Goal: Information Seeking & Learning: Learn about a topic

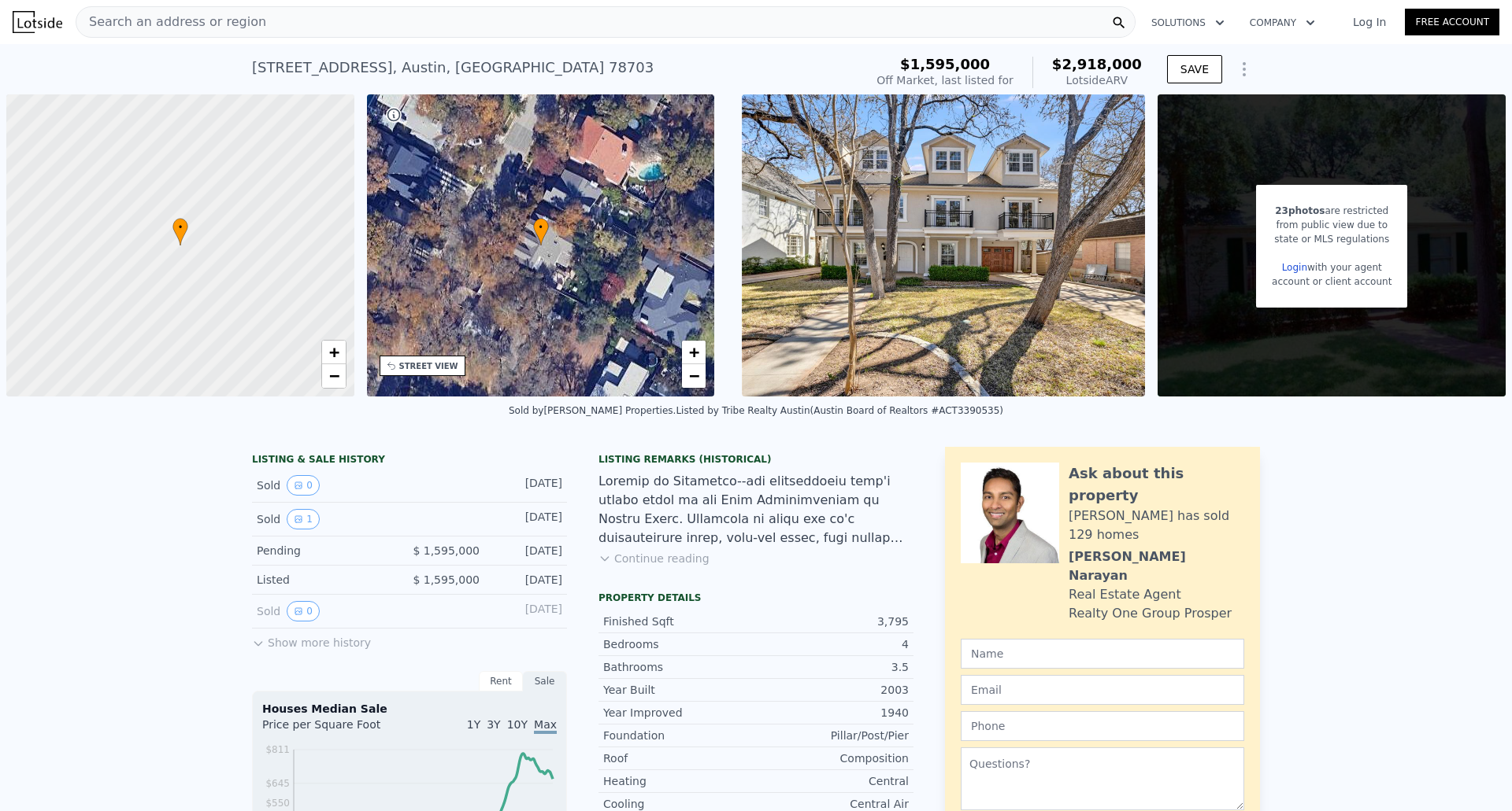
click at [236, 19] on span "Search an address or region" at bounding box center [172, 22] width 189 height 19
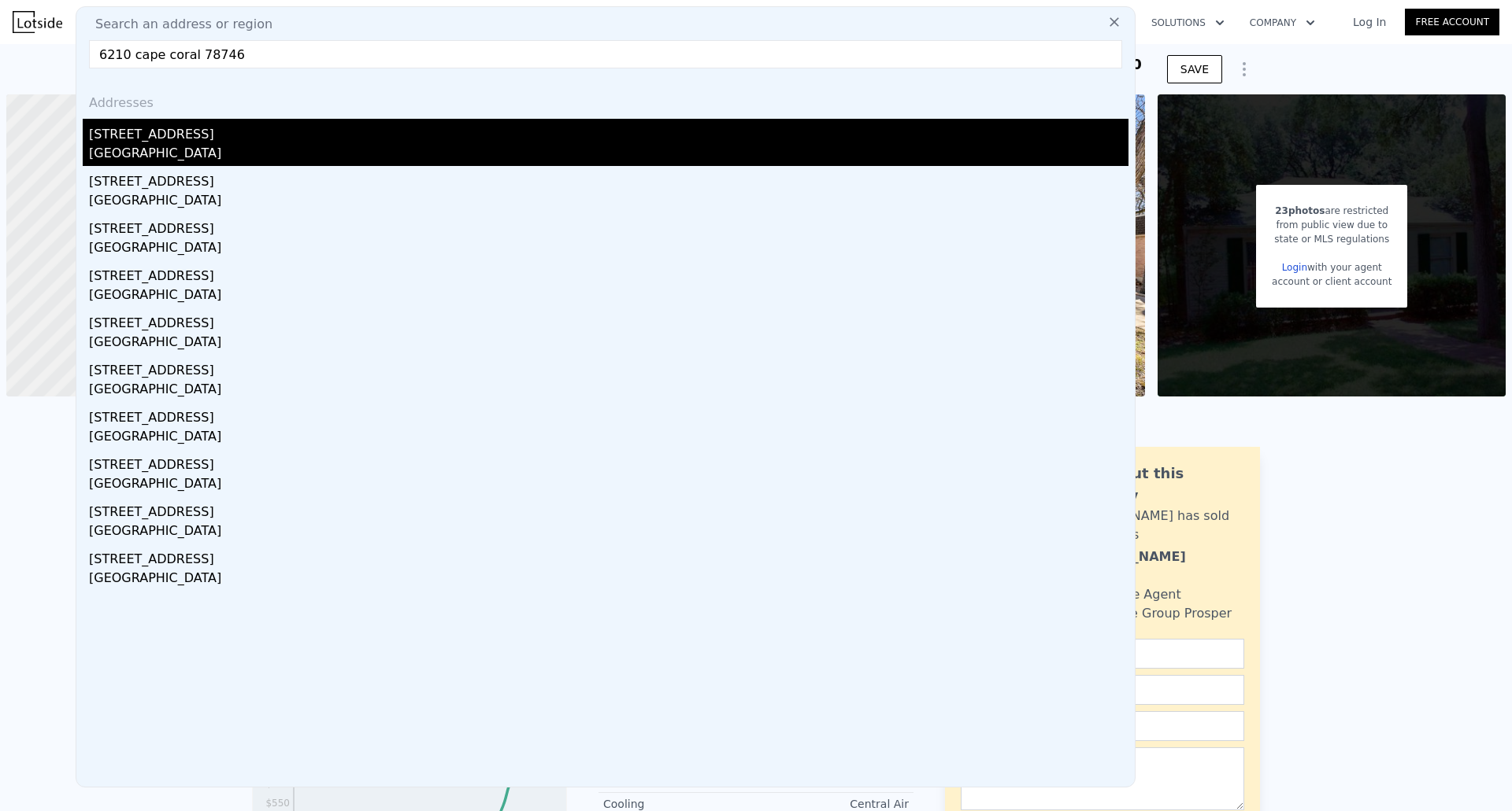
type input "6210 cape coral 78746"
click at [171, 137] on div "6210 Cape Coral Dr" at bounding box center [608, 131] width 1039 height 26
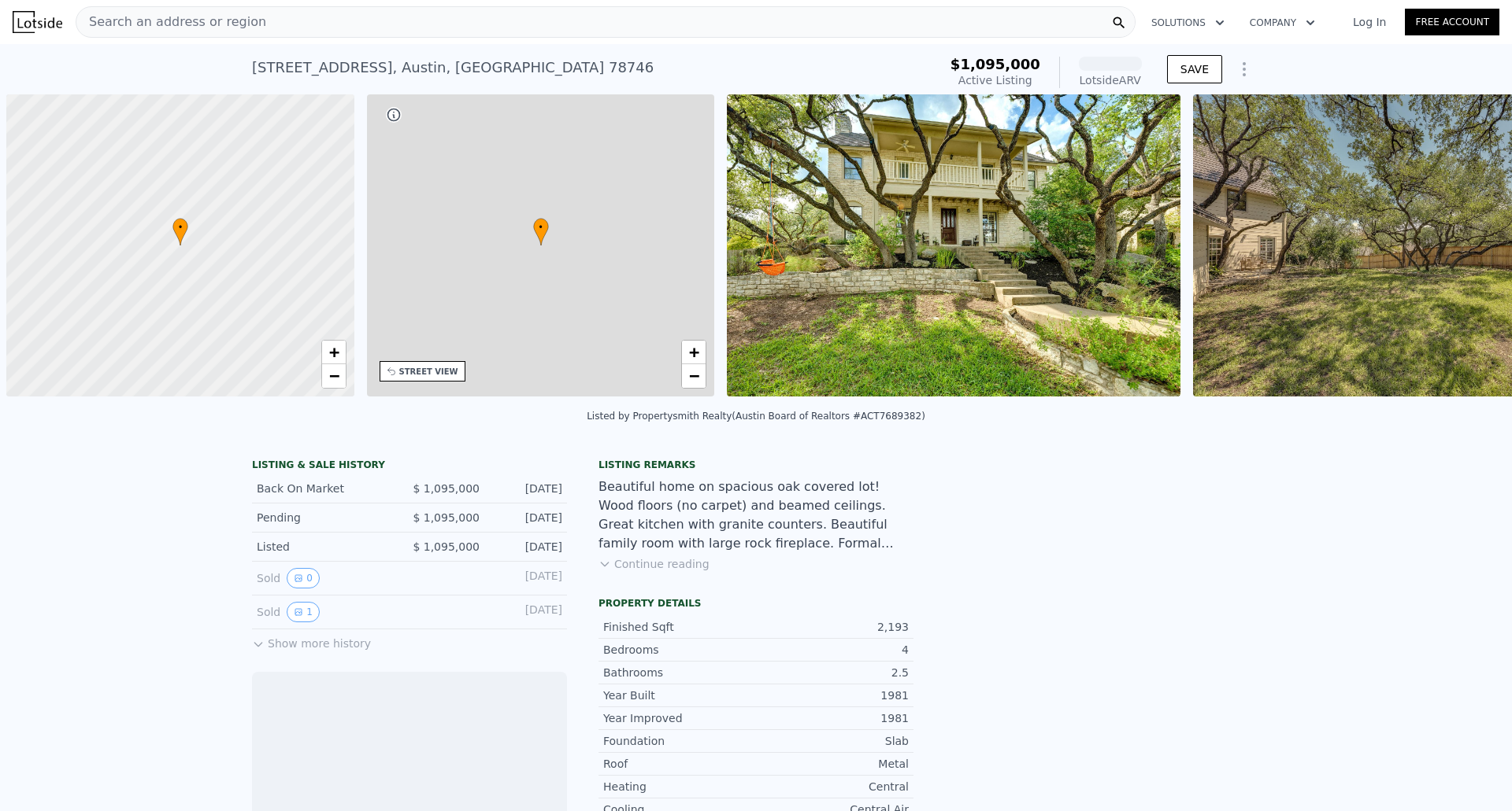
scroll to position [0, 6]
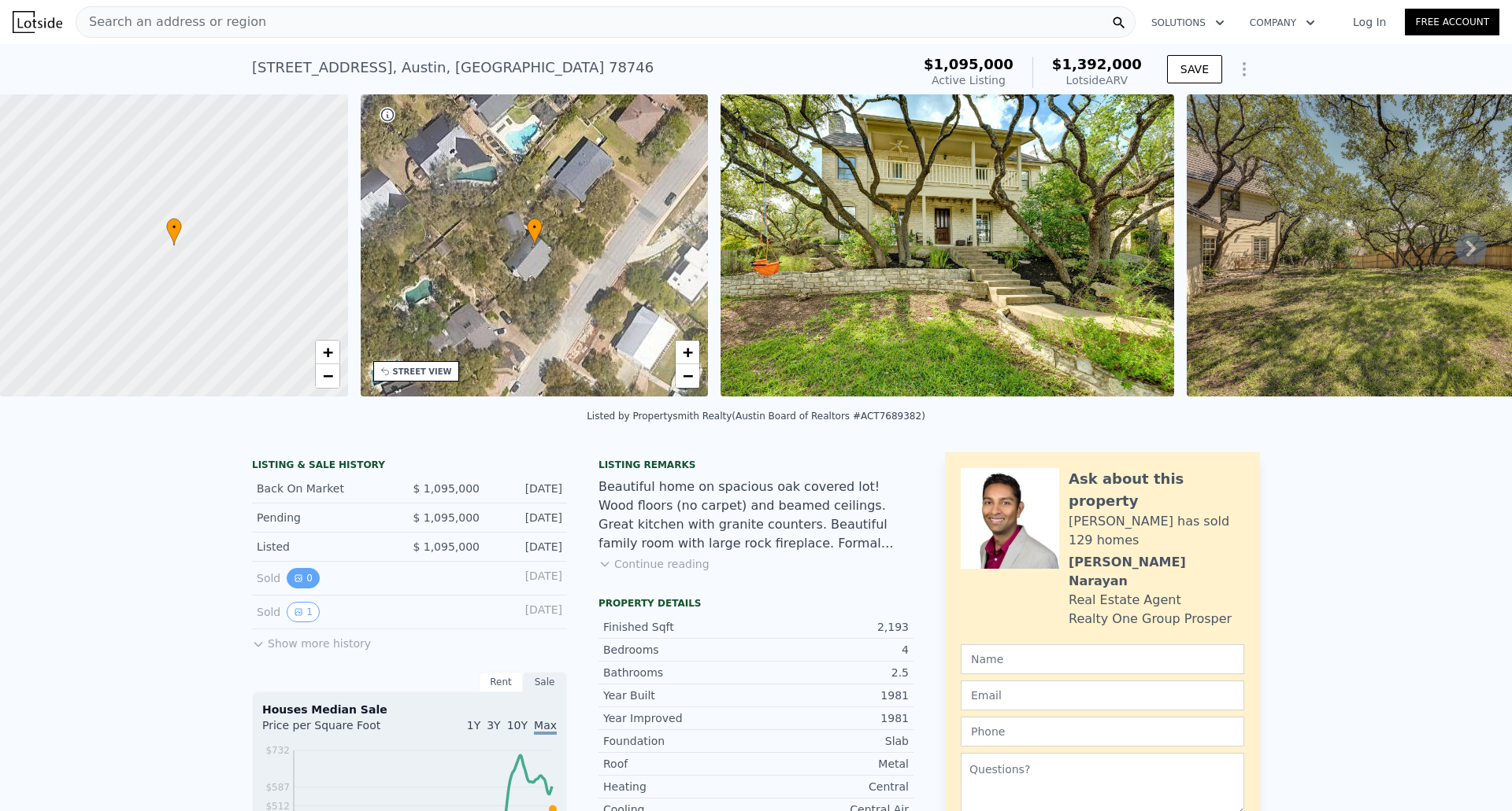
click at [295, 583] on icon "View historical data" at bounding box center [298, 578] width 9 height 9
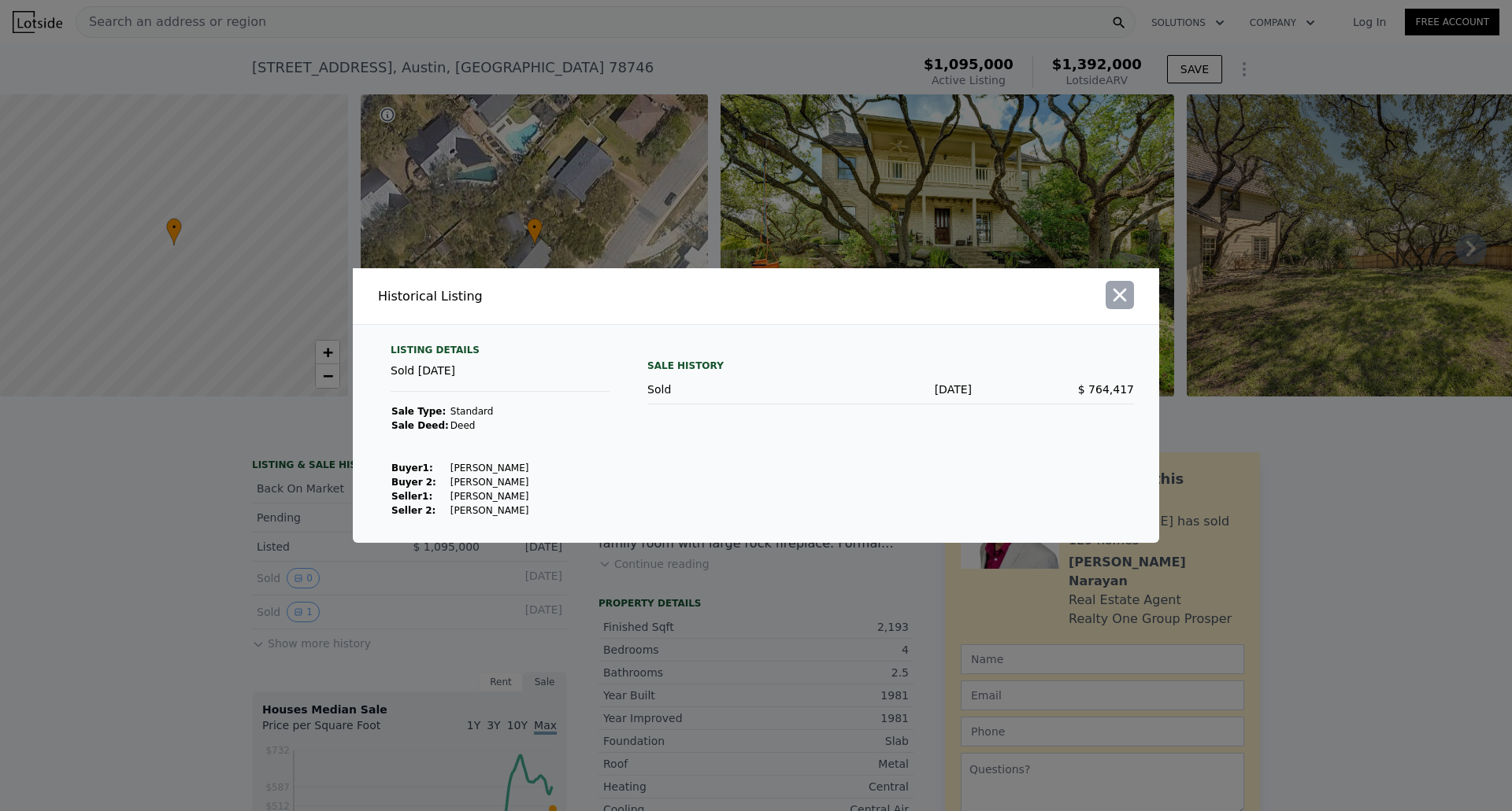
click at [1119, 297] on icon "button" at bounding box center [1120, 296] width 14 height 14
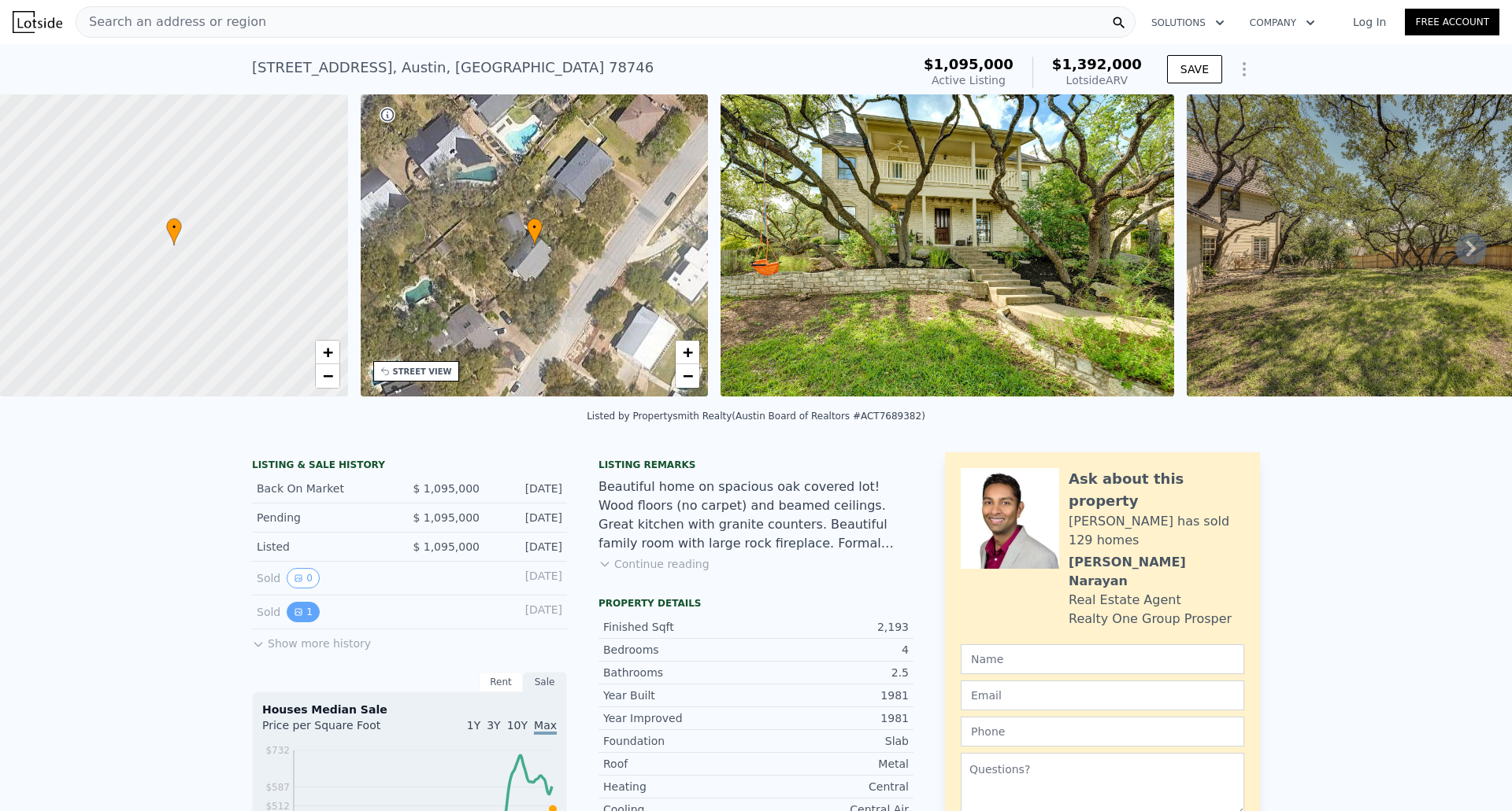
click at [296, 623] on button "1" at bounding box center [303, 612] width 33 height 20
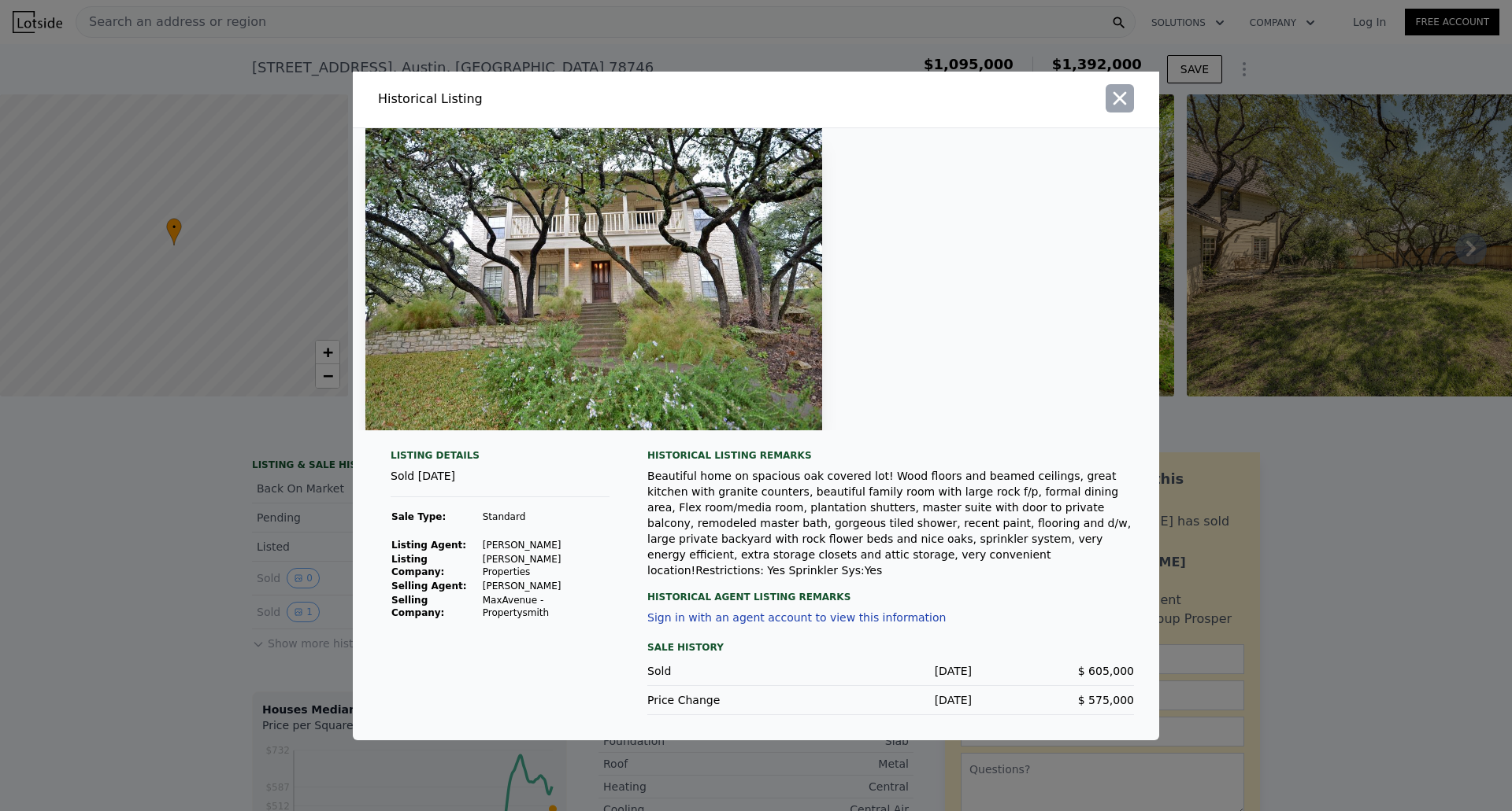
click at [1119, 105] on icon "button" at bounding box center [1120, 98] width 14 height 14
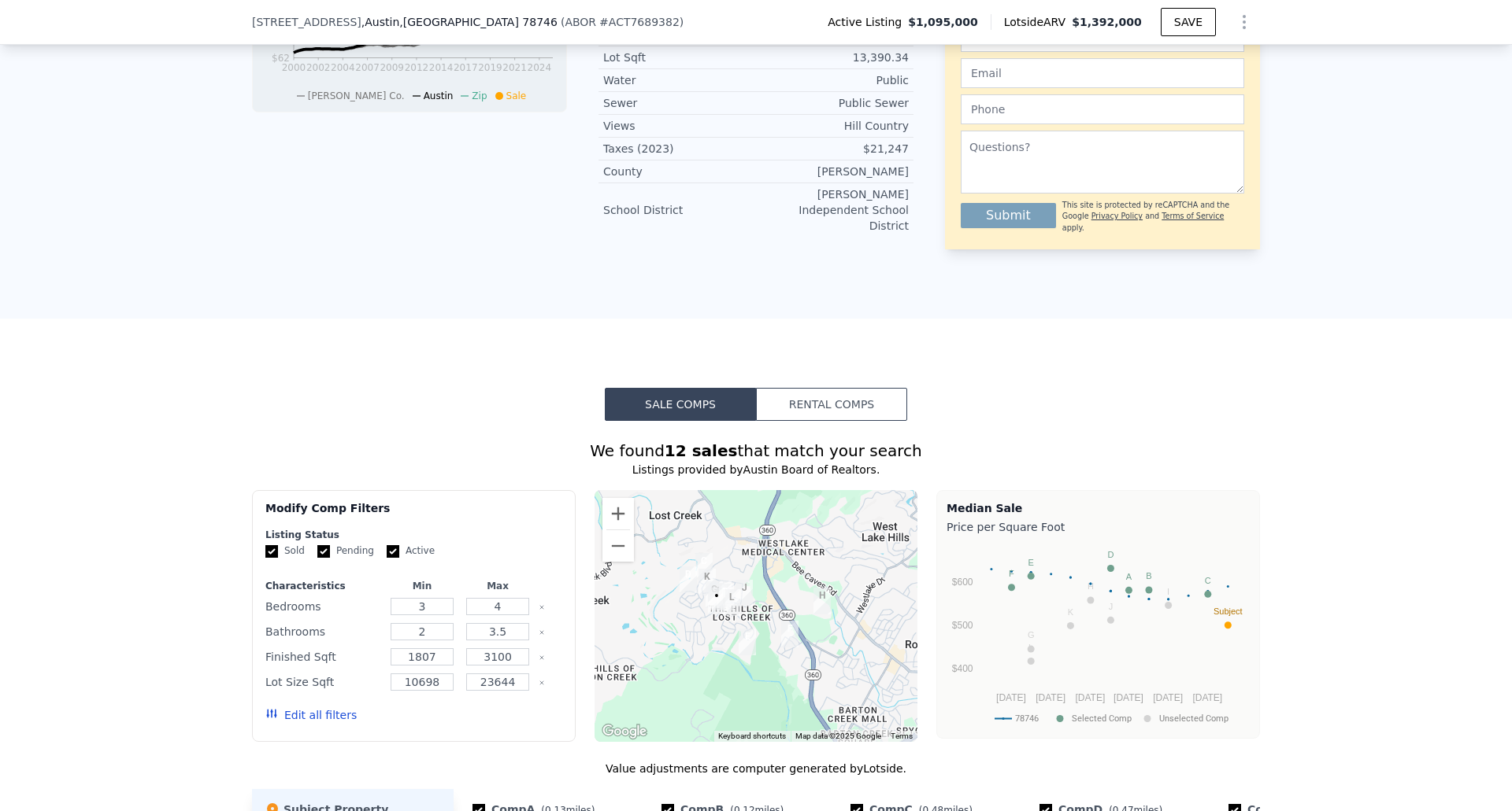
scroll to position [939, 0]
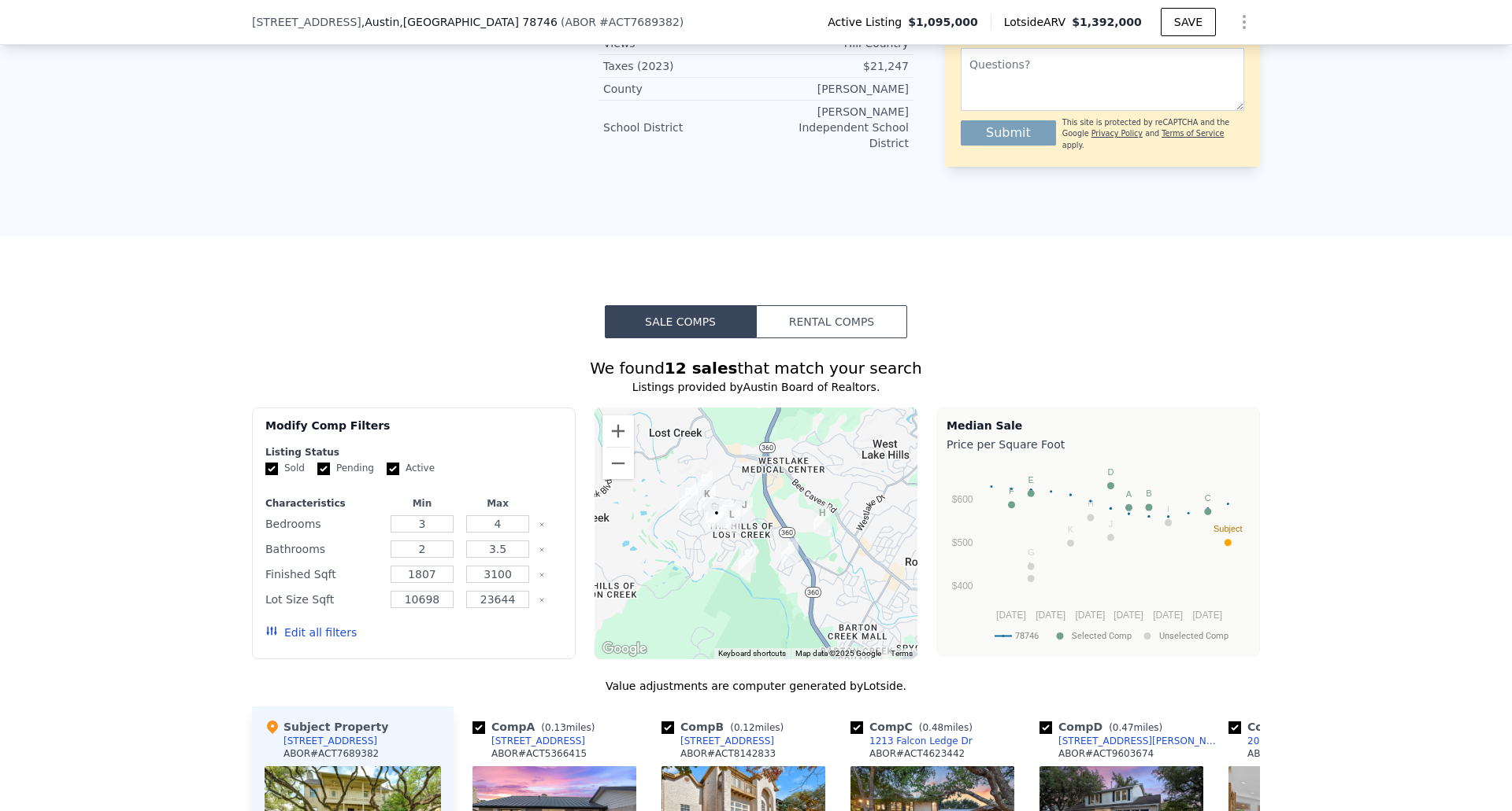
click at [297, 625] on button "Edit all filters" at bounding box center [311, 633] width 91 height 15
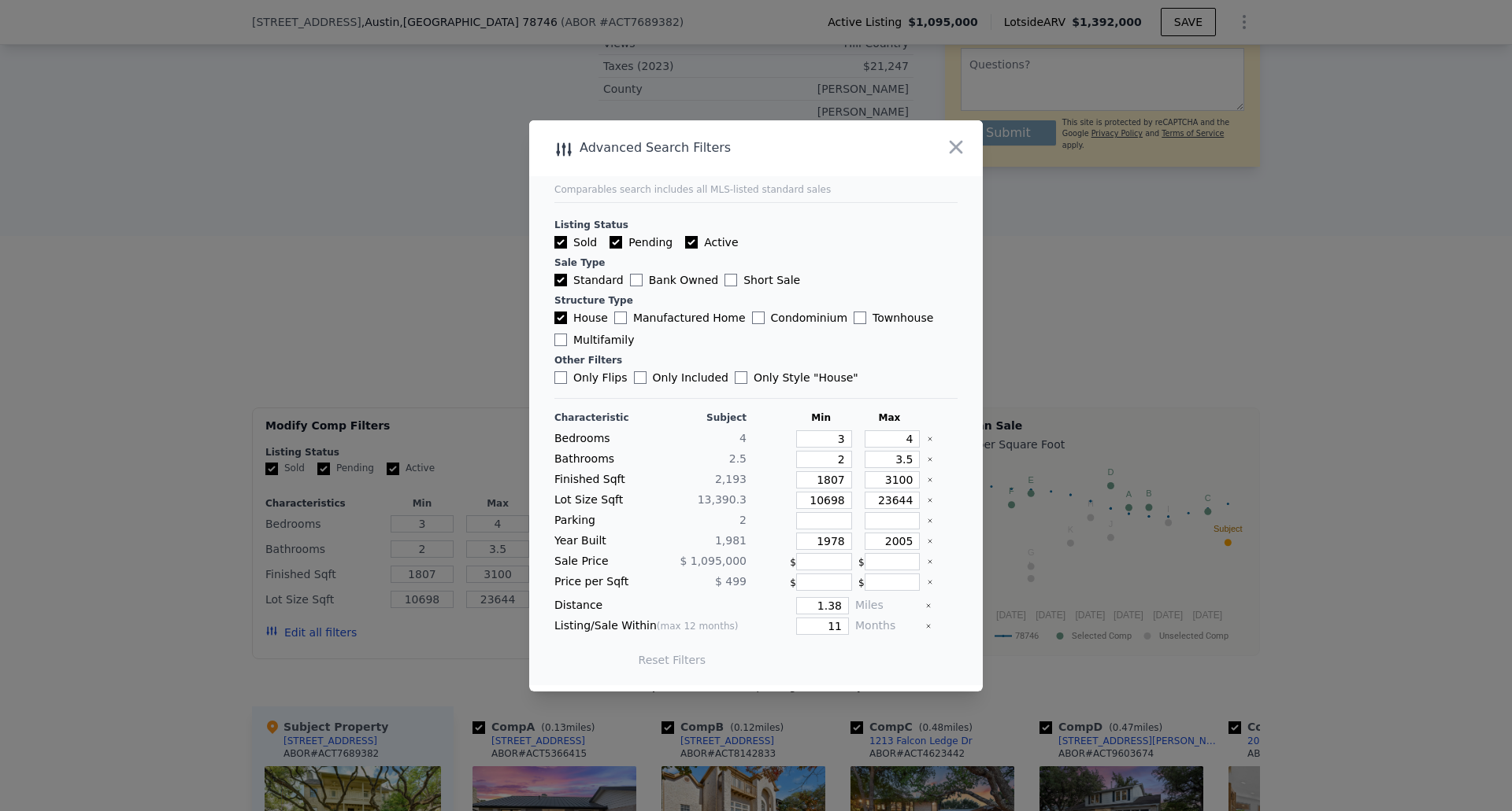
click at [615, 240] on input "Pending" at bounding box center [615, 242] width 13 height 13
checkbox input "false"
click at [685, 244] on input "Active" at bounding box center [691, 242] width 13 height 13
checkbox input "false"
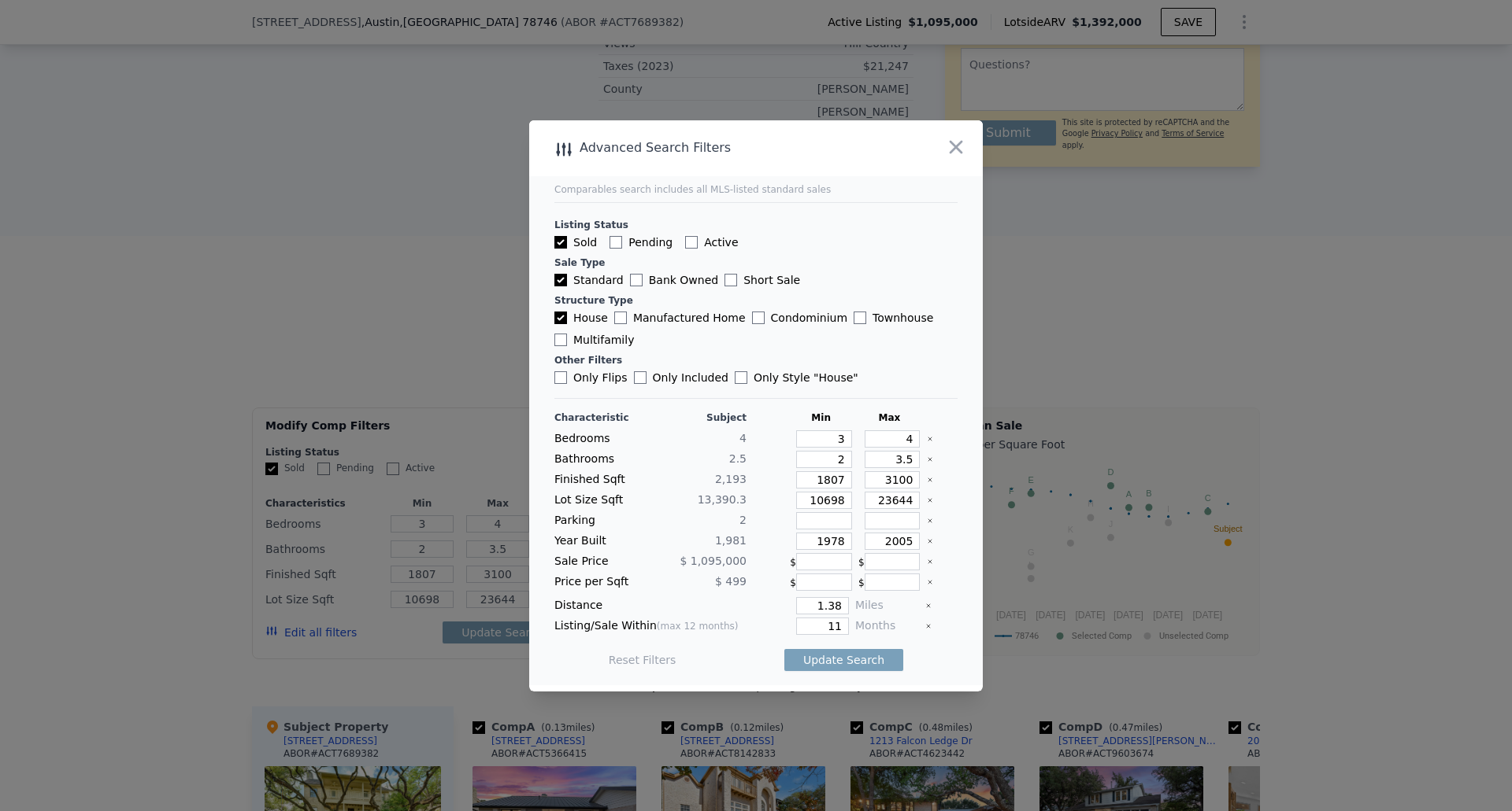
checkbox input "false"
click at [927, 436] on icon "Clear" at bounding box center [929, 438] width 6 height 6
click at [927, 462] on icon "Clear" at bounding box center [929, 459] width 6 height 6
click at [927, 483] on icon "Clear" at bounding box center [929, 479] width 6 height 6
click at [928, 501] on icon "Clear" at bounding box center [930, 501] width 3 height 3
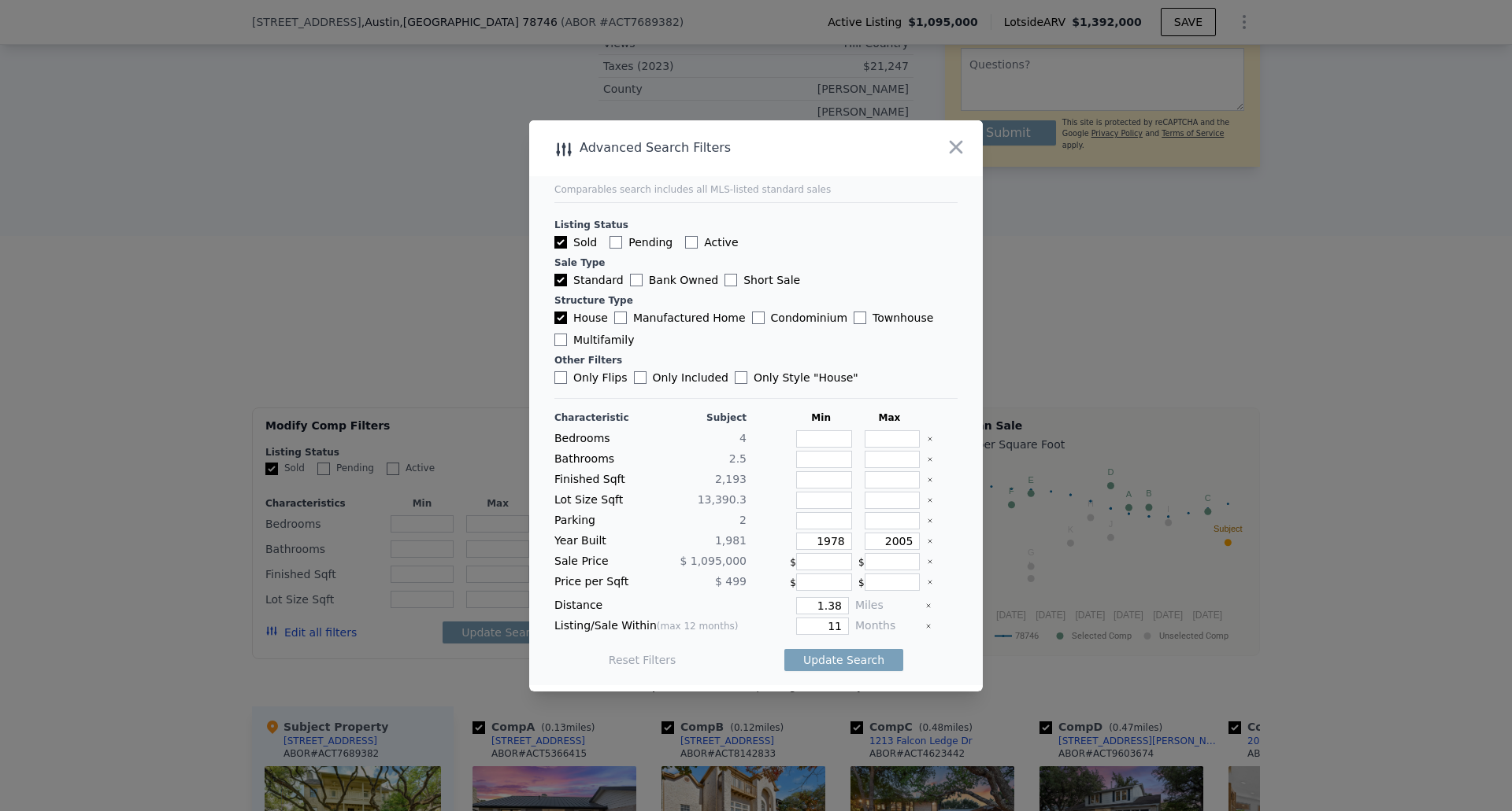
click at [927, 543] on icon "Clear" at bounding box center [929, 541] width 6 height 6
drag, startPoint x: 820, startPoint y: 622, endPoint x: 844, endPoint y: 625, distance: 24.2
click at [844, 625] on div "Listing/Sale Within (max 12 months) 11 Months" at bounding box center [756, 626] width 403 height 17
type input "3"
drag, startPoint x: 810, startPoint y: 605, endPoint x: 875, endPoint y: 612, distance: 65.4
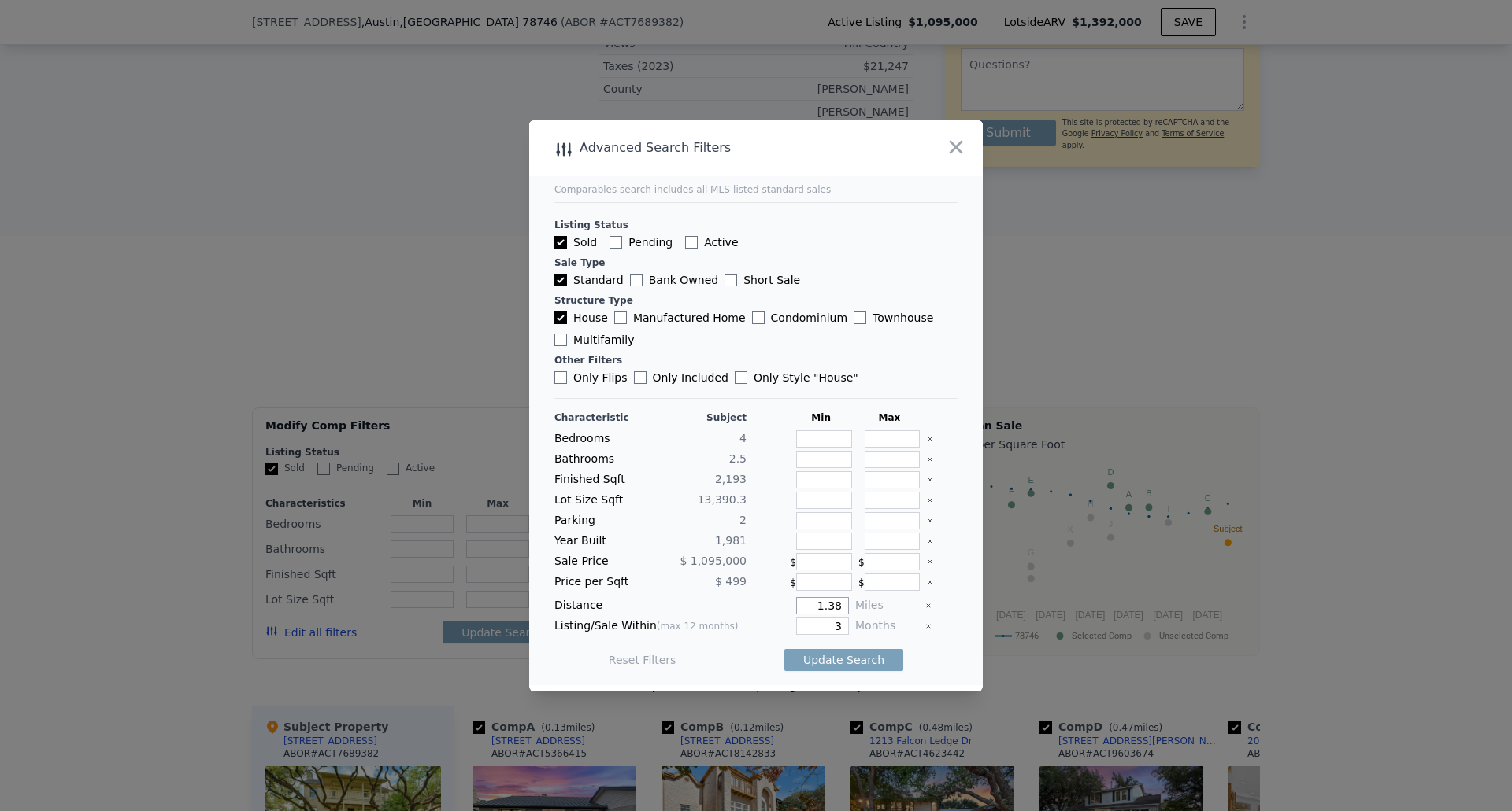
click at [875, 612] on div "Distance 1.38 Miles" at bounding box center [756, 605] width 403 height 17
type input "1"
click at [850, 659] on button "Update Search" at bounding box center [843, 660] width 119 height 22
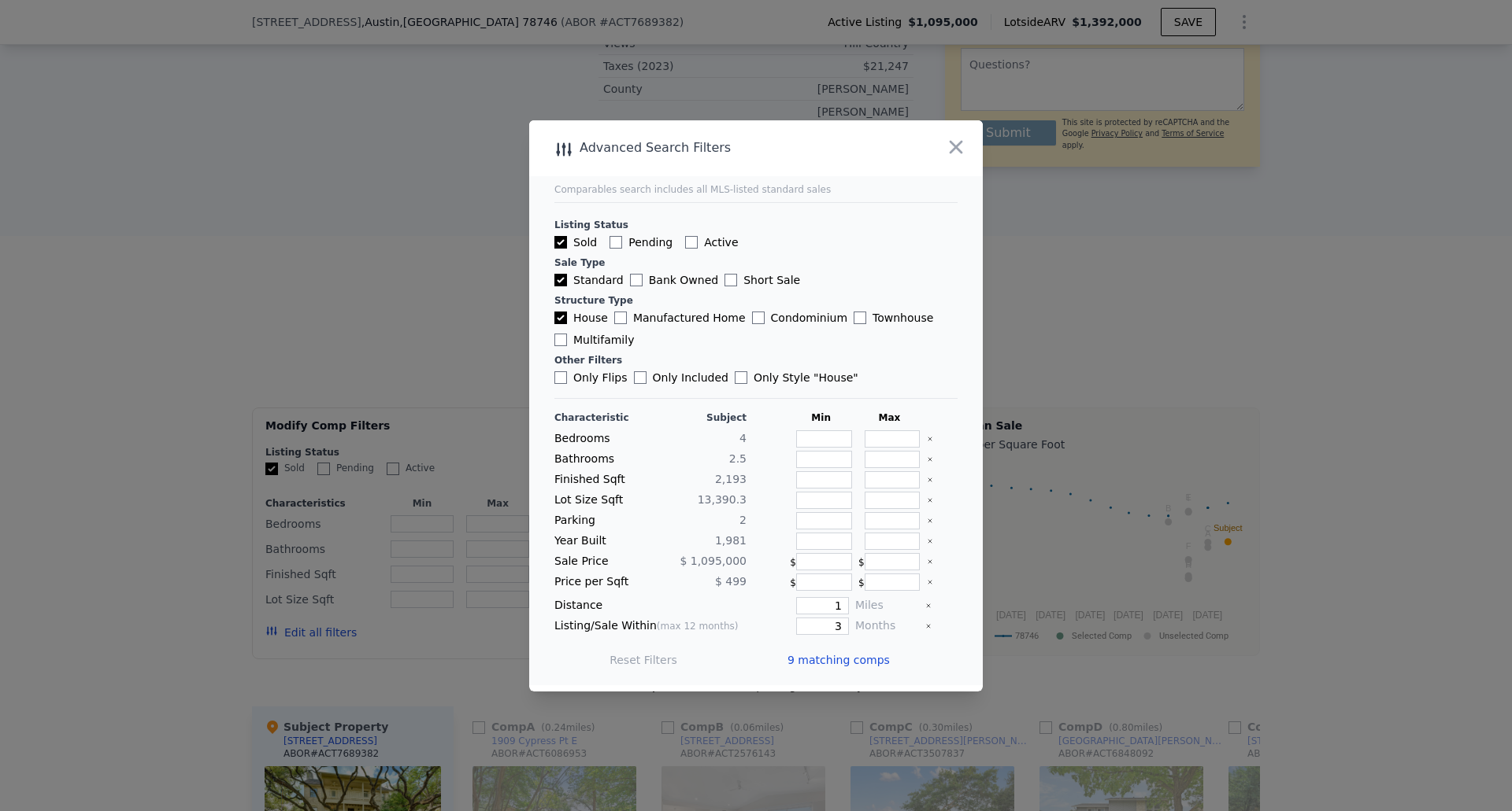
click at [827, 659] on span "9 matching comps" at bounding box center [839, 660] width 102 height 15
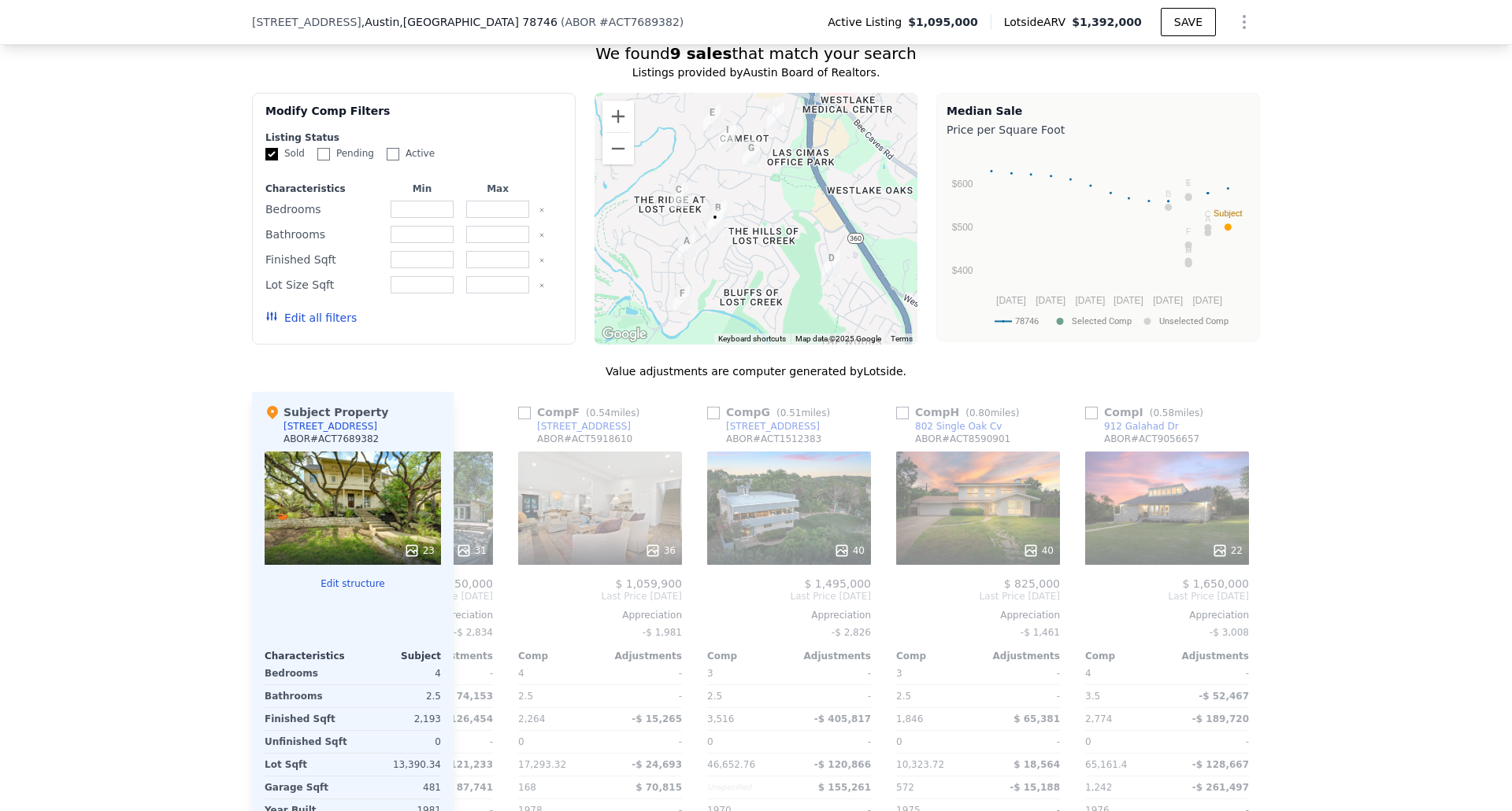
scroll to position [0, 933]
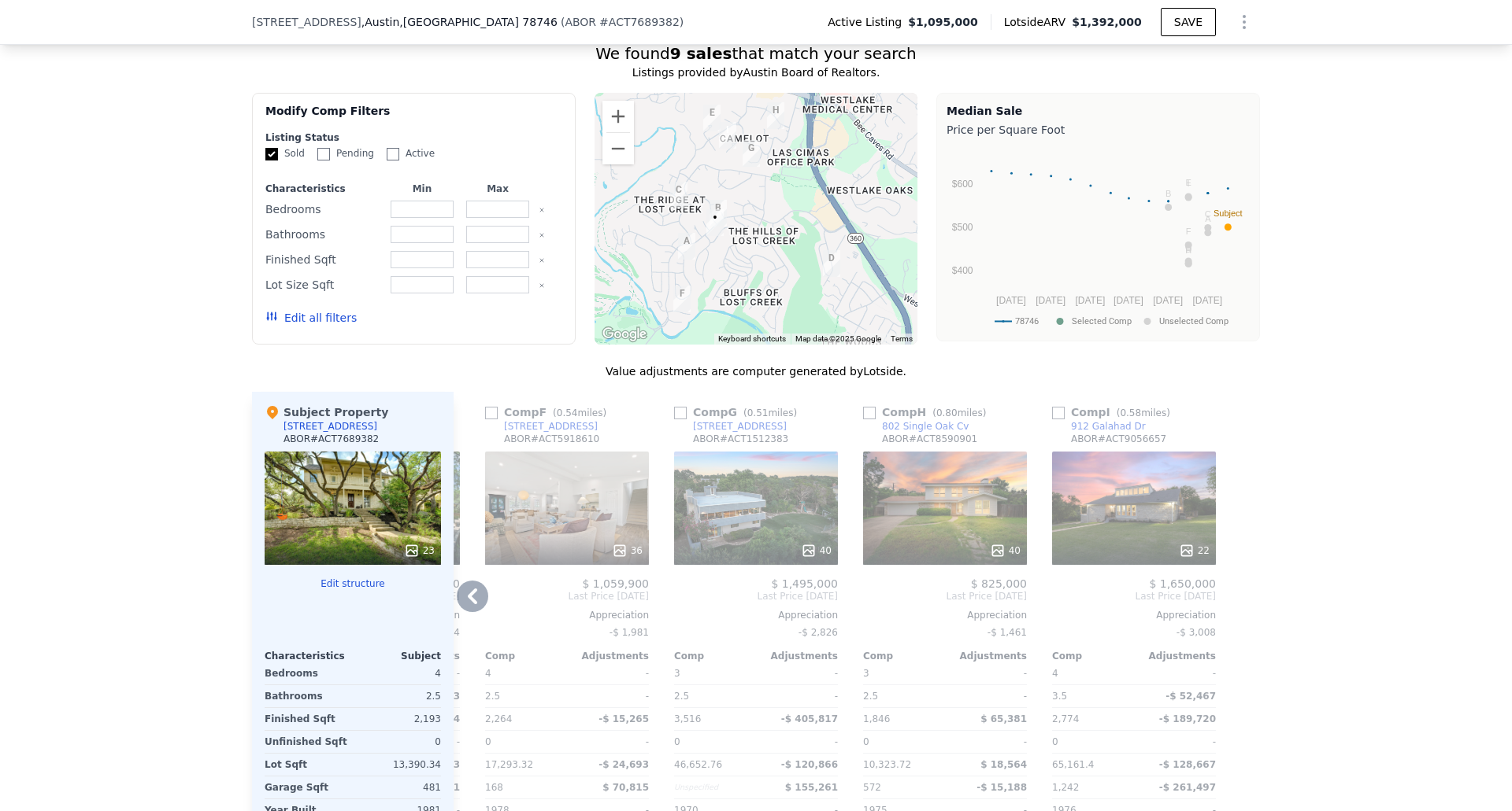
click at [1098, 425] on div "912 Galahad Dr" at bounding box center [1108, 426] width 75 height 13
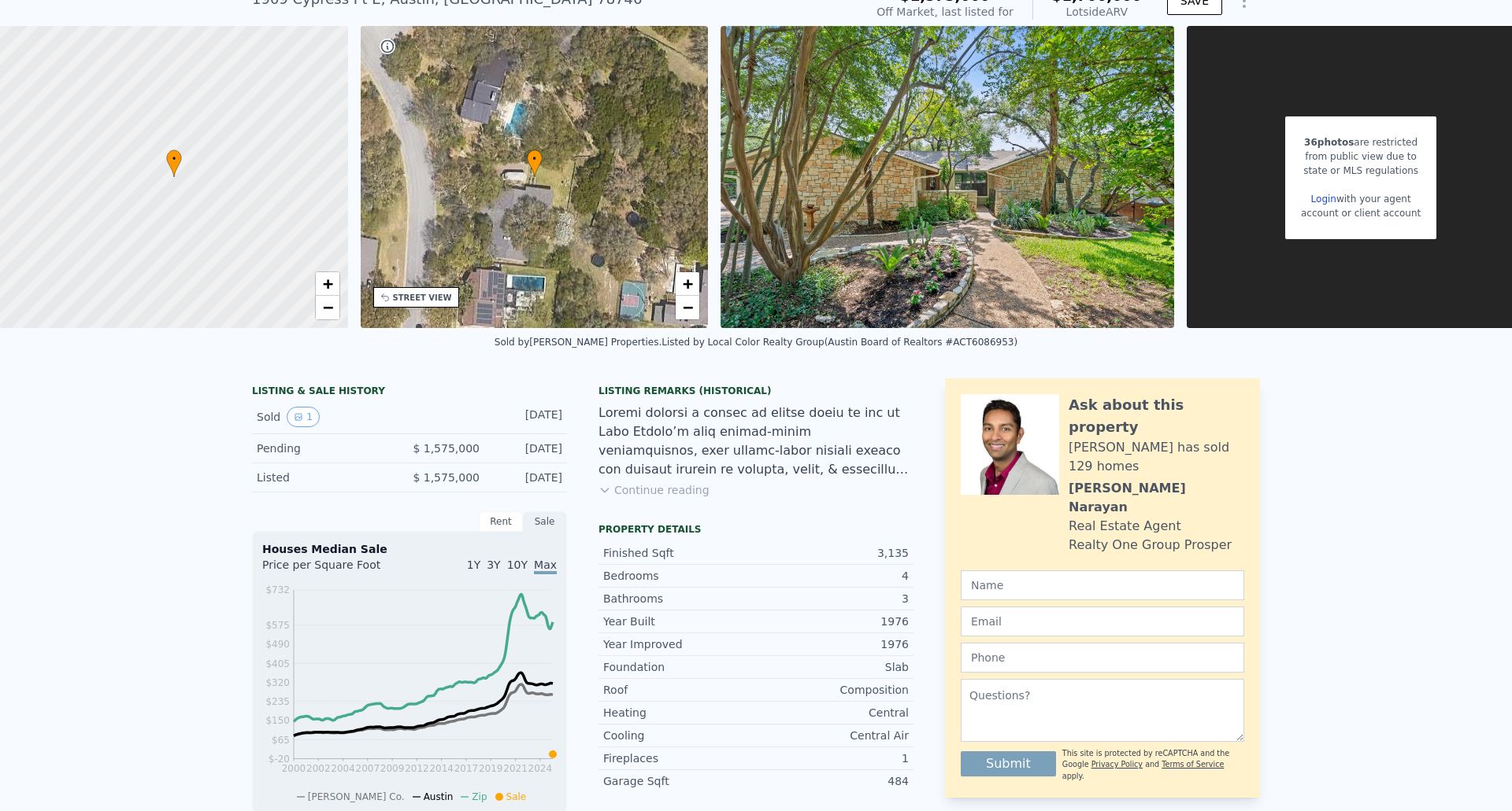
scroll to position [230, 0]
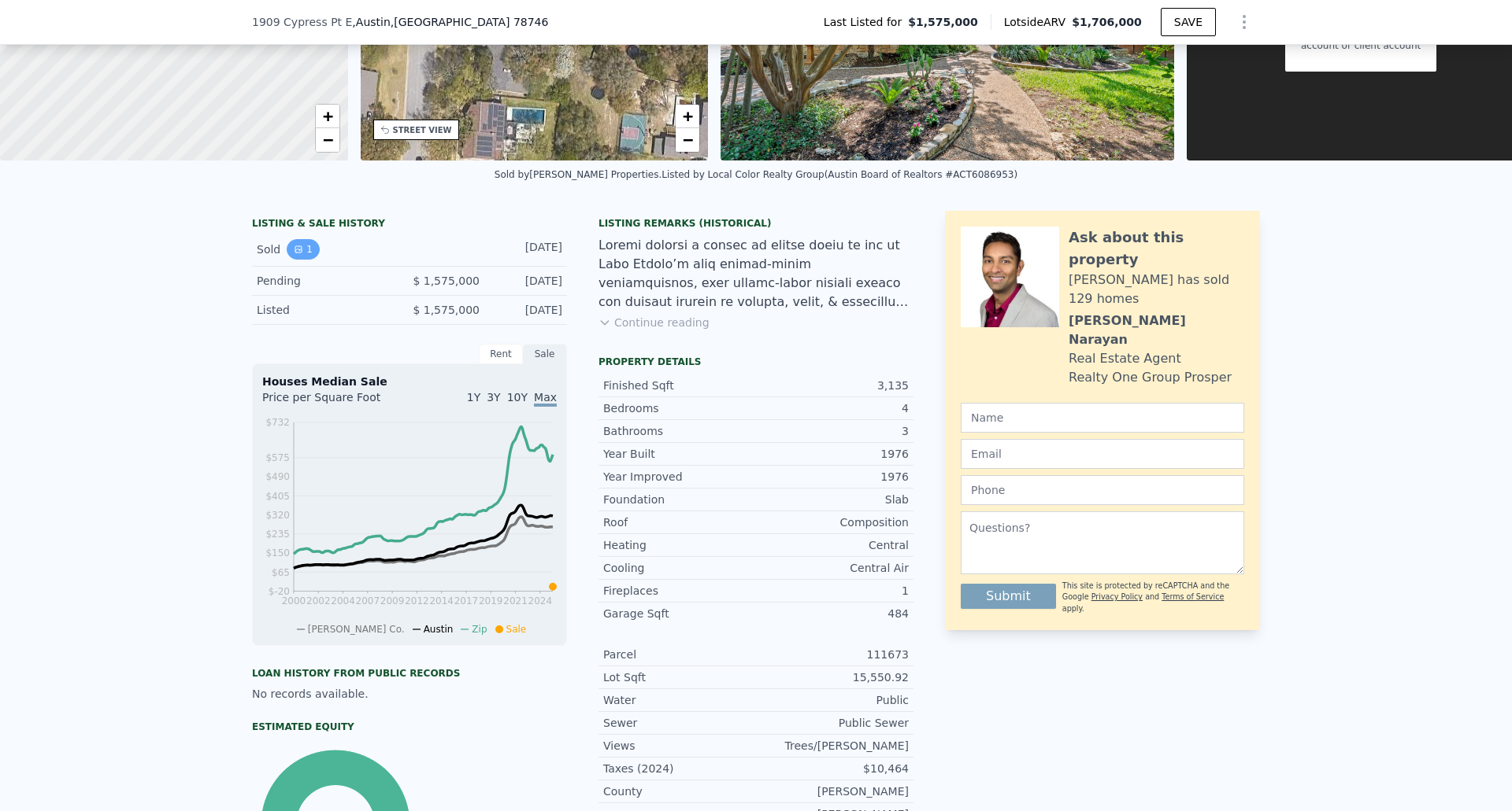
click at [297, 260] on button "1" at bounding box center [303, 250] width 33 height 20
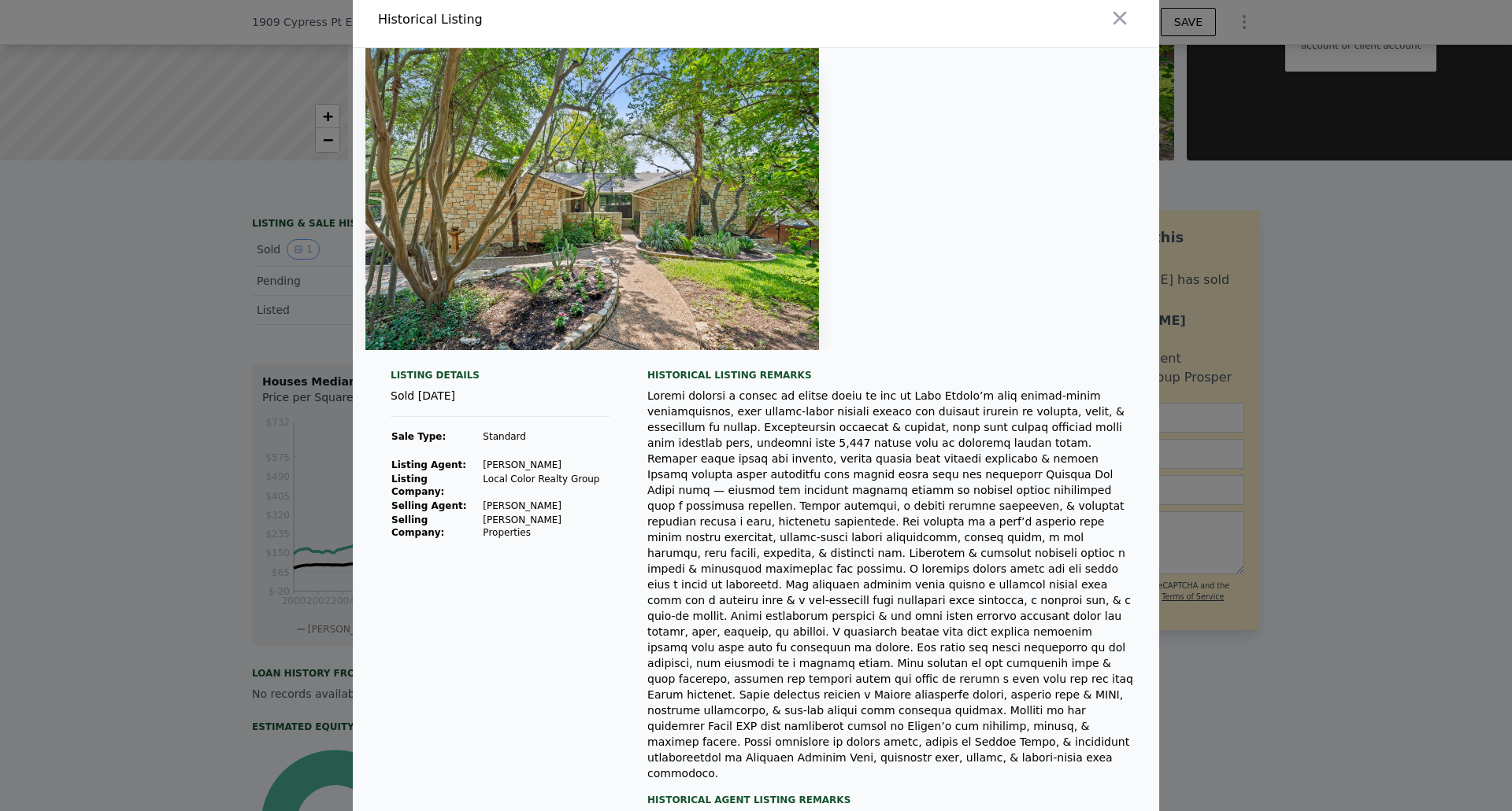
scroll to position [0, 0]
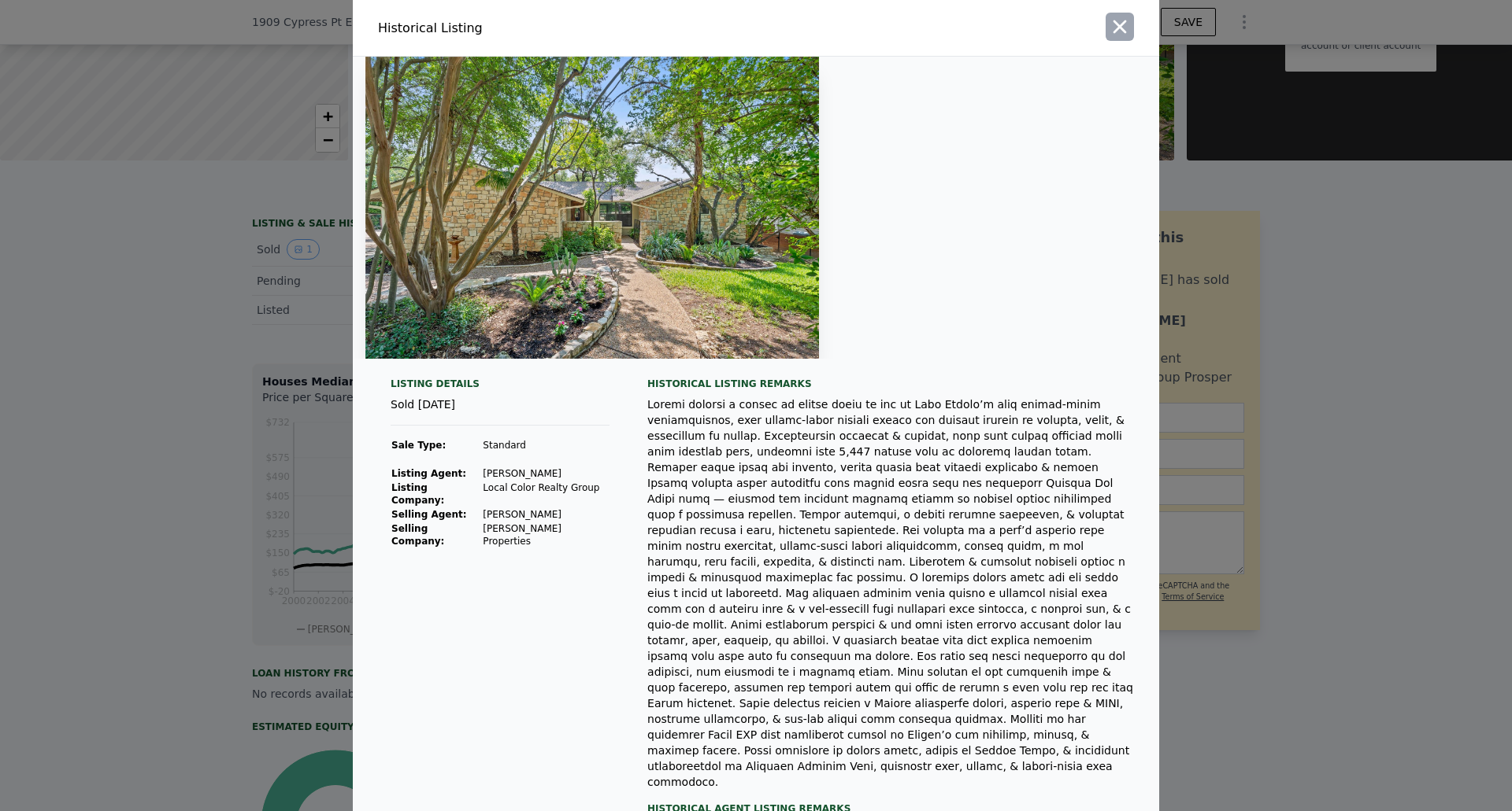
click at [1108, 29] on icon "button" at bounding box center [1119, 26] width 22 height 22
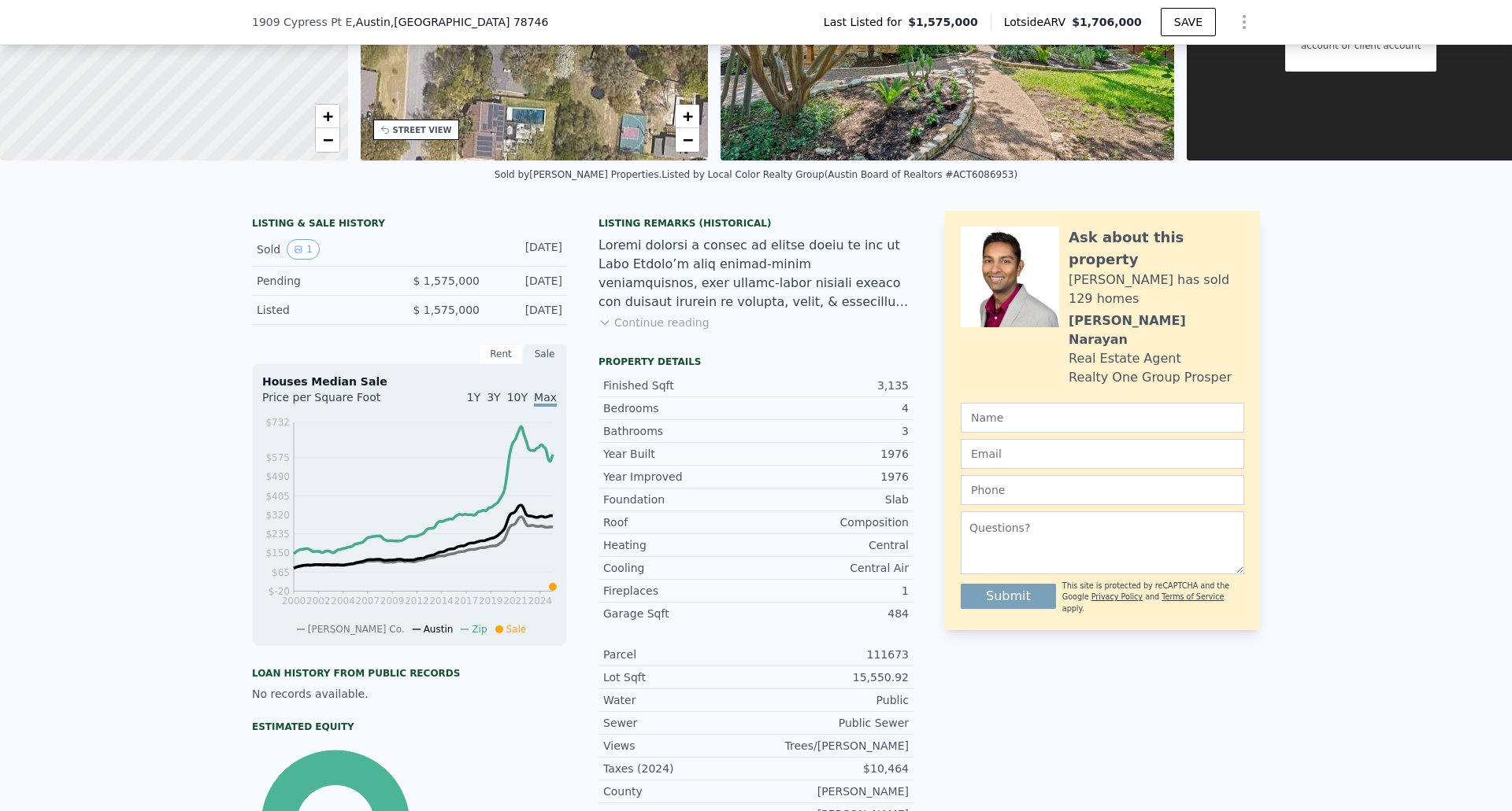
click at [721, 283] on div at bounding box center [755, 274] width 315 height 76
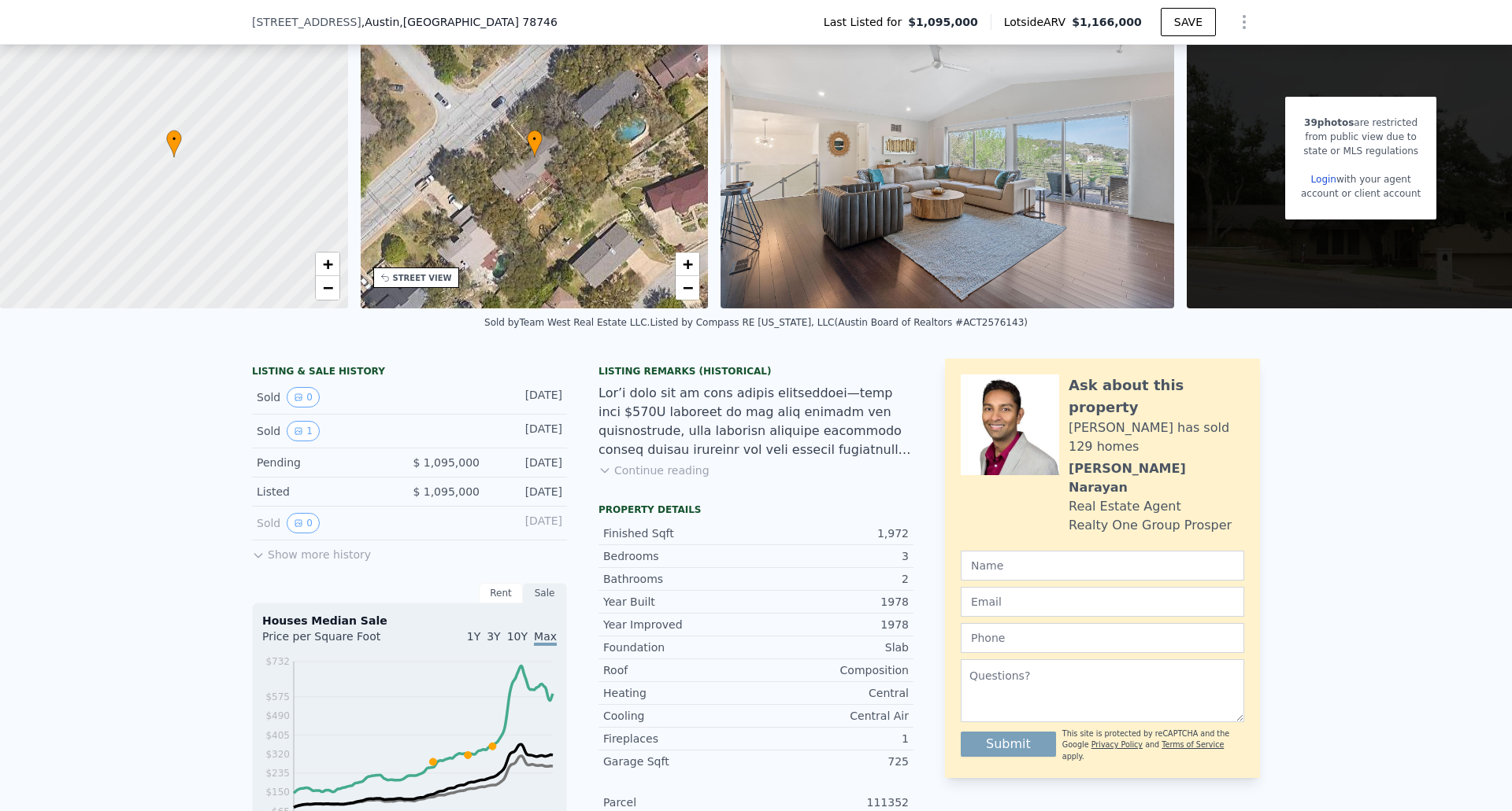
scroll to position [230, 0]
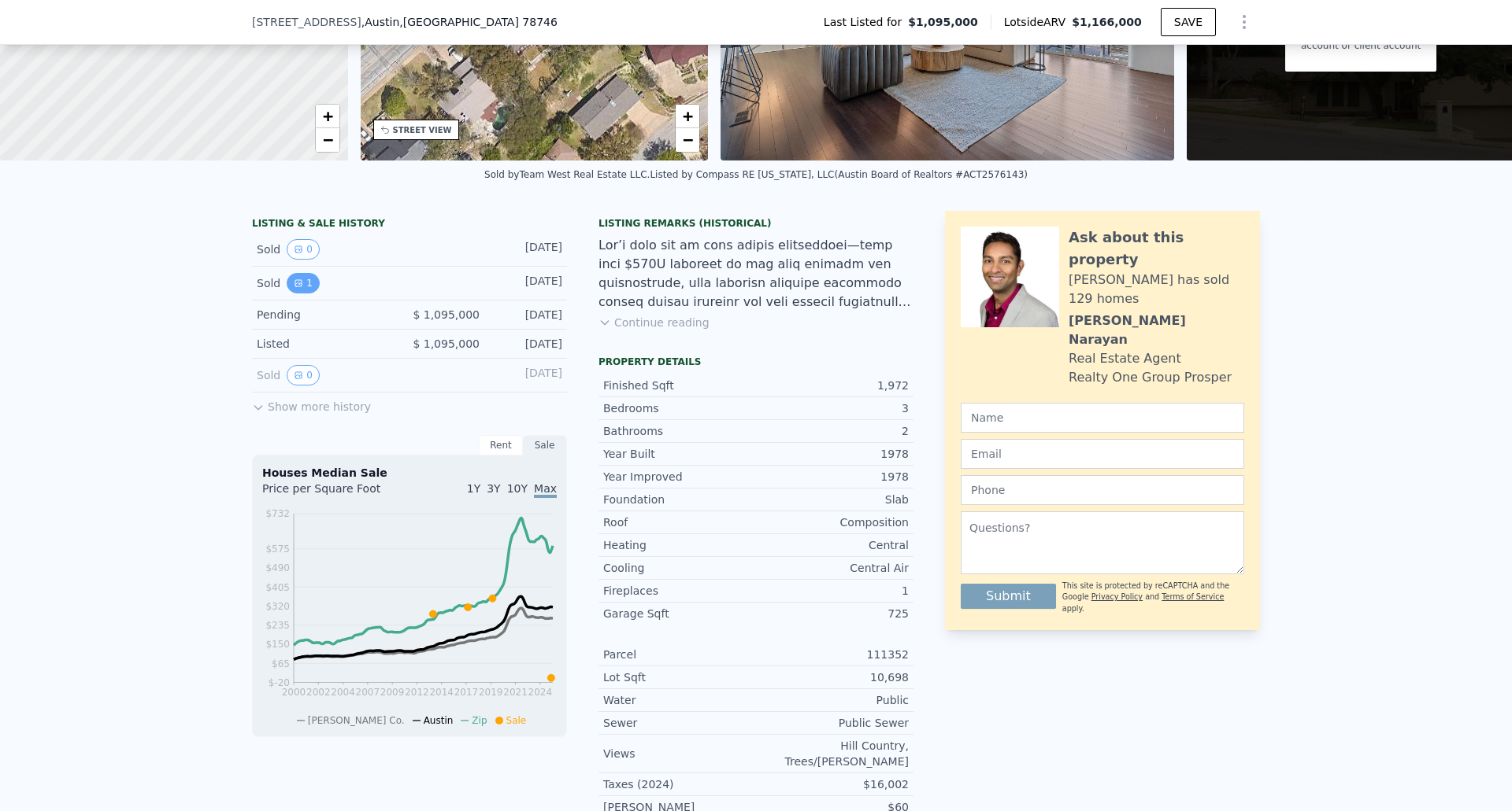
click at [298, 293] on button "1" at bounding box center [303, 283] width 33 height 20
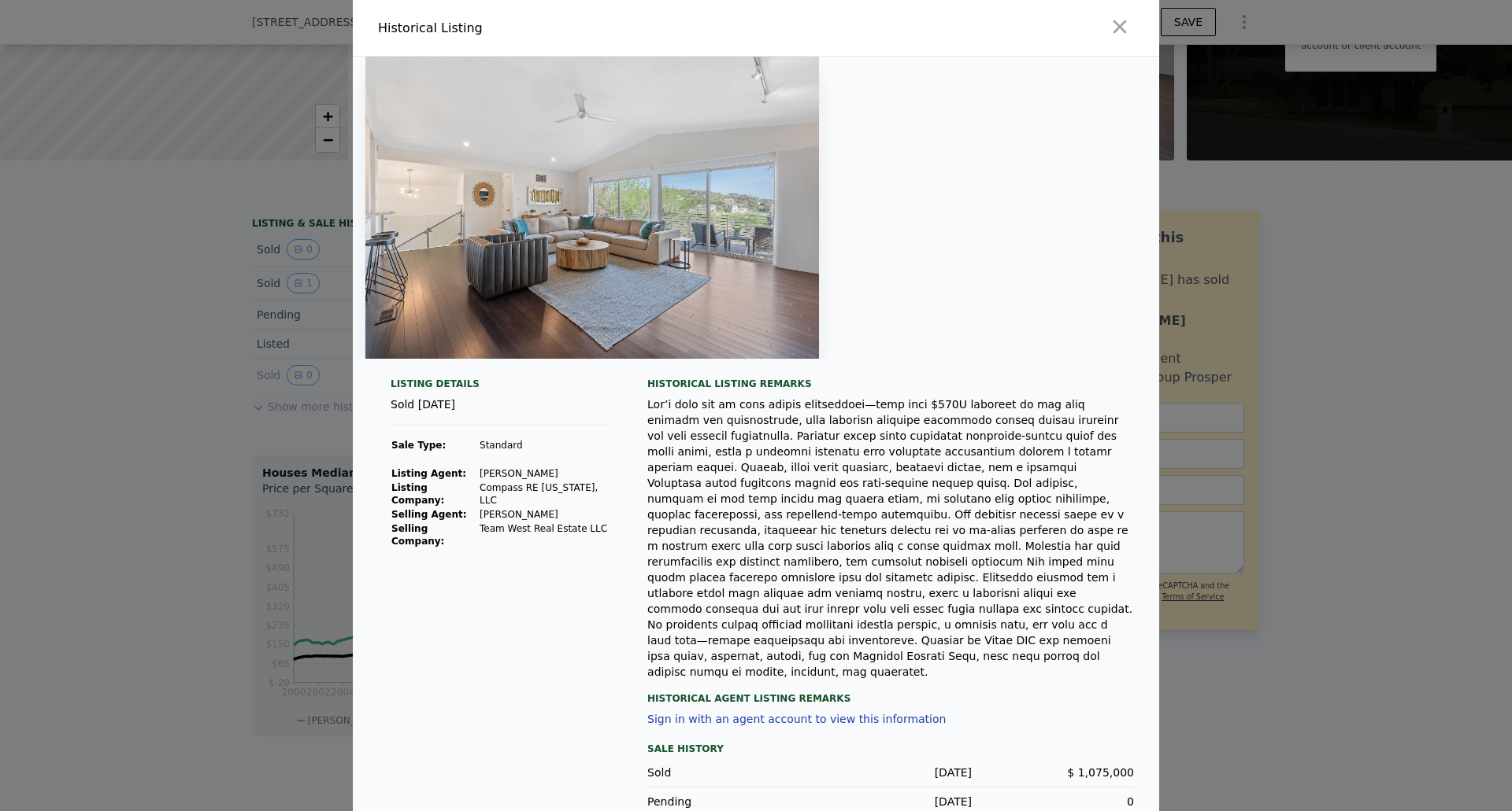
click at [1117, 27] on icon "button" at bounding box center [1119, 26] width 22 height 22
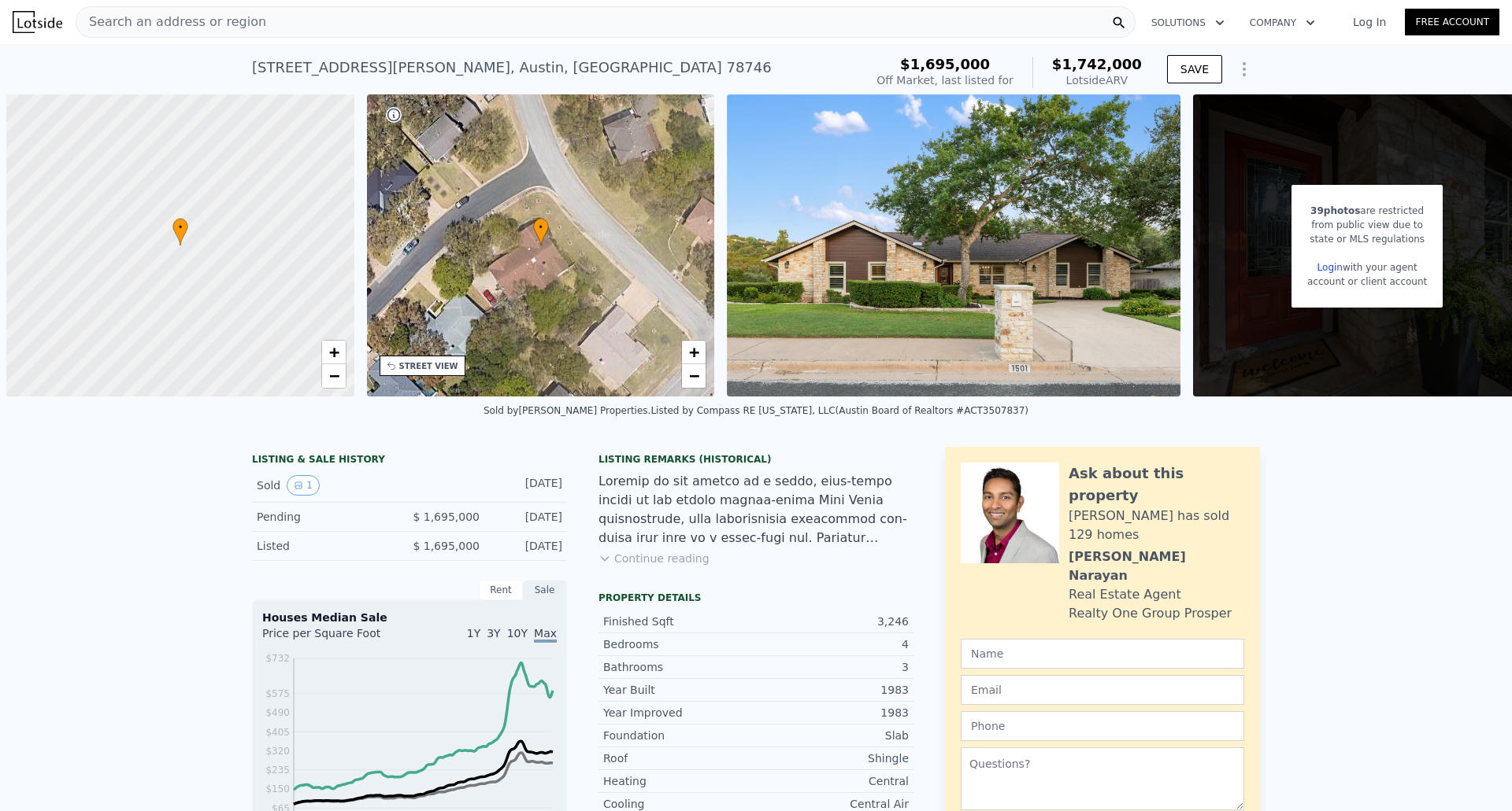
scroll to position [0, 6]
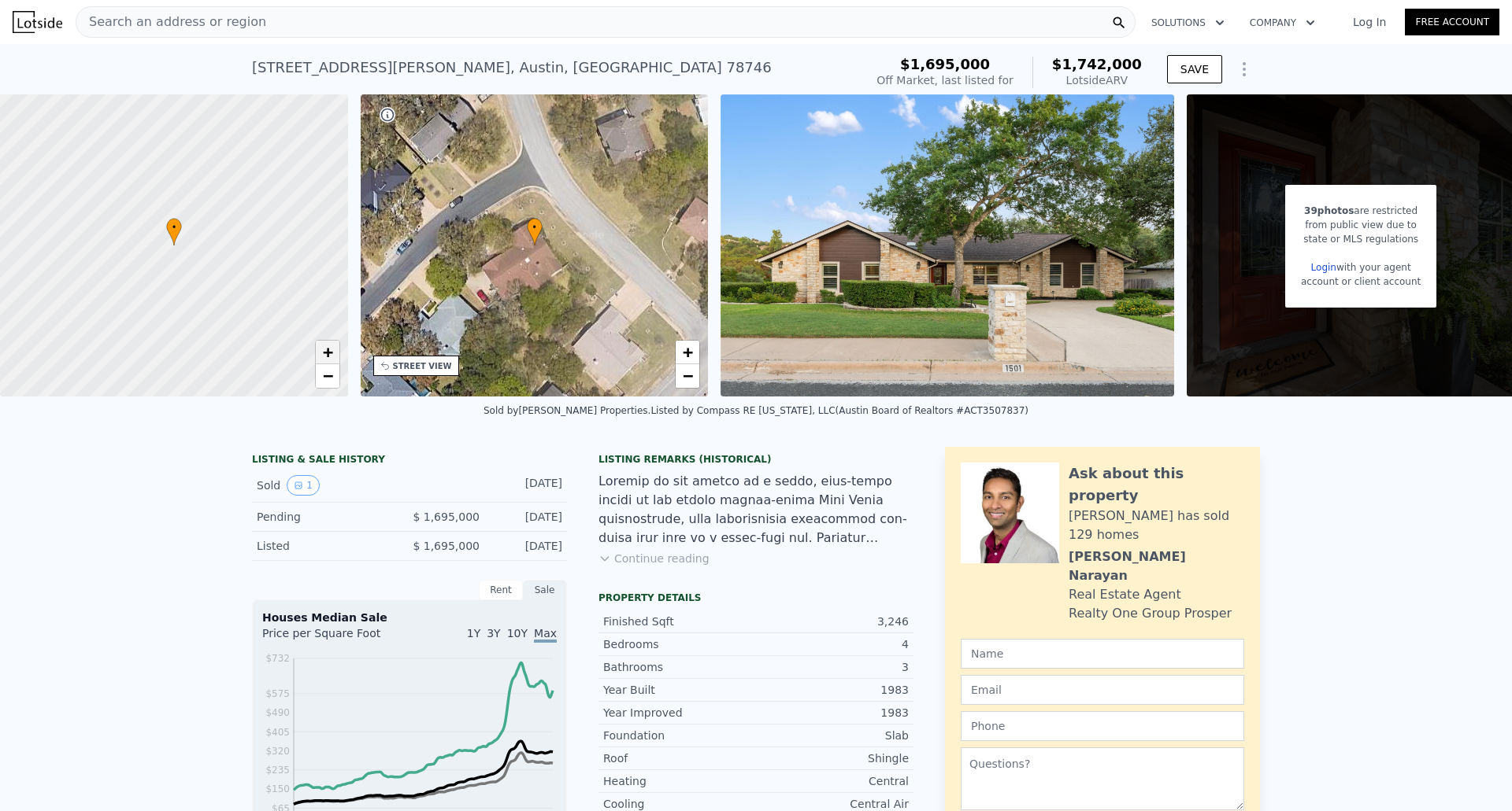
click at [324, 351] on span "+" at bounding box center [327, 351] width 10 height 20
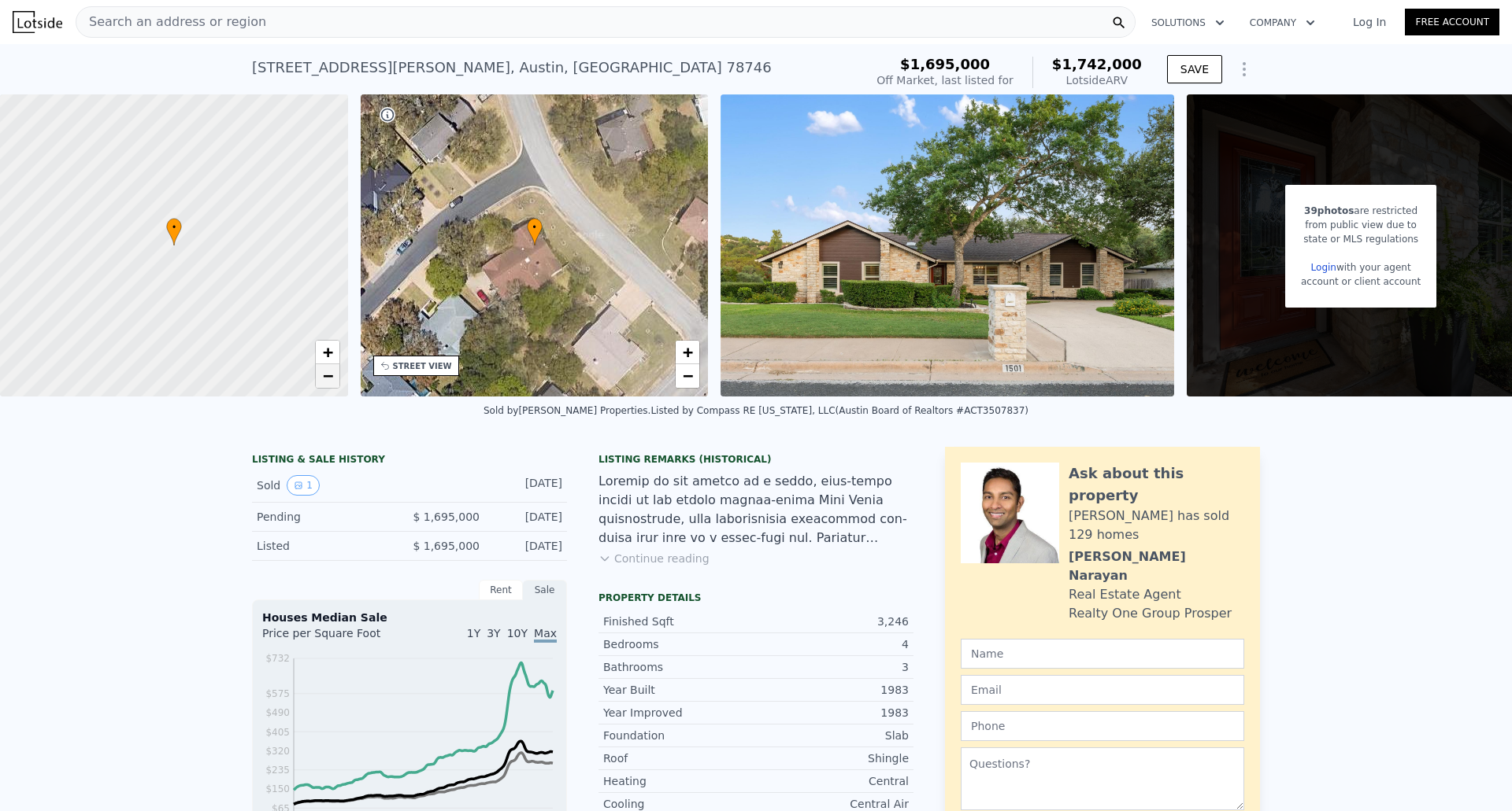
click at [326, 375] on span "−" at bounding box center [327, 375] width 10 height 20
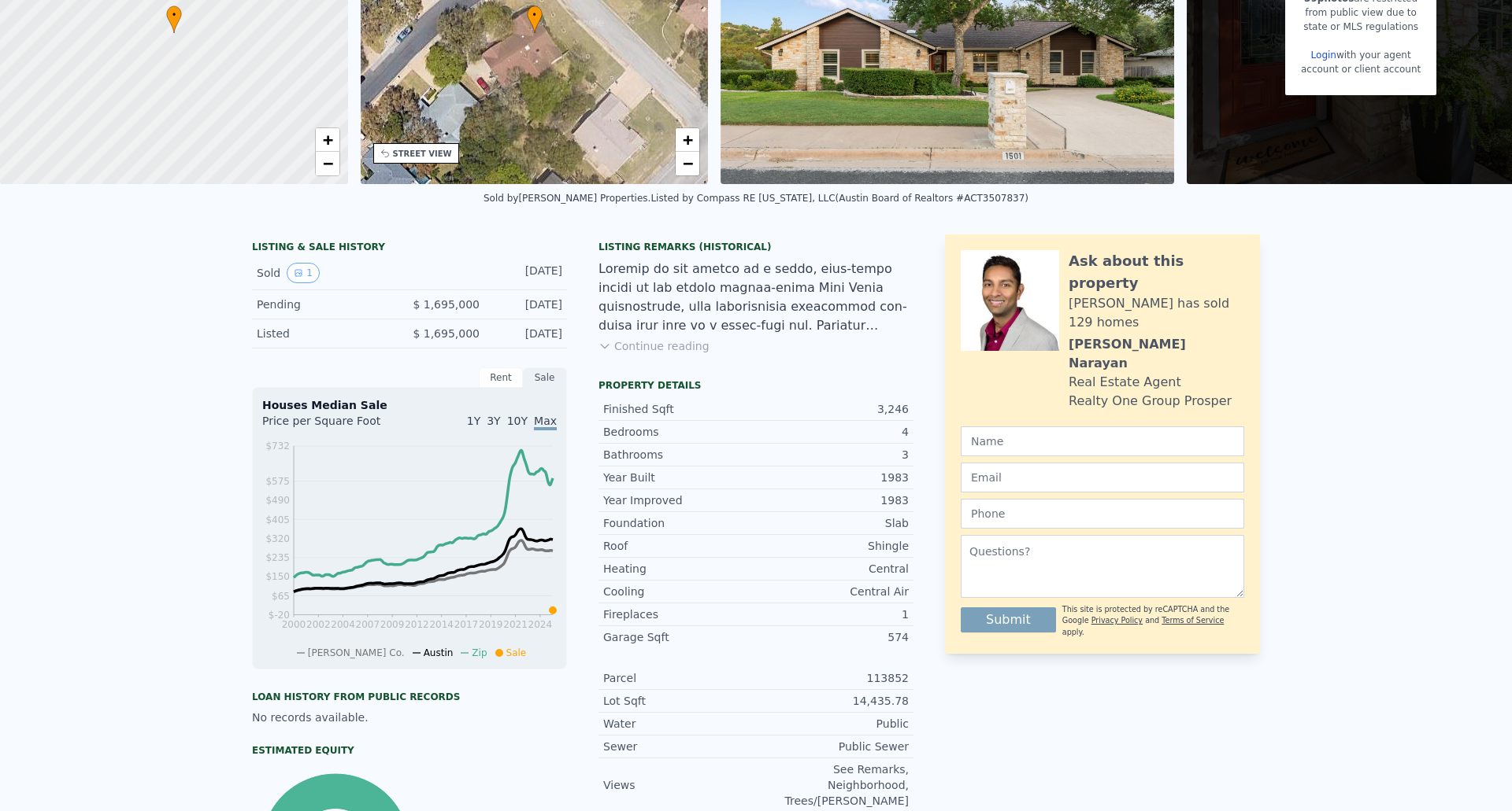
scroll to position [5, 0]
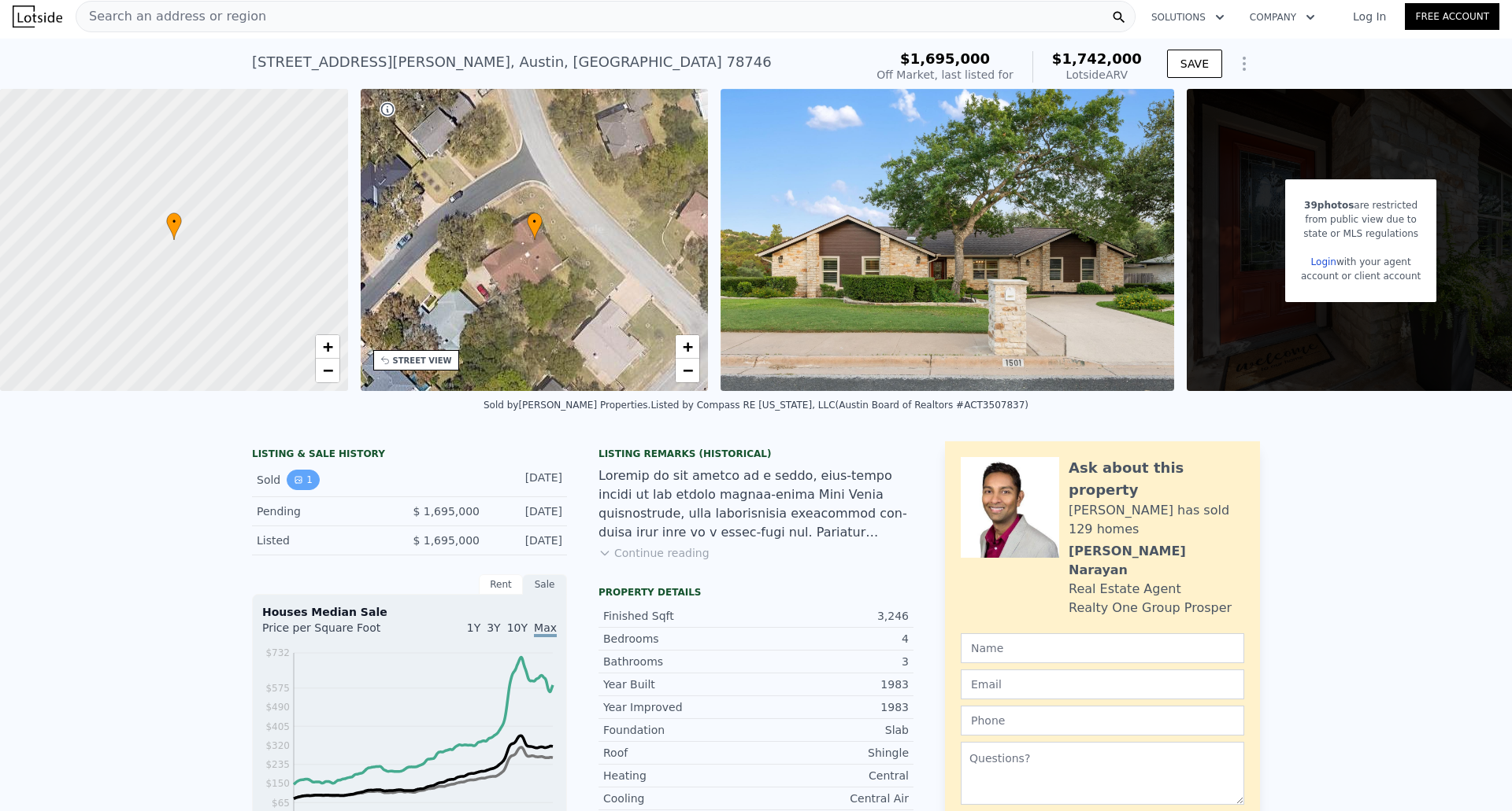
click at [294, 484] on icon "View historical data" at bounding box center [298, 479] width 9 height 9
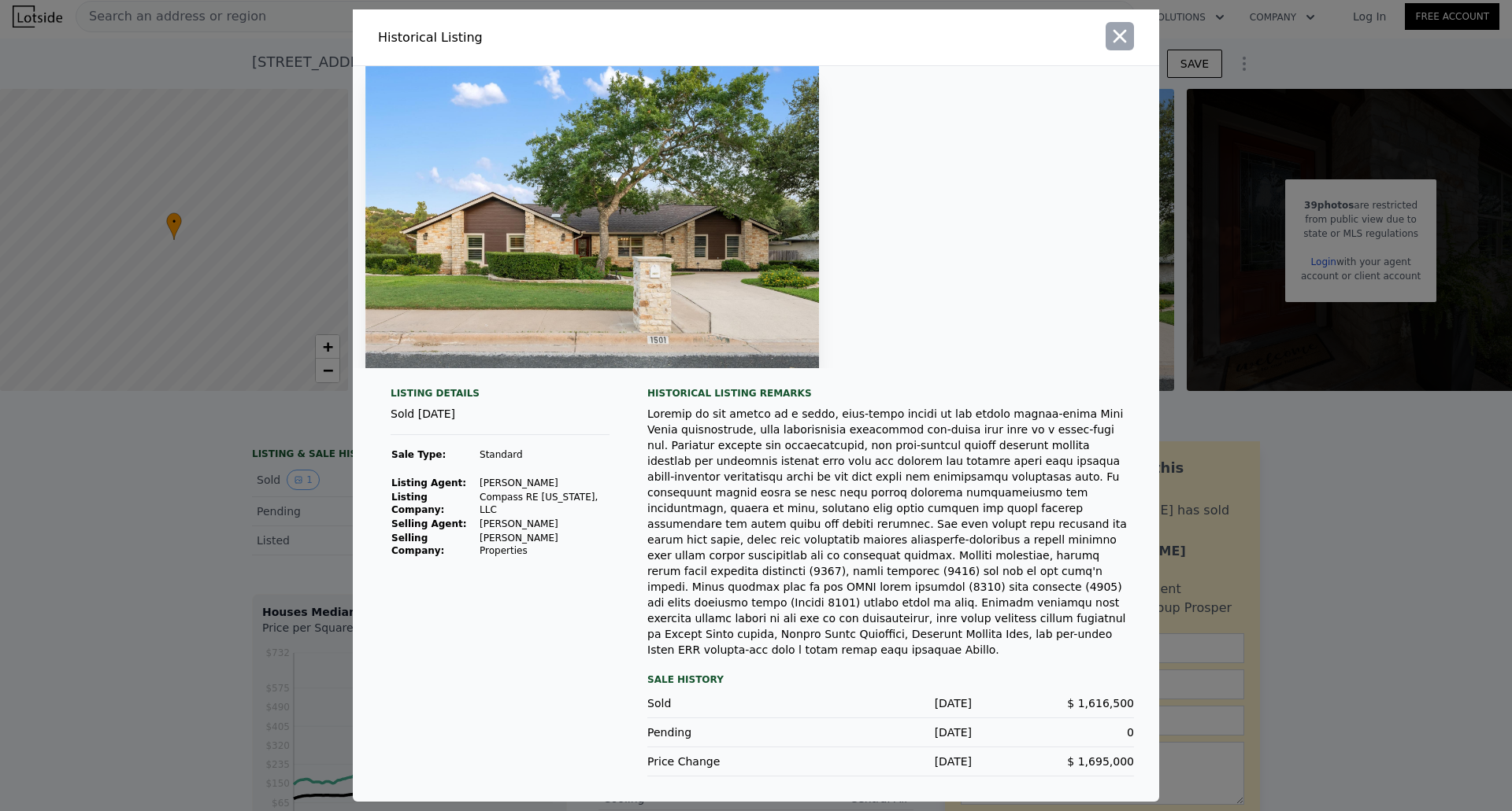
click at [1118, 43] on icon "button" at bounding box center [1120, 37] width 14 height 14
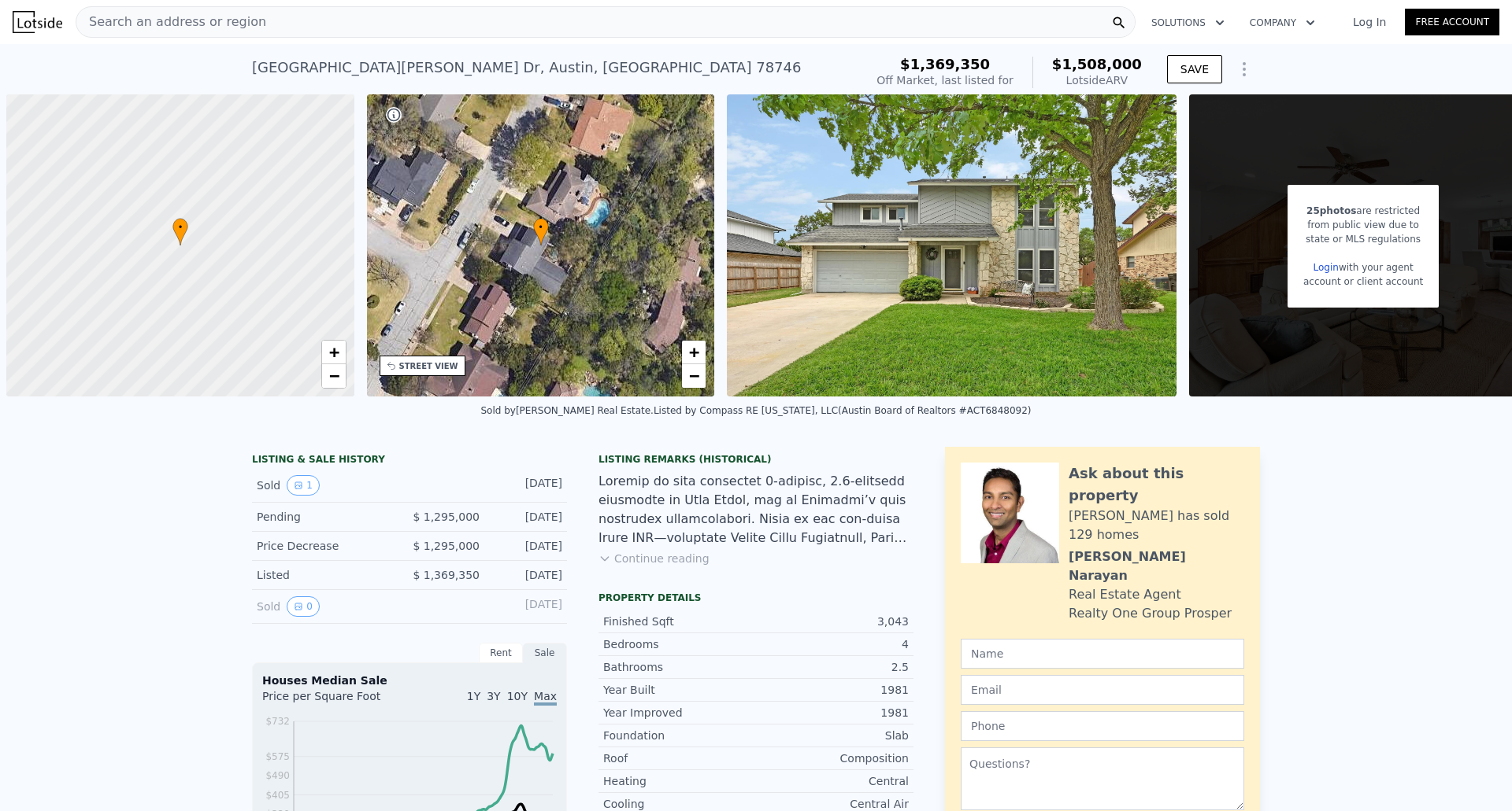
scroll to position [0, 6]
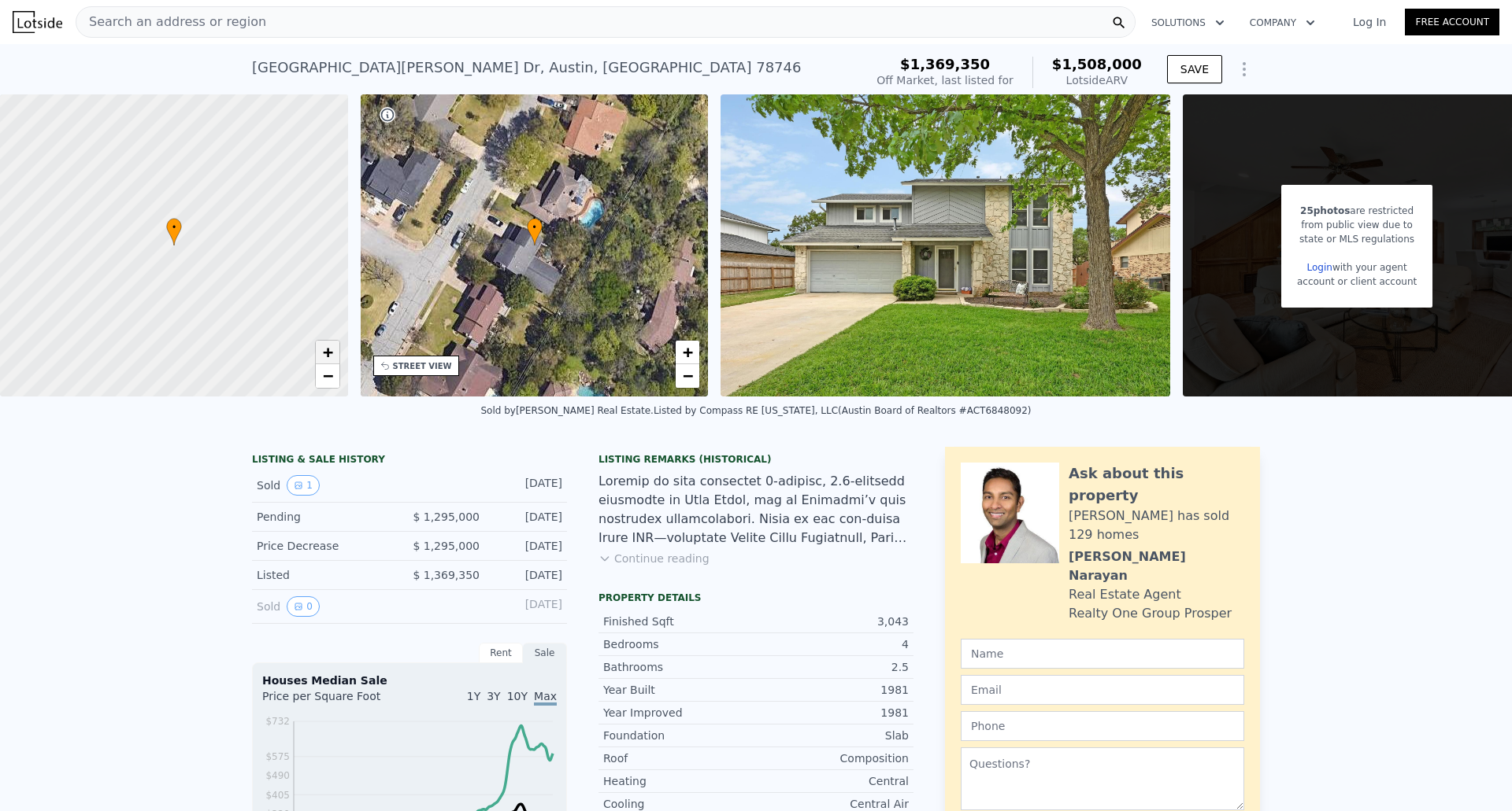
click at [328, 354] on span "+" at bounding box center [327, 351] width 10 height 20
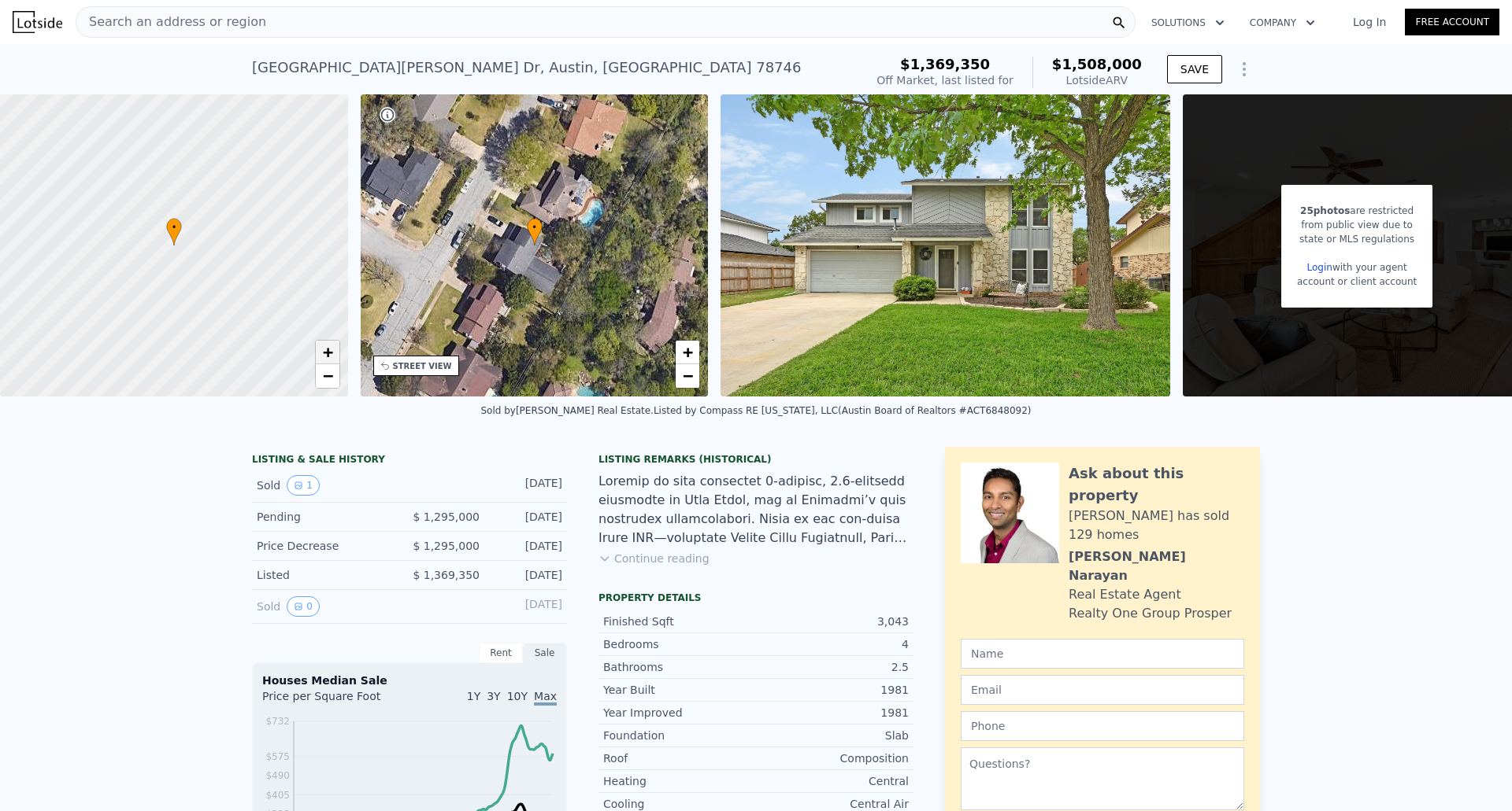
click at [328, 354] on span "+" at bounding box center [327, 351] width 10 height 20
click at [295, 489] on icon "View historical data" at bounding box center [298, 485] width 6 height 6
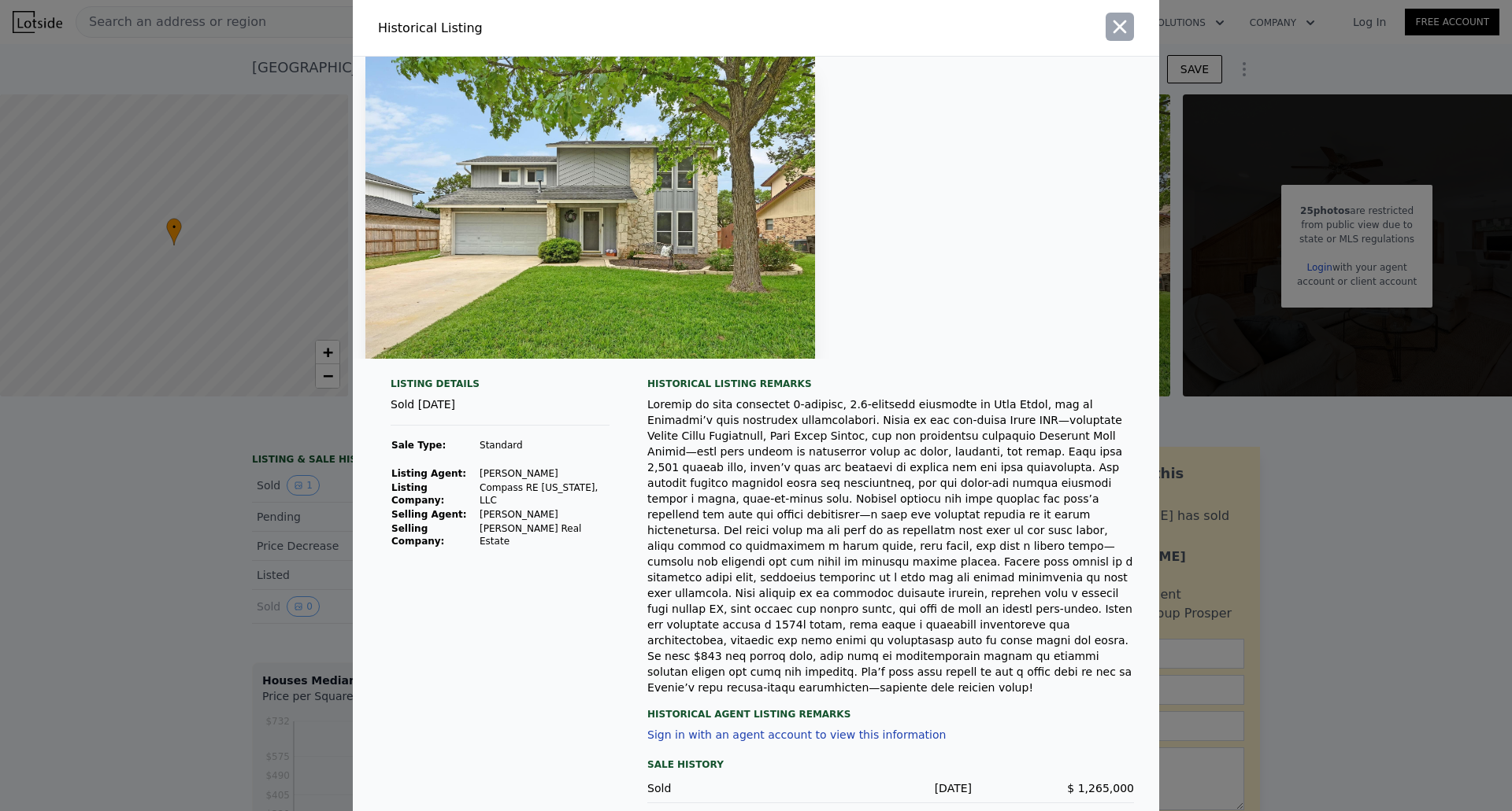
click at [1116, 26] on icon "button" at bounding box center [1119, 26] width 22 height 22
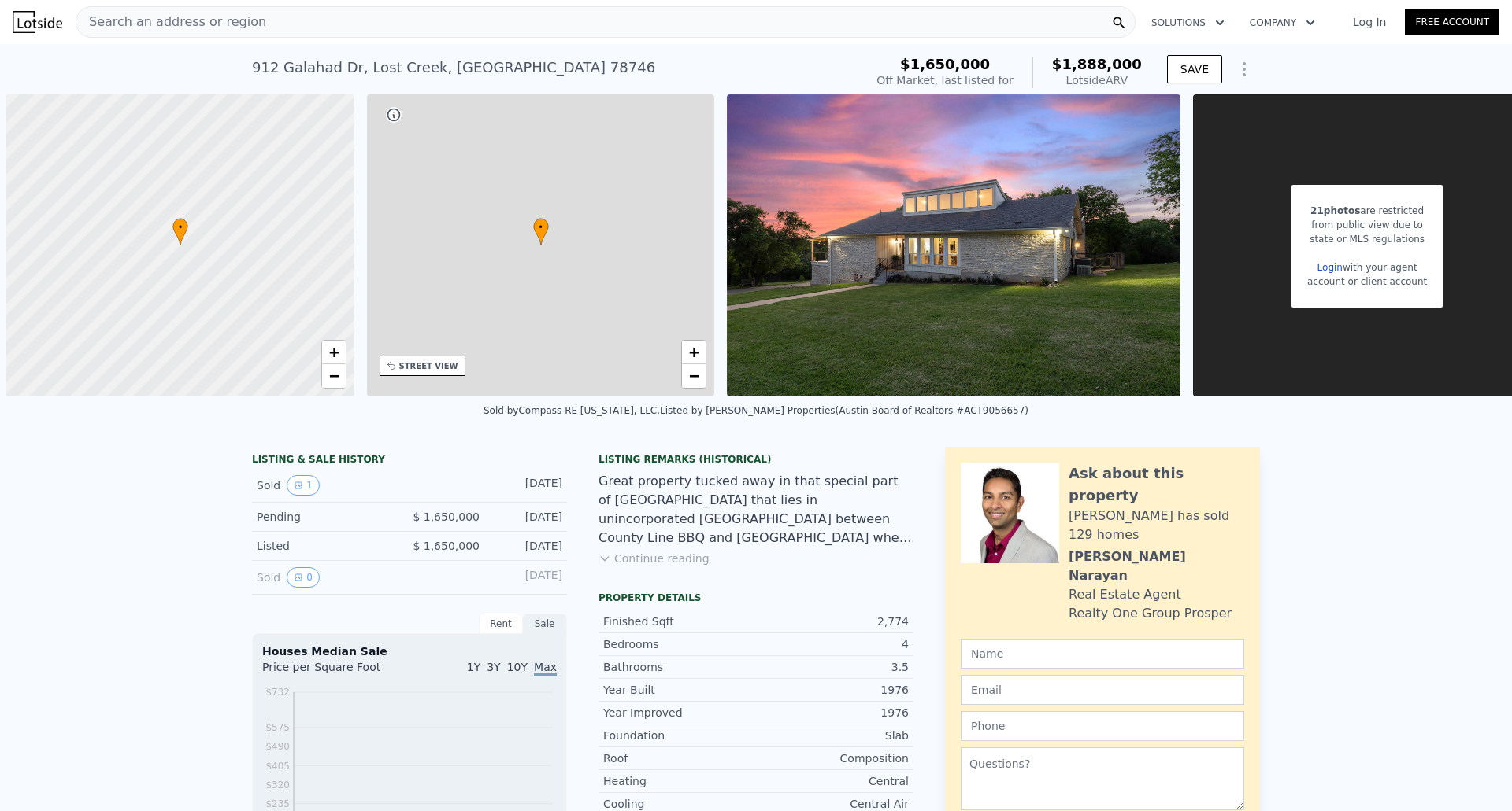
scroll to position [0, 6]
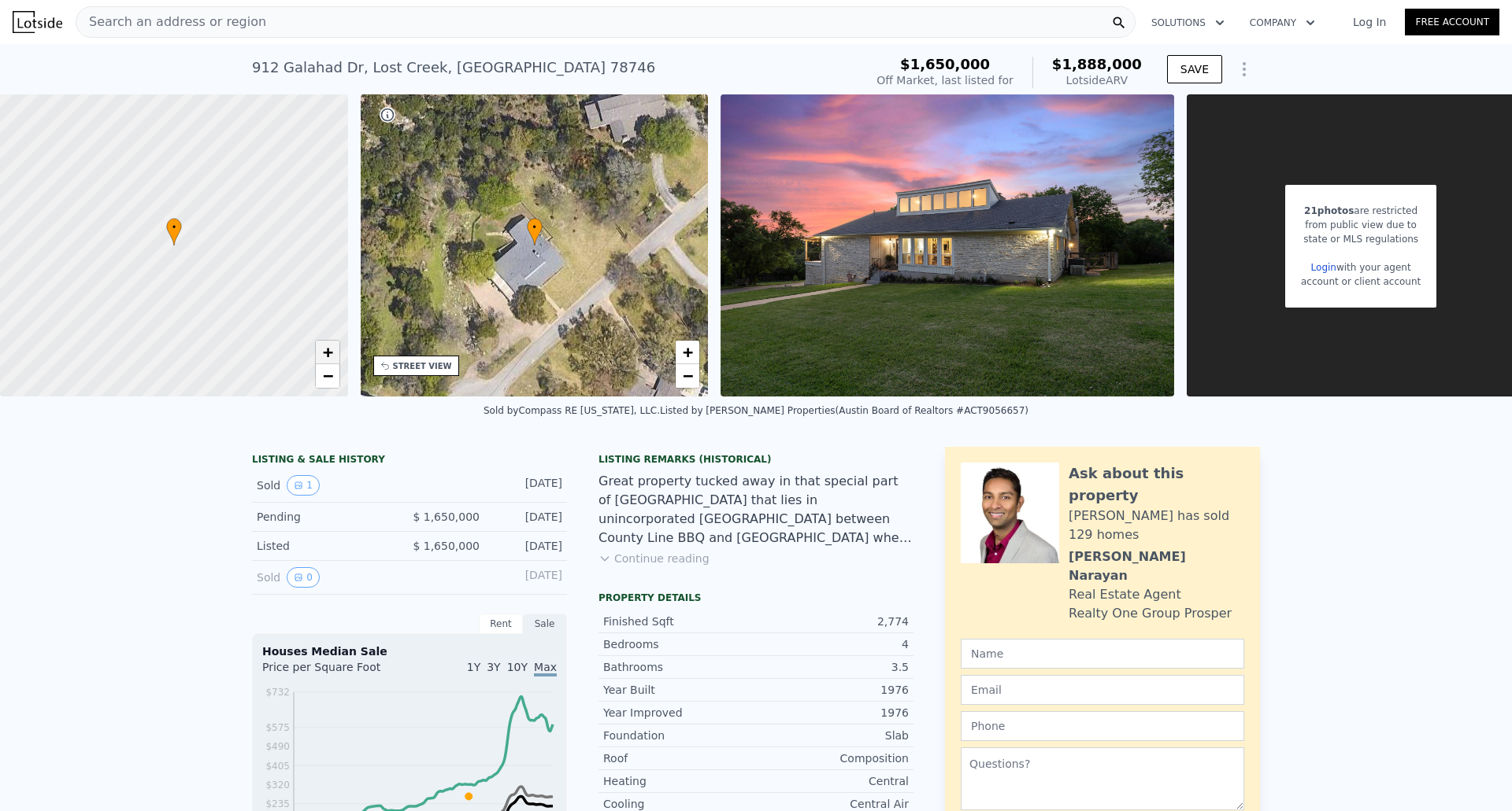
click at [326, 350] on span "+" at bounding box center [327, 351] width 10 height 20
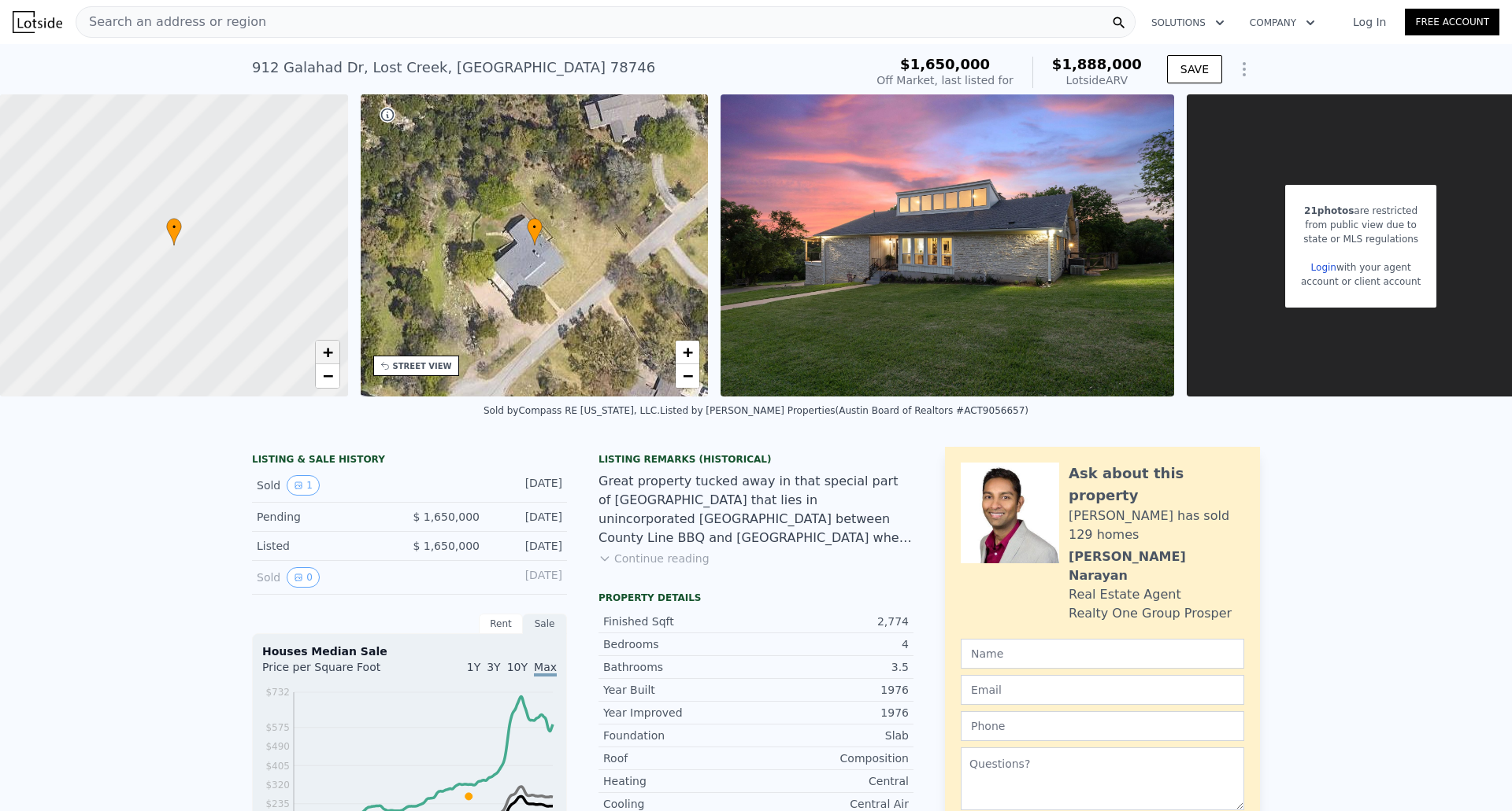
click at [326, 350] on span "+" at bounding box center [327, 351] width 10 height 20
click at [327, 379] on span "−" at bounding box center [327, 375] width 10 height 20
drag, startPoint x: 905, startPoint y: 639, endPoint x: 865, endPoint y: 636, distance: 40.1
click at [868, 634] on div "Finished Sqft 2,774" at bounding box center [755, 622] width 315 height 23
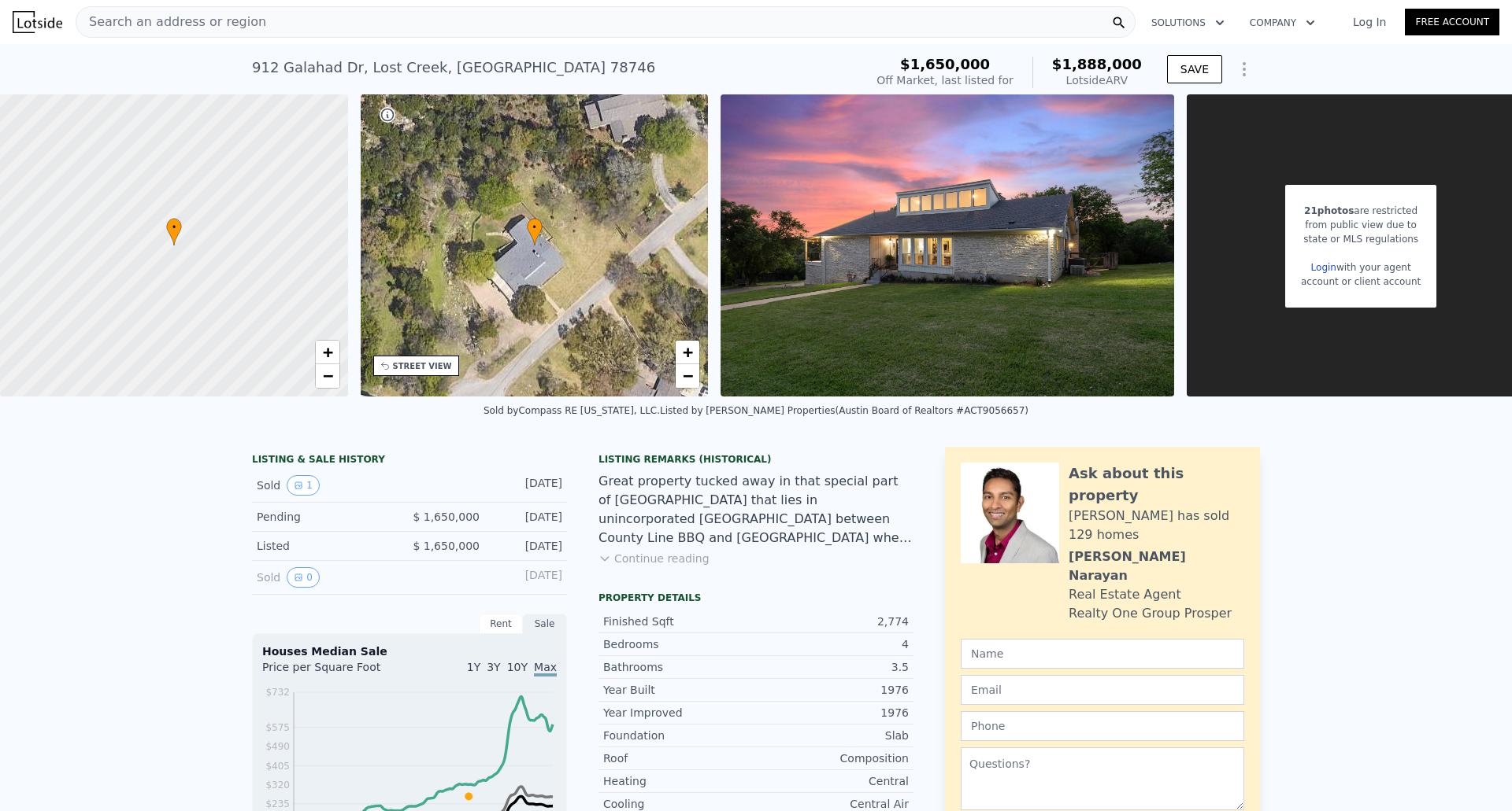
click at [840, 547] on div "Great property tucked away in that special part of Westlake that lies in uninco…" at bounding box center [755, 510] width 315 height 76
click at [297, 495] on button "1" at bounding box center [303, 485] width 33 height 20
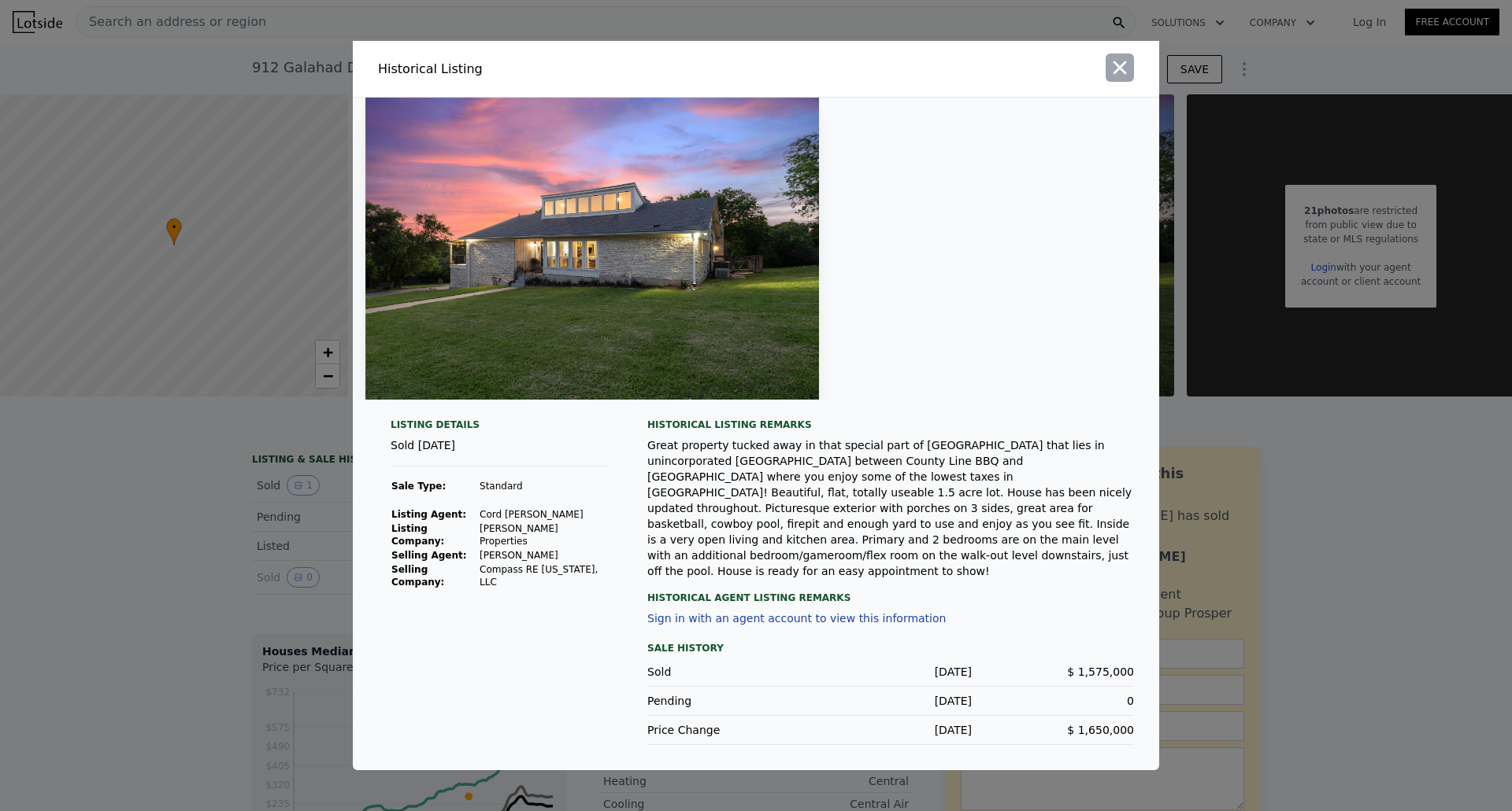
click at [1125, 78] on icon "button" at bounding box center [1119, 67] width 22 height 22
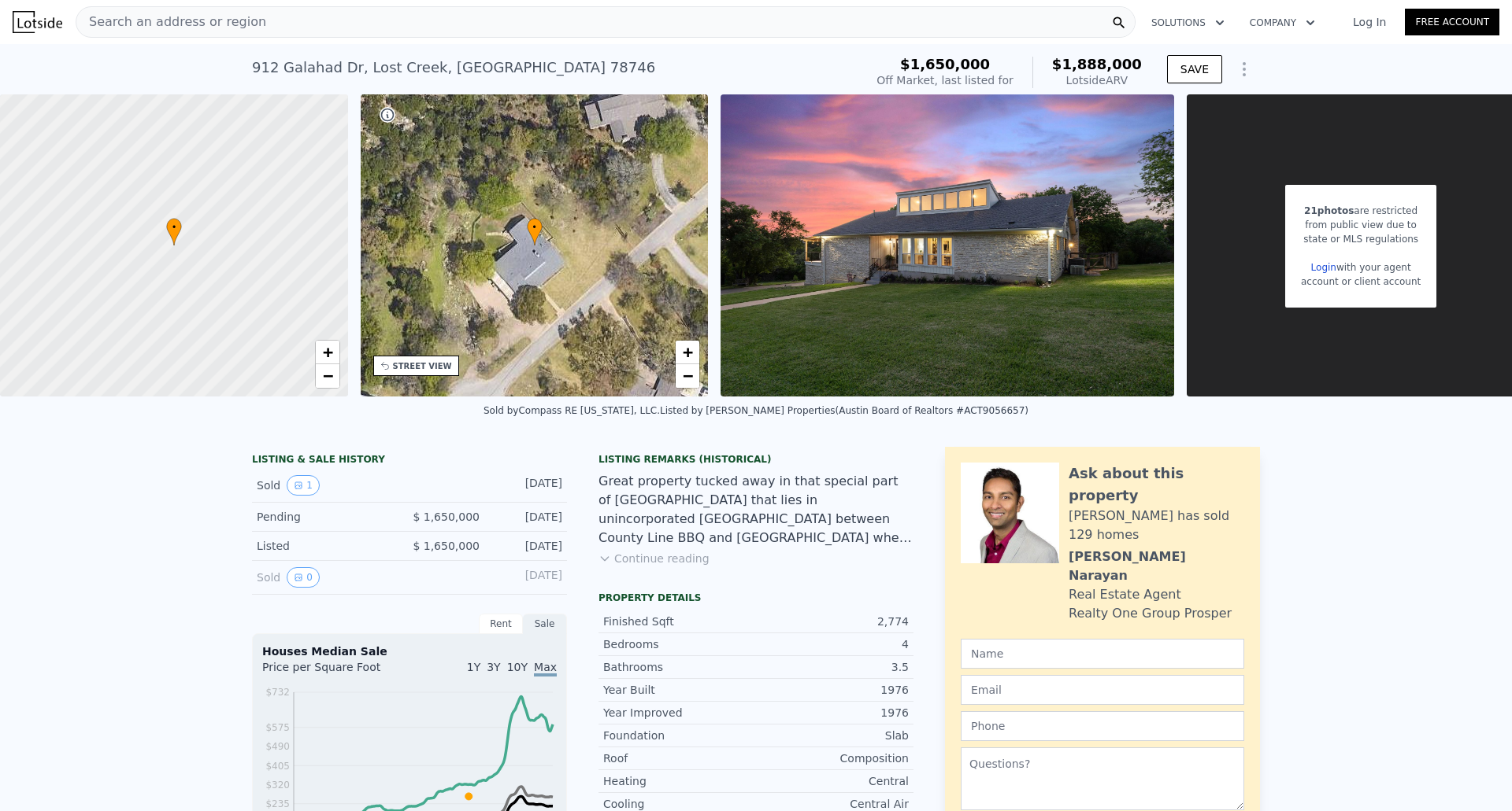
click at [719, 527] on div "Great property tucked away in that special part of Westlake that lies in uninco…" at bounding box center [755, 510] width 315 height 76
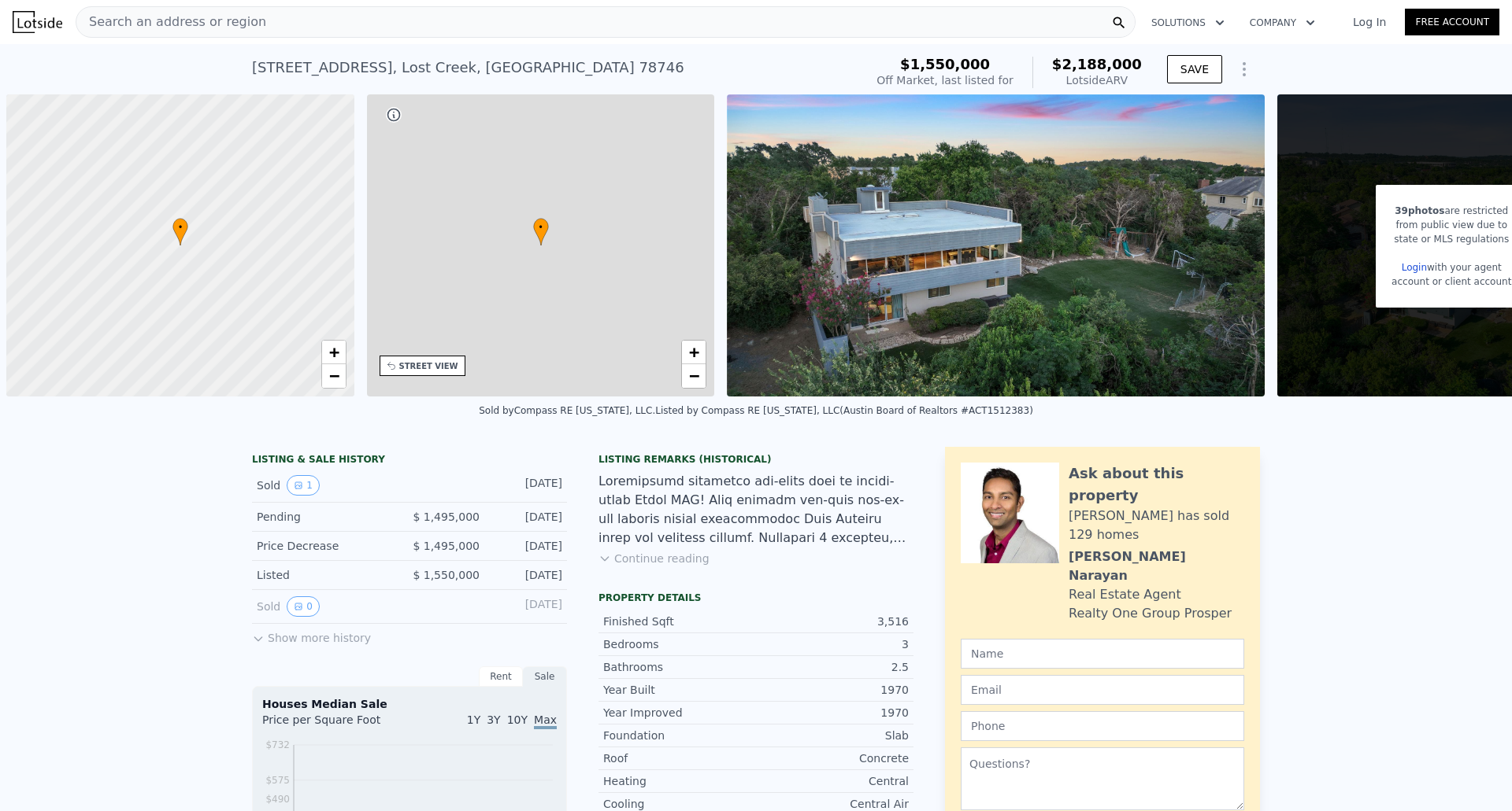
scroll to position [0, 6]
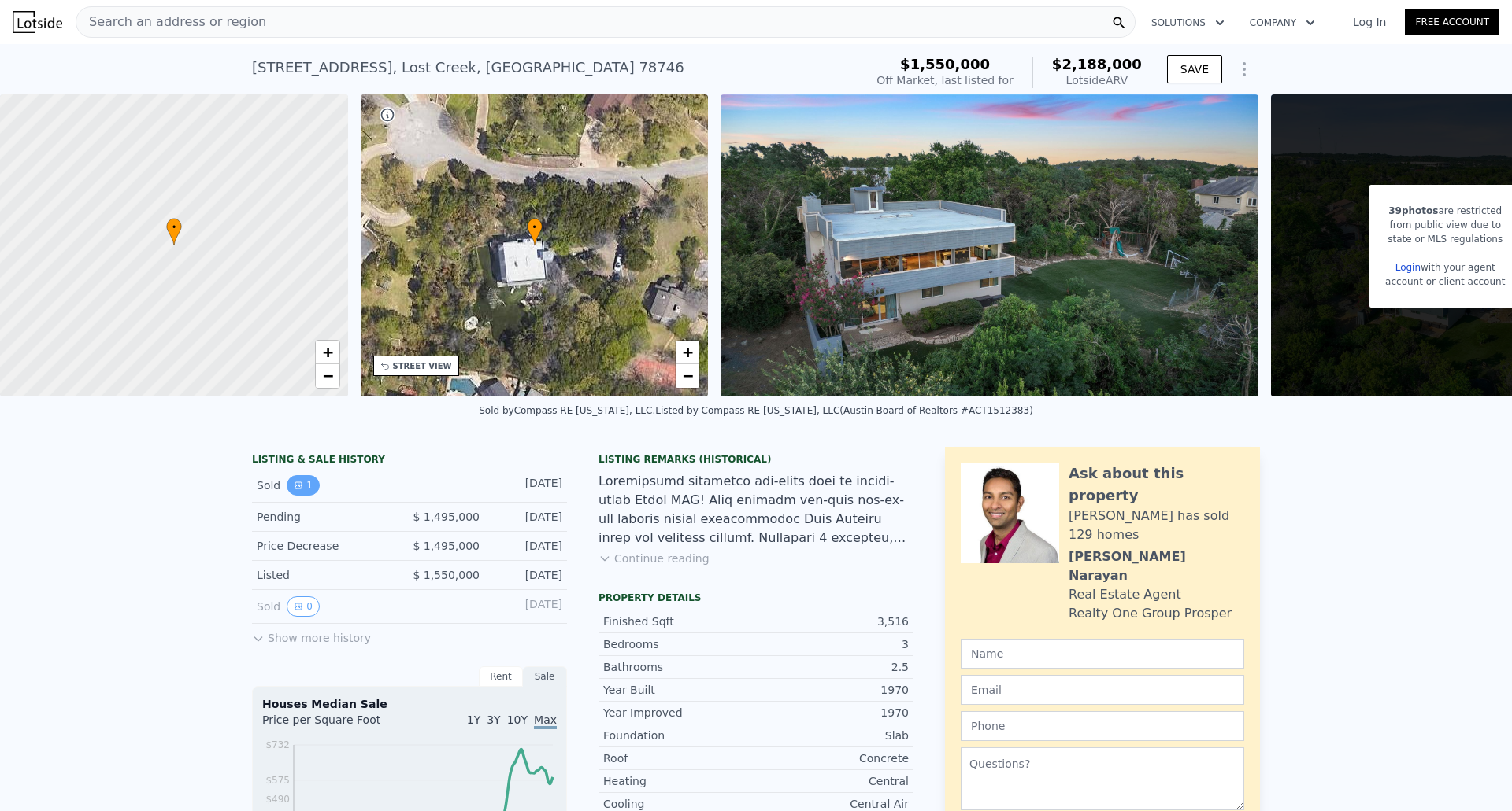
click at [301, 493] on button "1" at bounding box center [303, 485] width 33 height 20
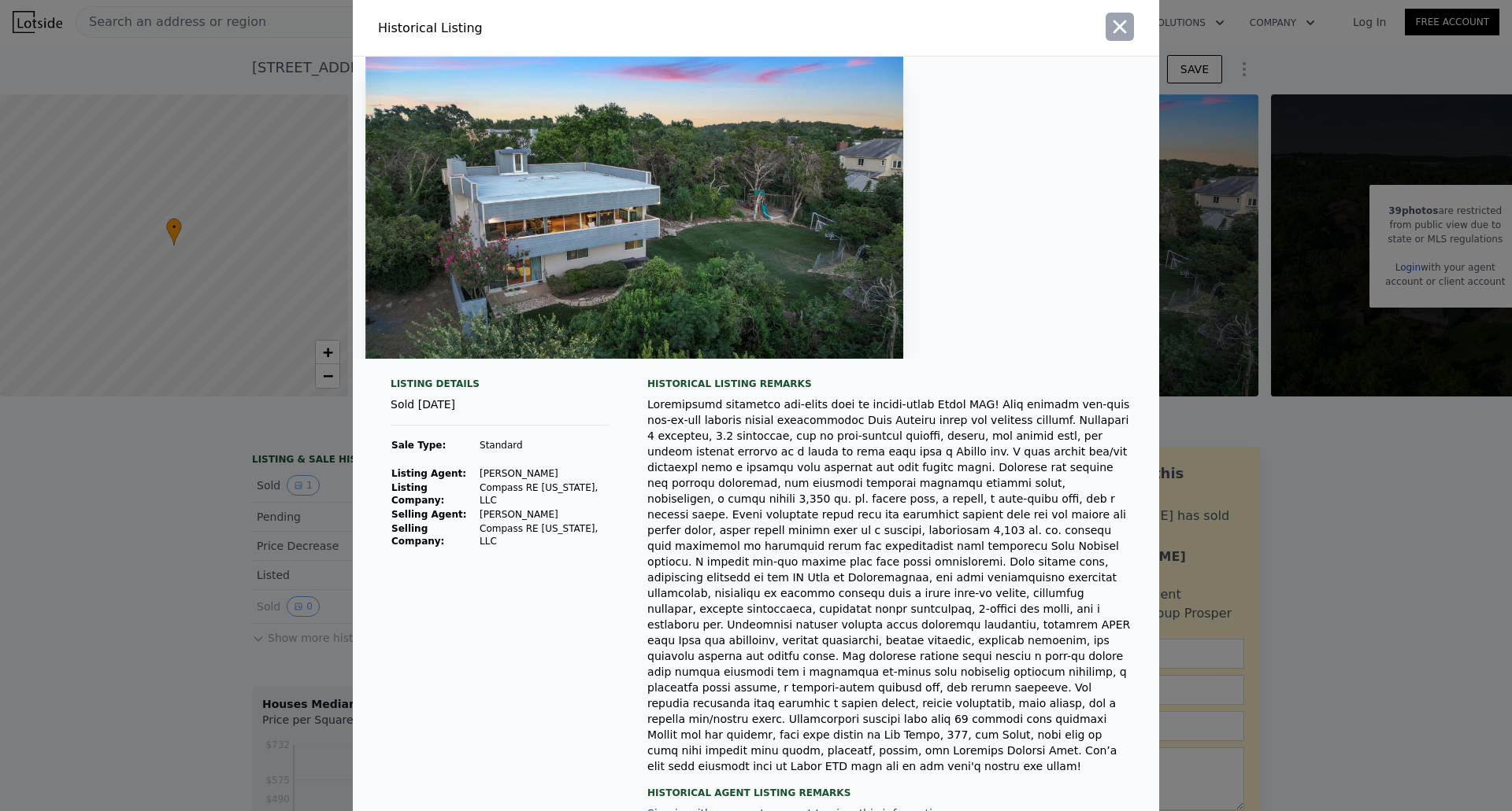
click at [1109, 27] on icon "button" at bounding box center [1119, 26] width 22 height 22
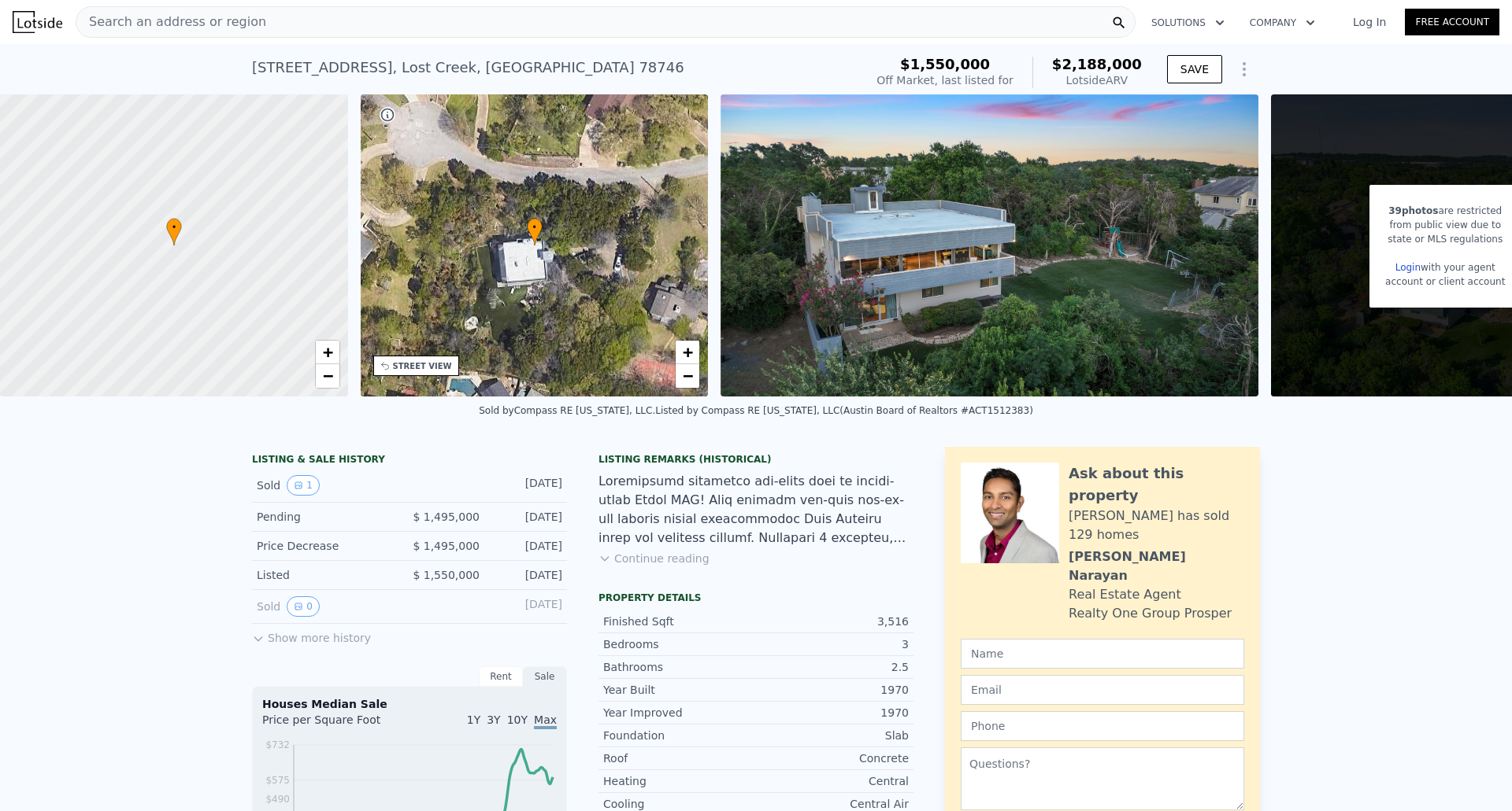
click at [898, 543] on div at bounding box center [755, 510] width 315 height 76
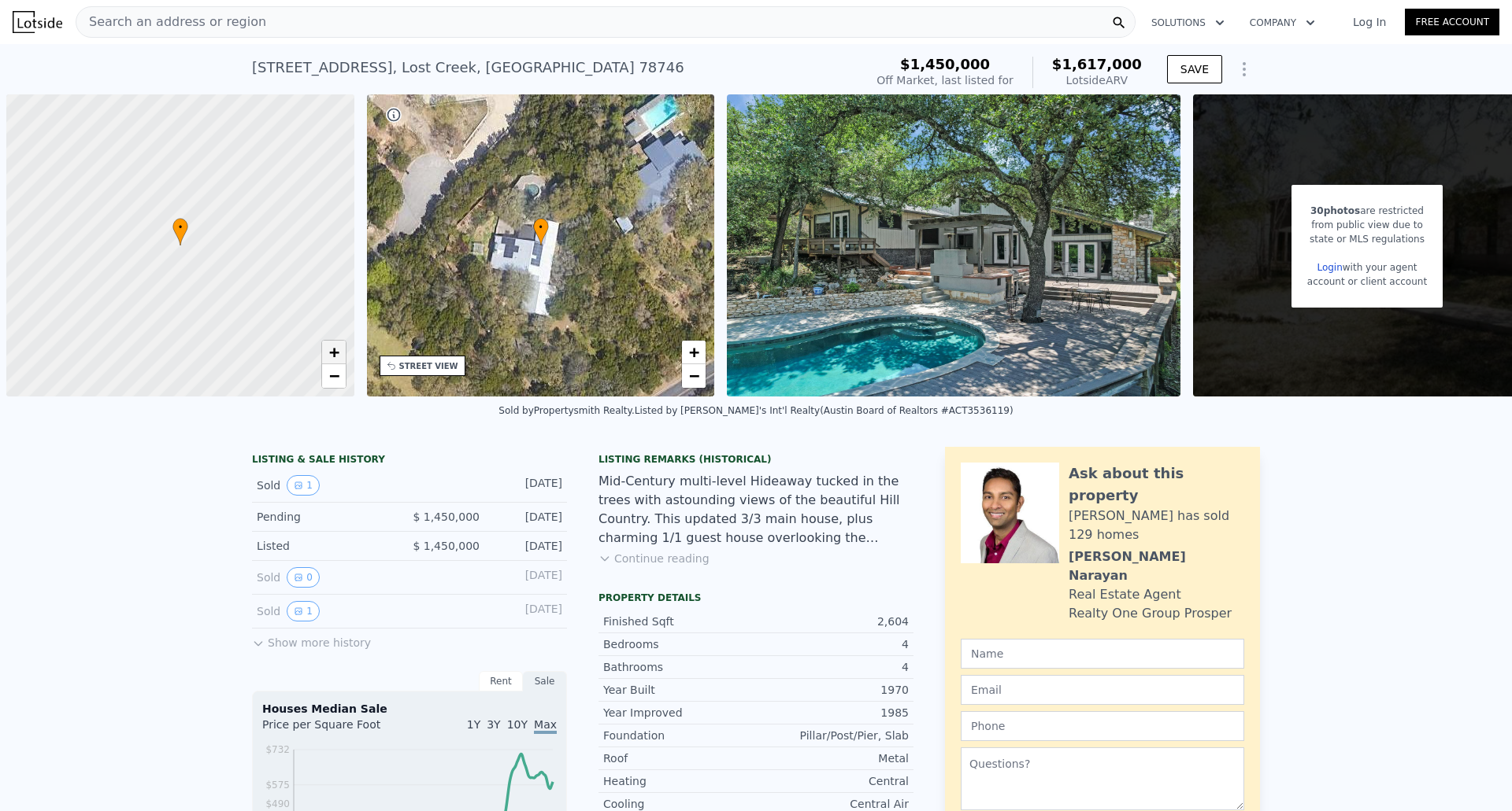
click at [330, 352] on span "+" at bounding box center [334, 351] width 10 height 20
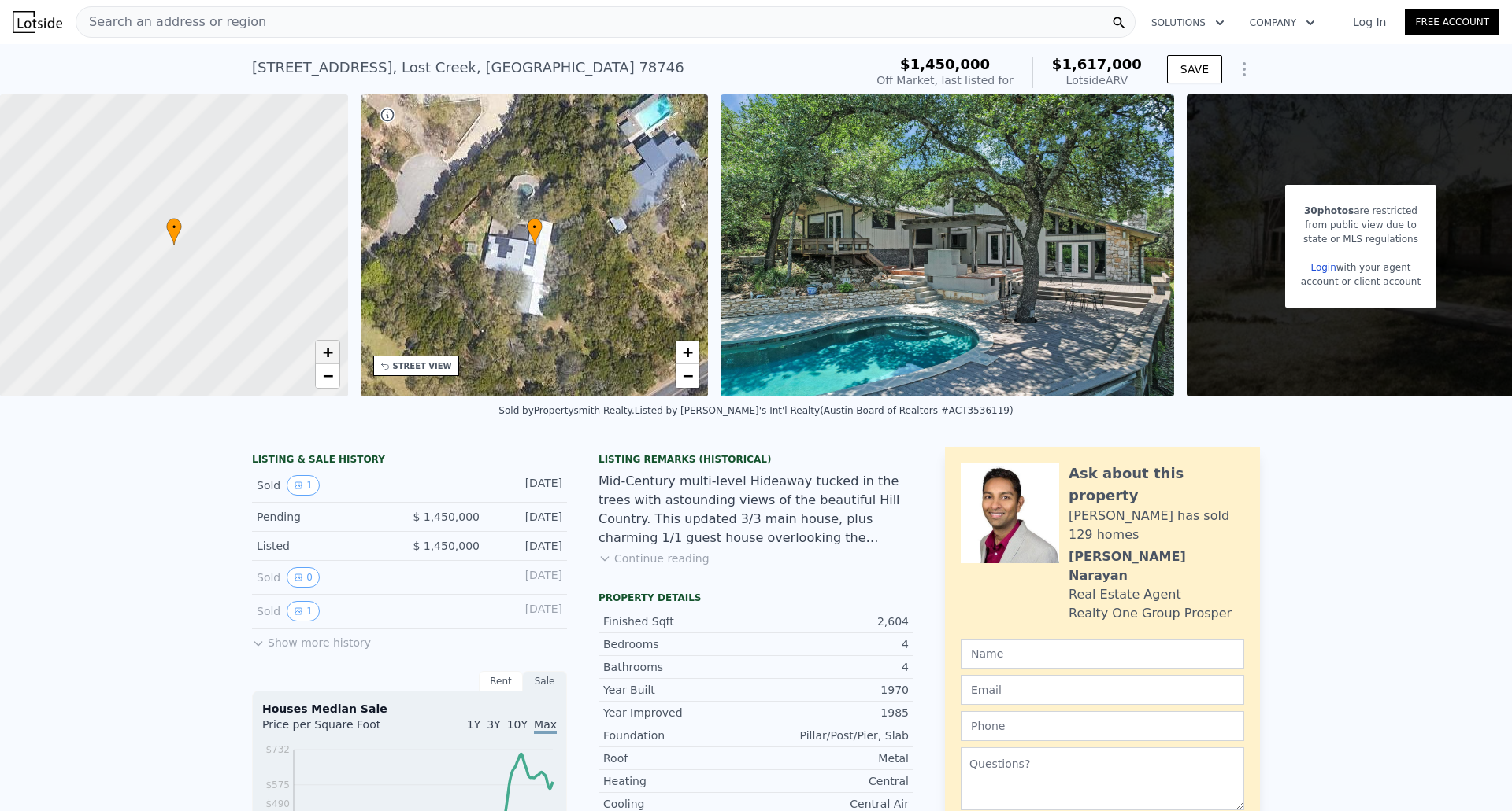
click at [330, 352] on span "+" at bounding box center [327, 351] width 10 height 20
click at [332, 352] on span "+" at bounding box center [327, 351] width 10 height 20
click at [332, 354] on span "+" at bounding box center [327, 351] width 10 height 20
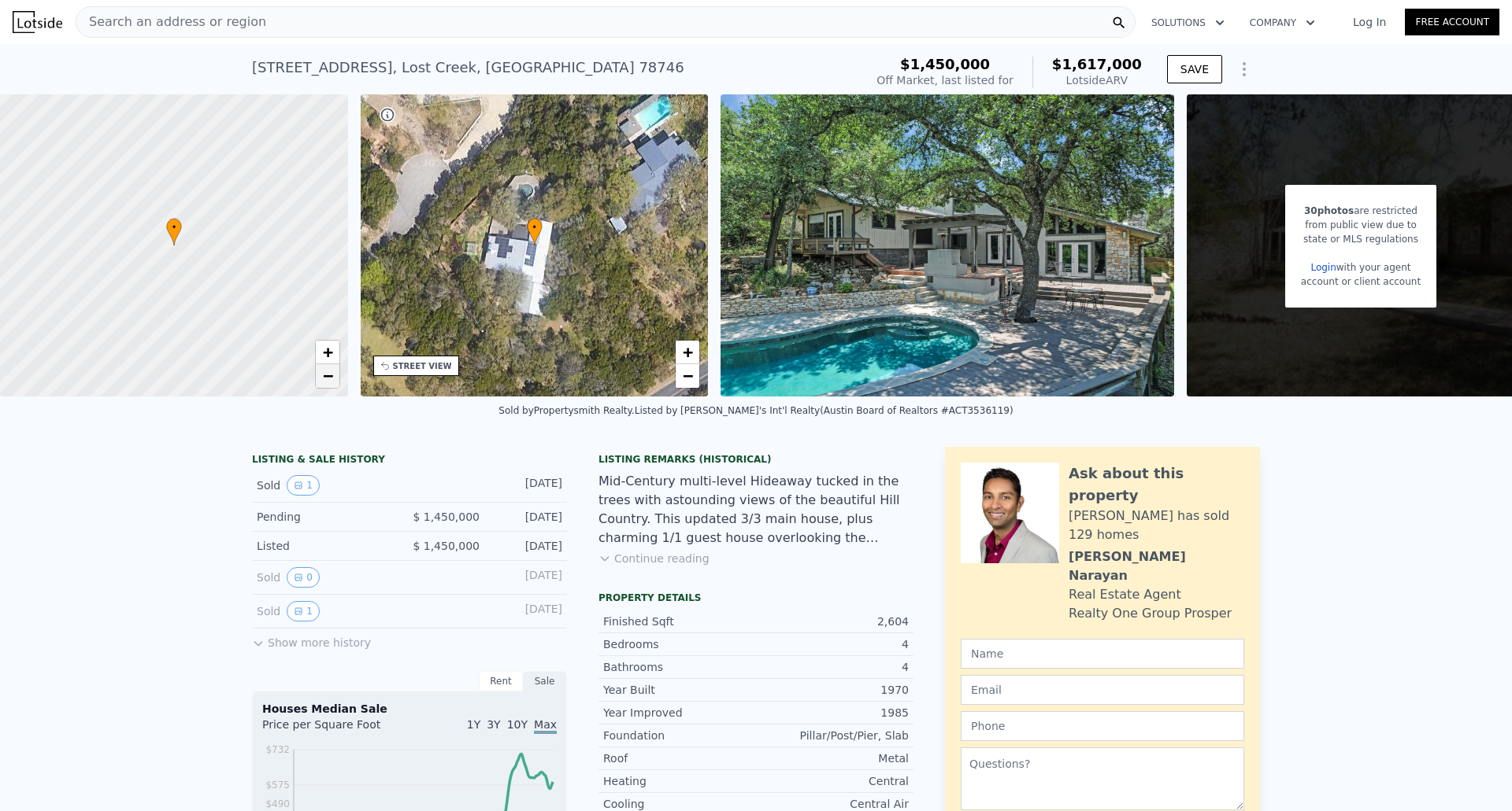
click at [327, 376] on span "−" at bounding box center [327, 375] width 10 height 20
click at [331, 352] on span "+" at bounding box center [327, 351] width 10 height 20
click at [305, 491] on button "1" at bounding box center [303, 485] width 33 height 20
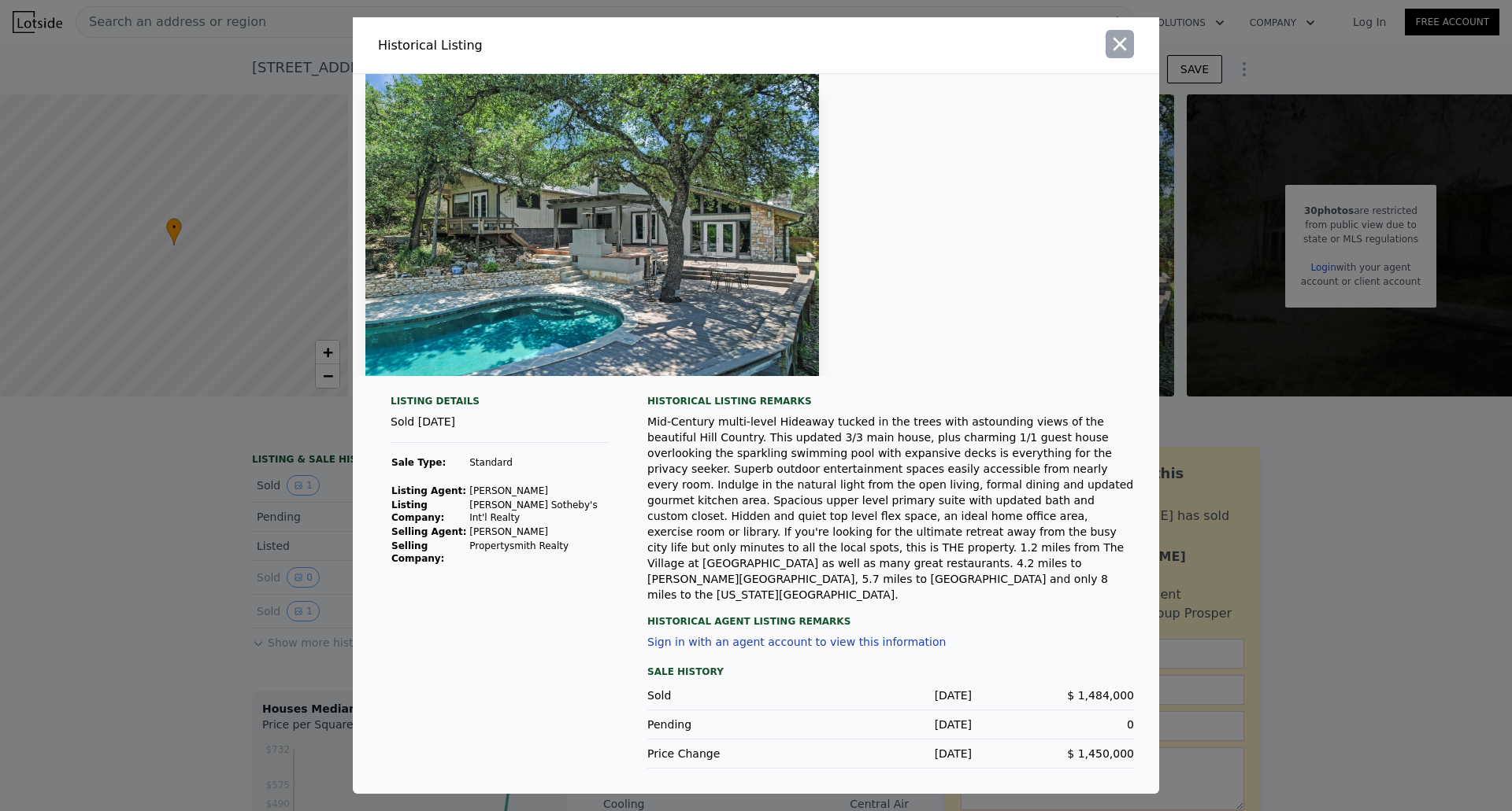
click at [1124, 55] on icon "button" at bounding box center [1119, 44] width 22 height 22
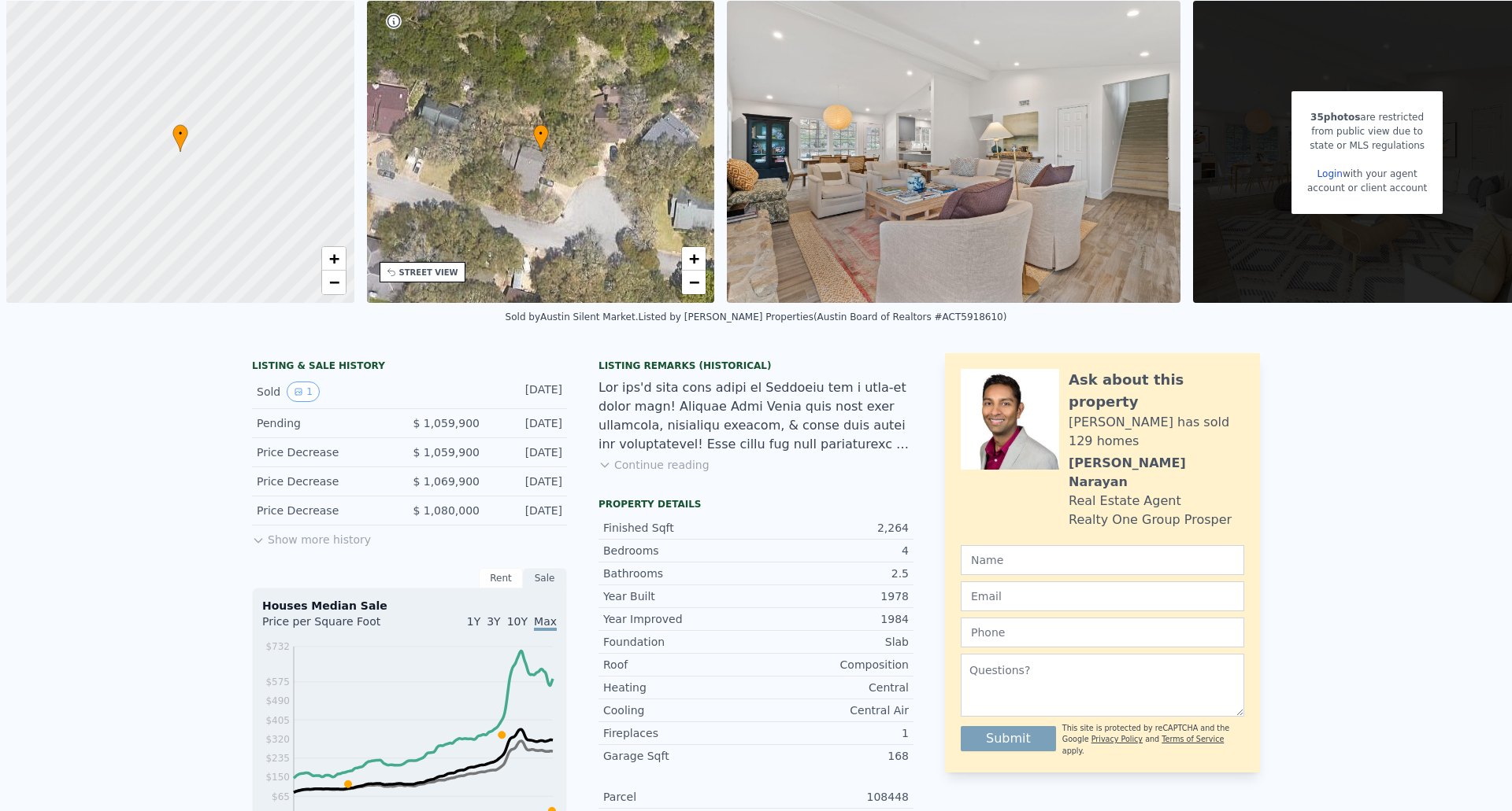
scroll to position [5, 0]
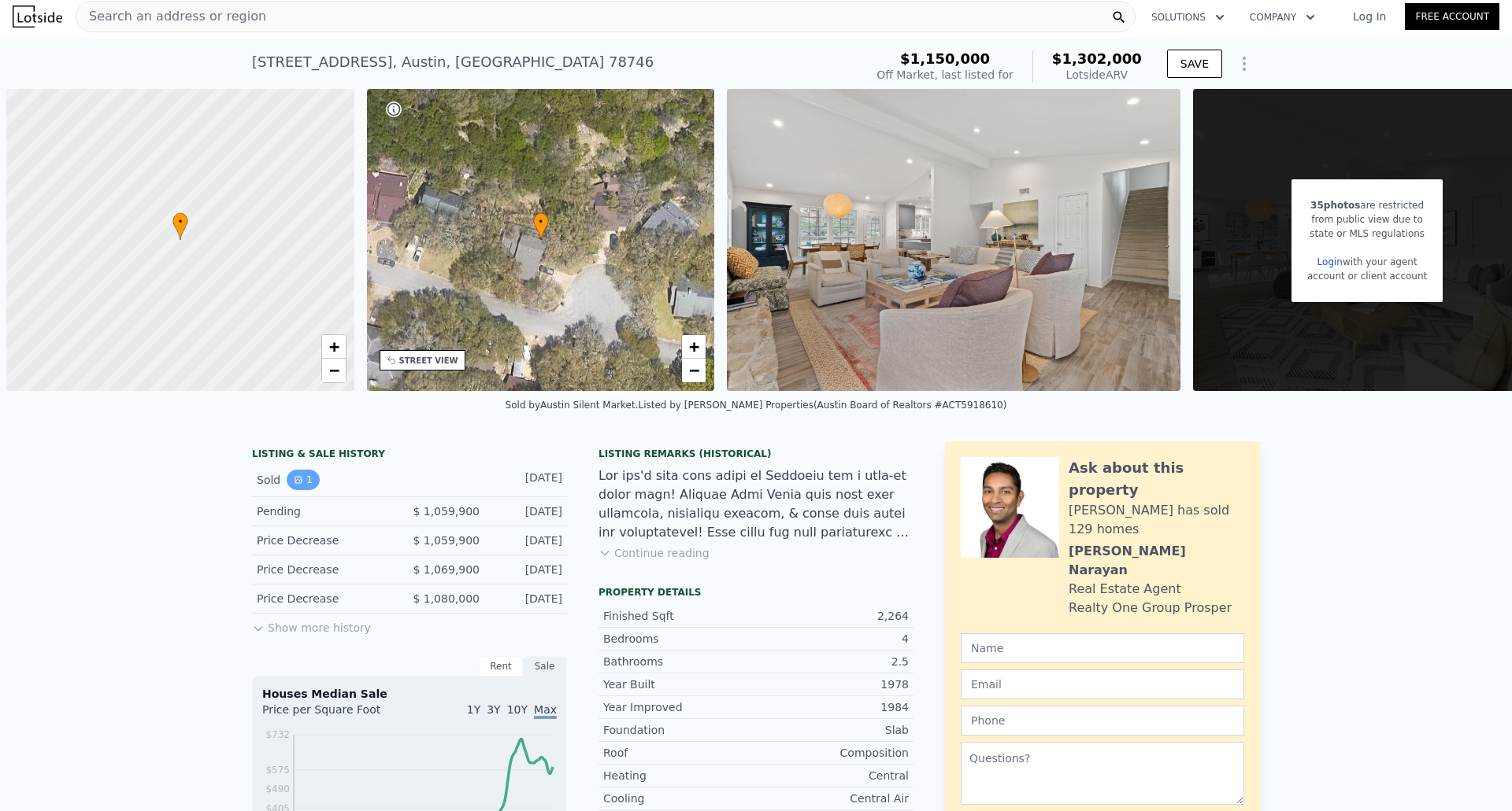
click at [303, 489] on button "1" at bounding box center [303, 480] width 33 height 20
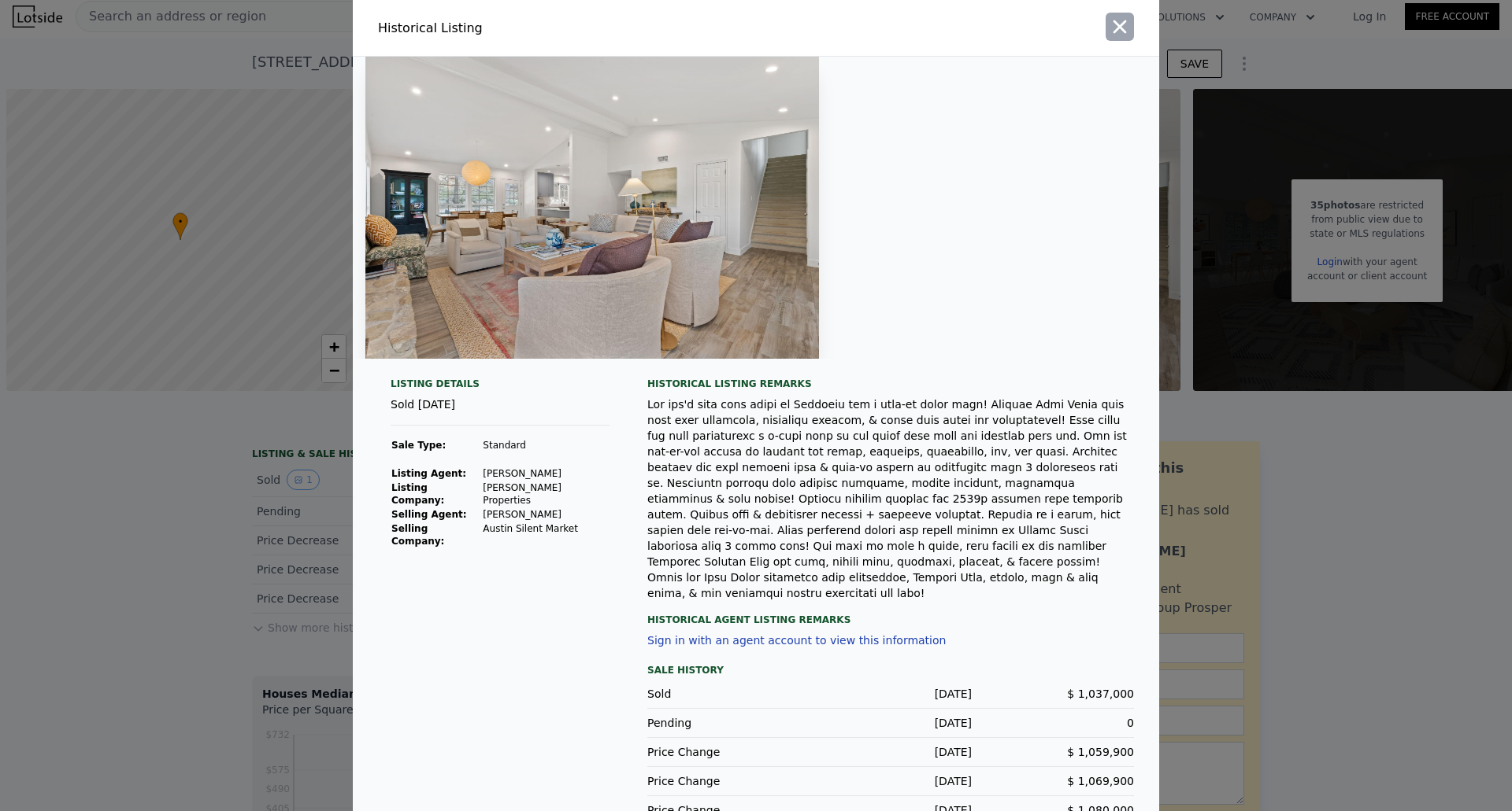
click at [1114, 24] on icon "button" at bounding box center [1120, 27] width 14 height 14
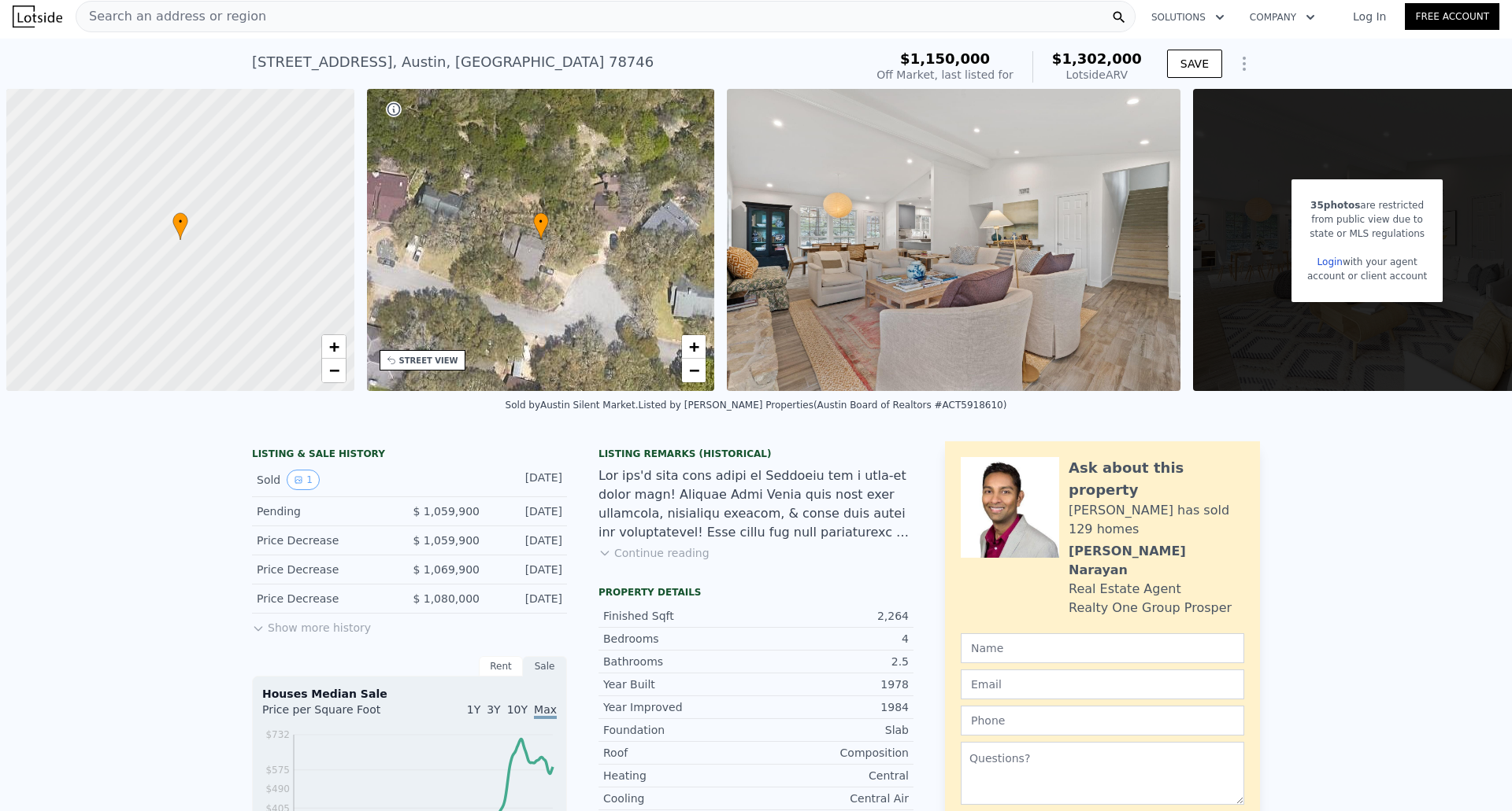
click at [699, 513] on div at bounding box center [755, 504] width 315 height 76
click at [297, 490] on button "1" at bounding box center [303, 480] width 33 height 20
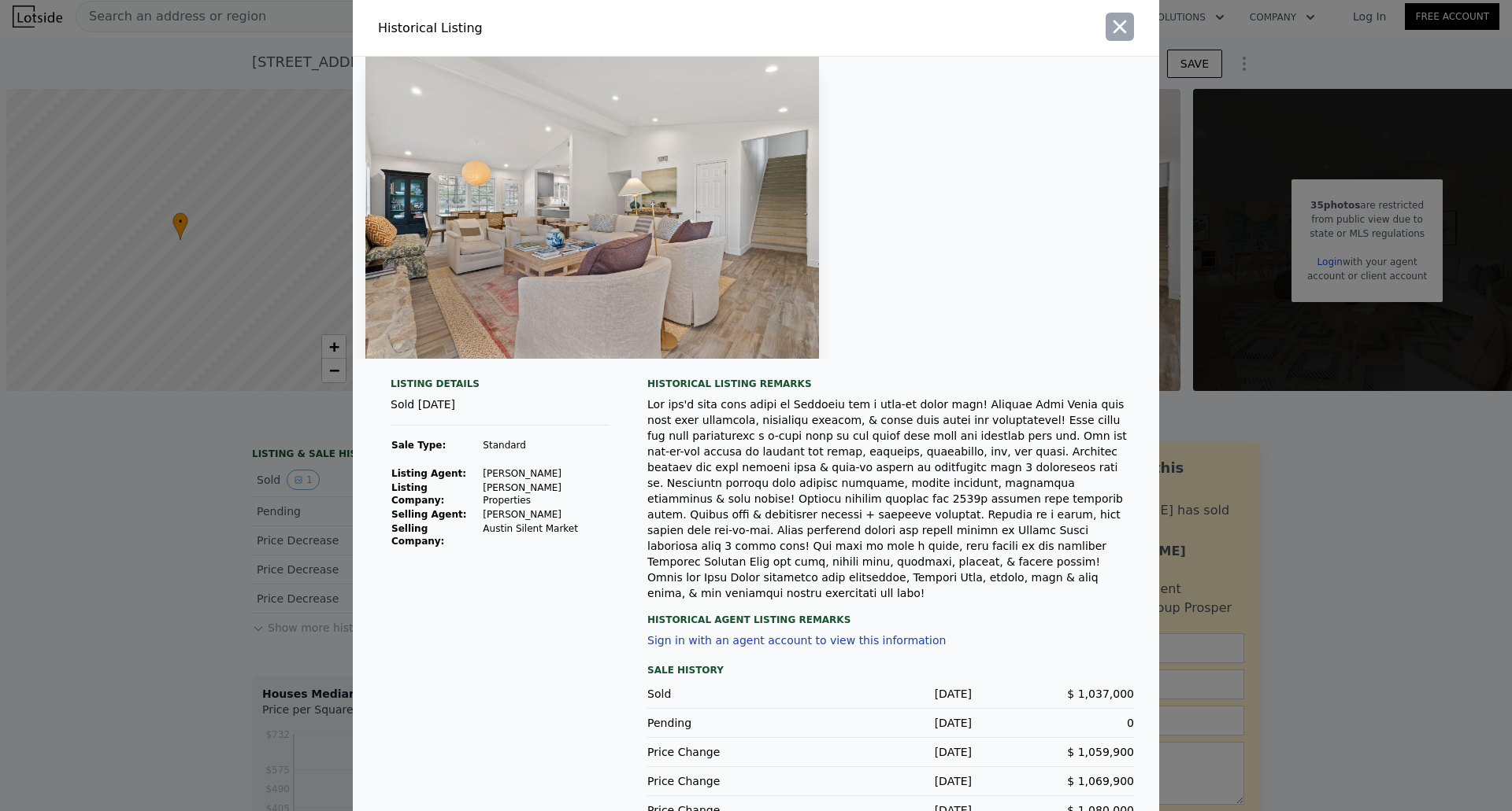
click at [1114, 31] on icon "button" at bounding box center [1119, 26] width 22 height 22
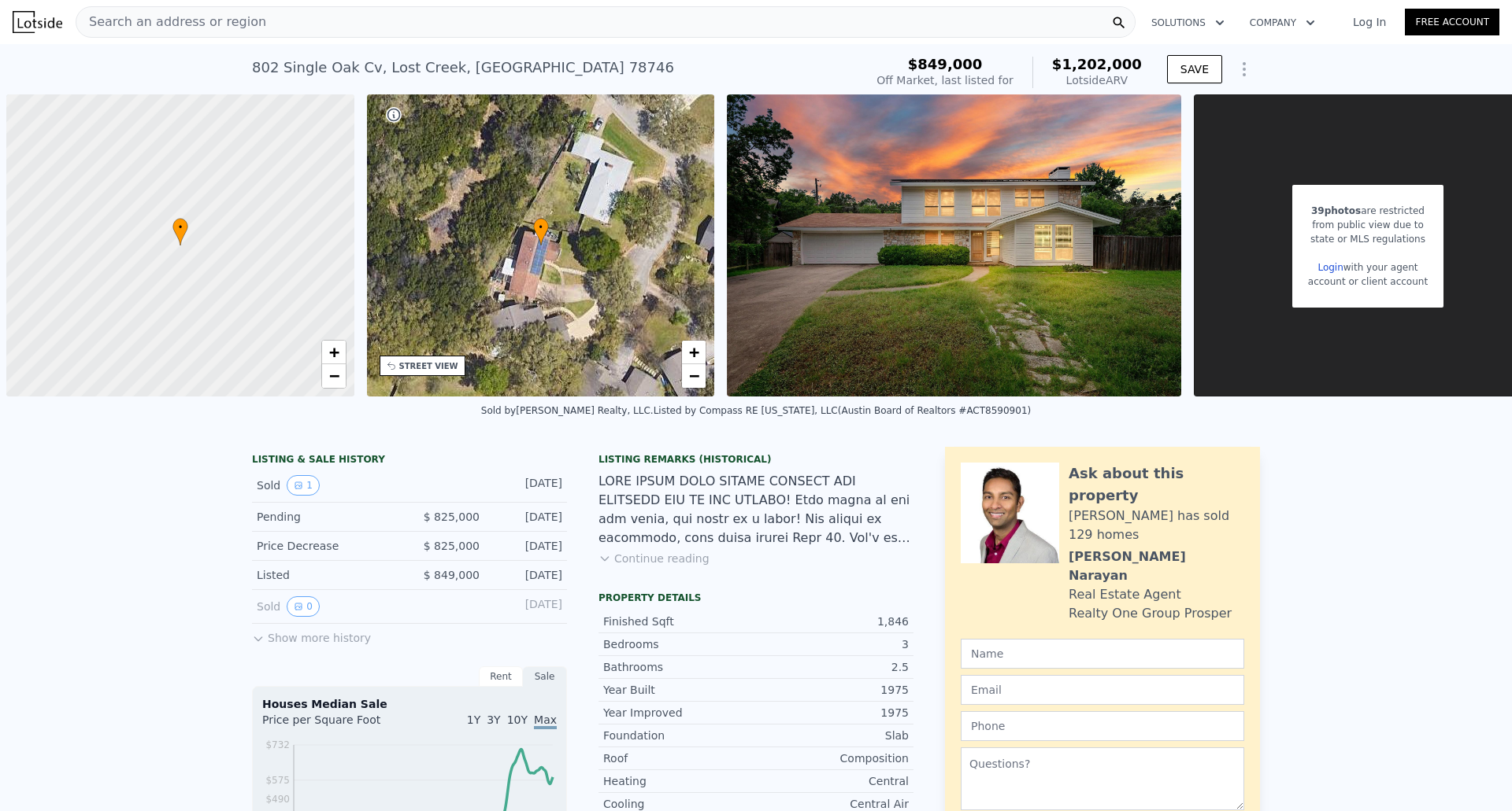
scroll to position [0, 6]
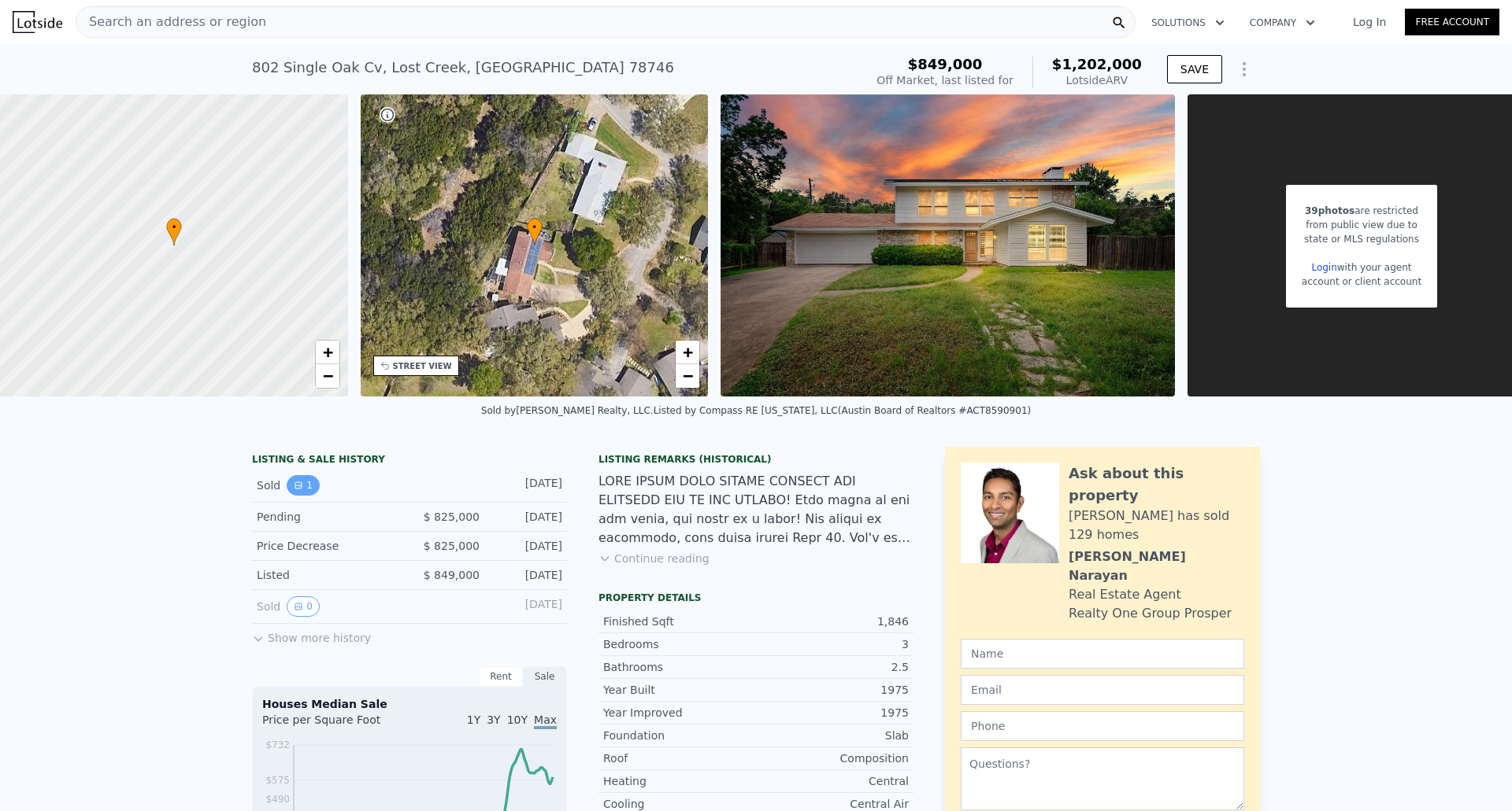
click at [299, 495] on button "1" at bounding box center [303, 485] width 33 height 20
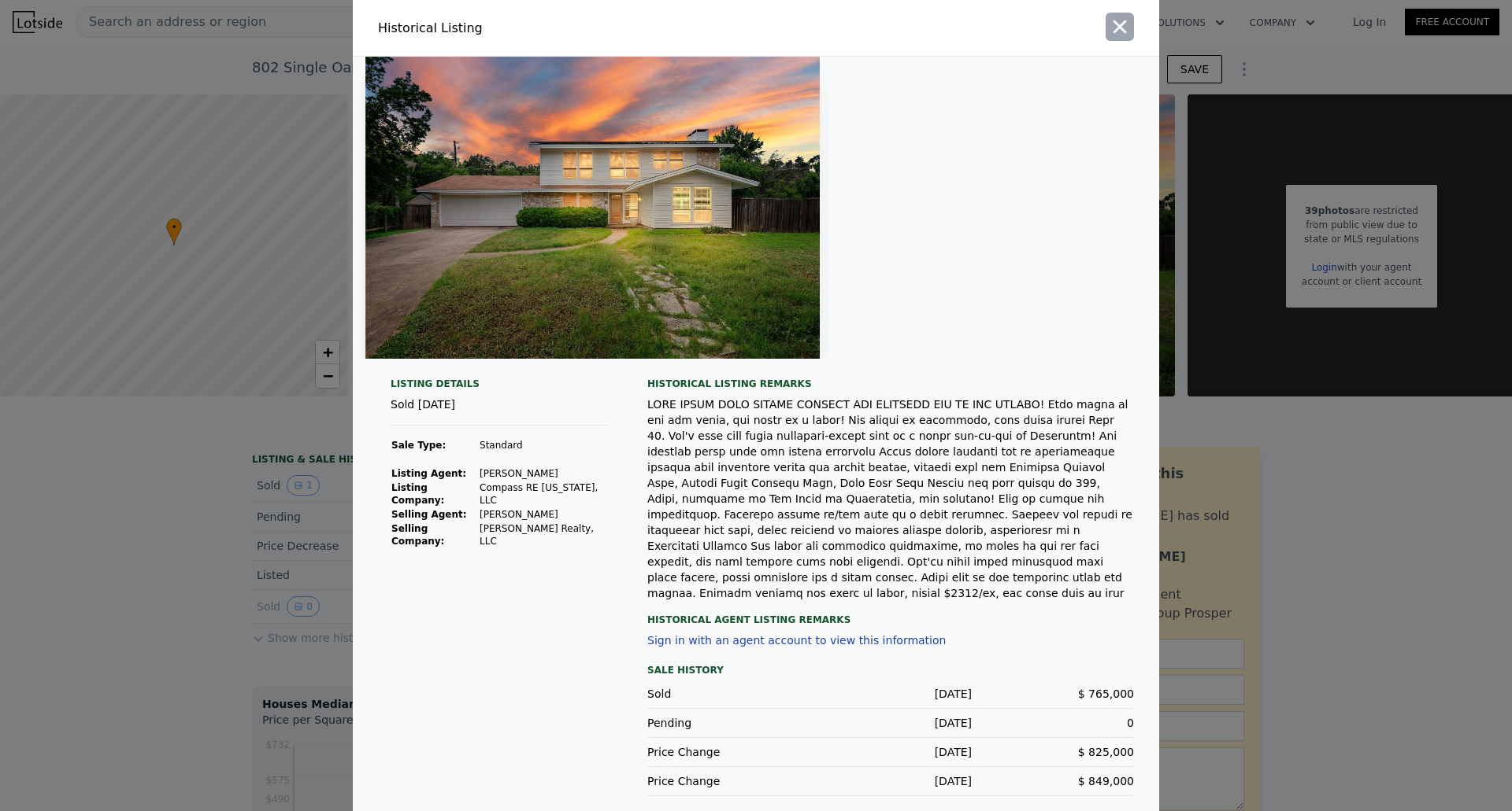
click at [1112, 38] on icon "button" at bounding box center [1119, 26] width 22 height 22
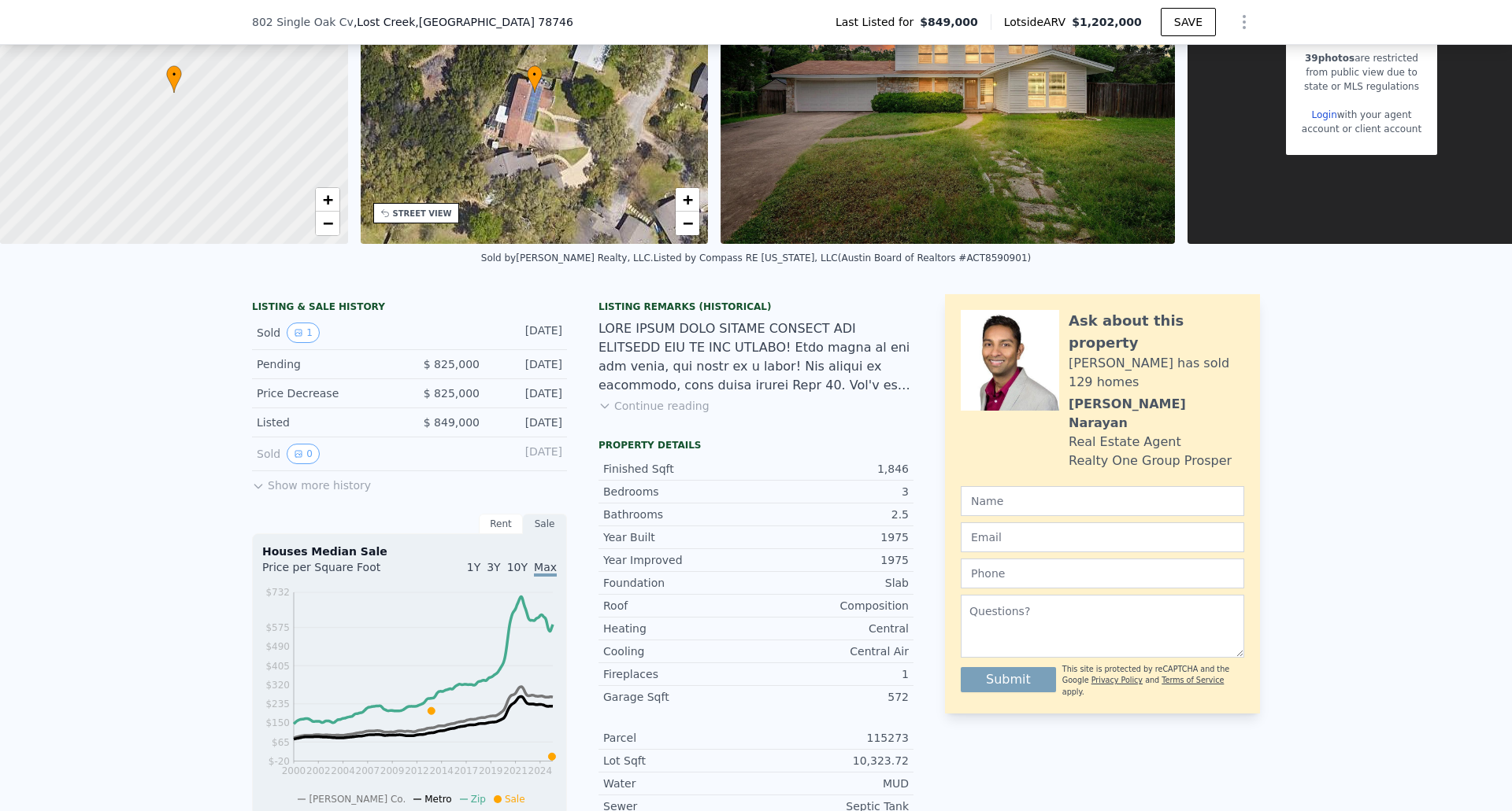
scroll to position [388, 0]
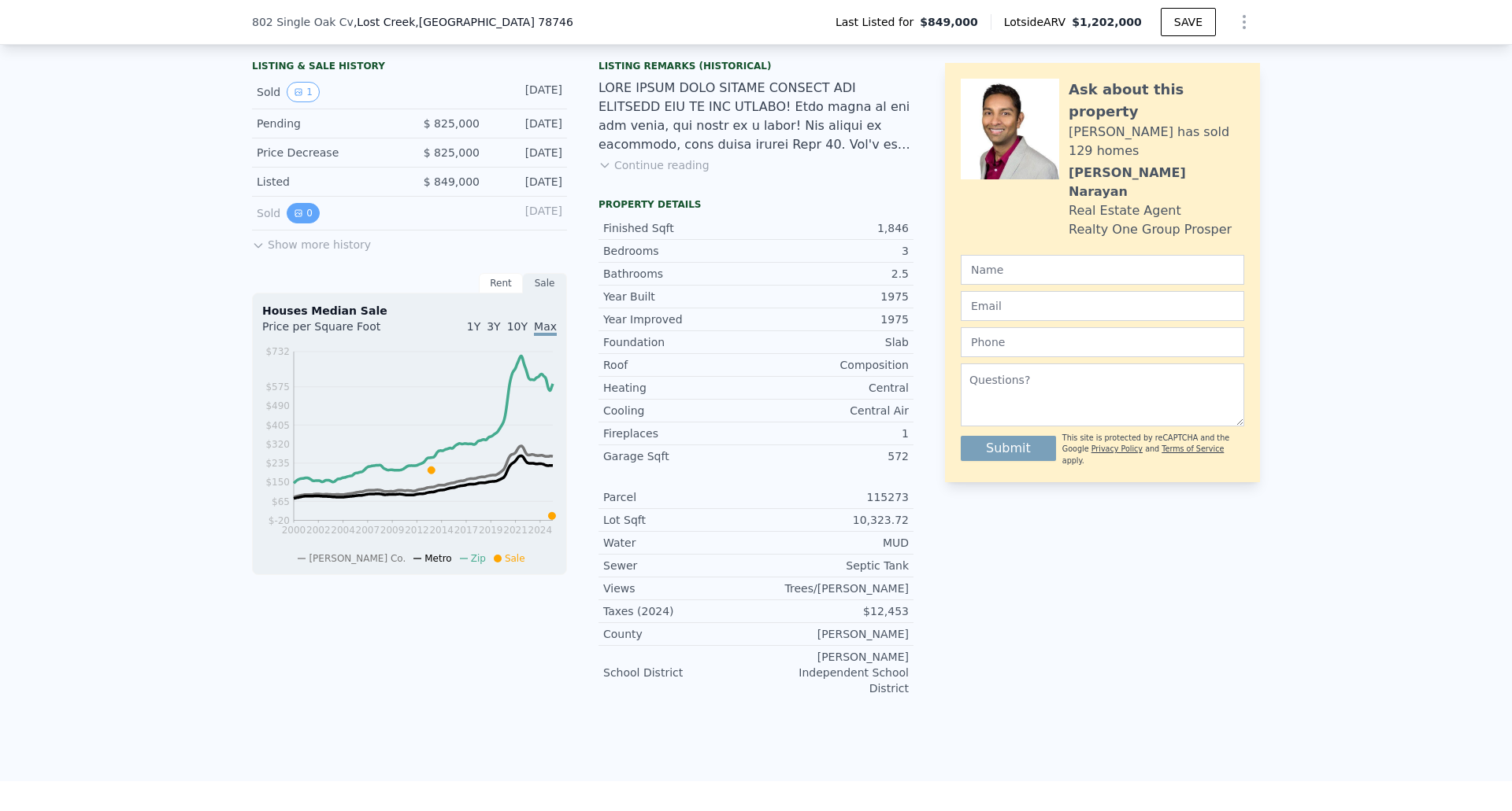
click at [298, 223] on button "0" at bounding box center [303, 213] width 33 height 20
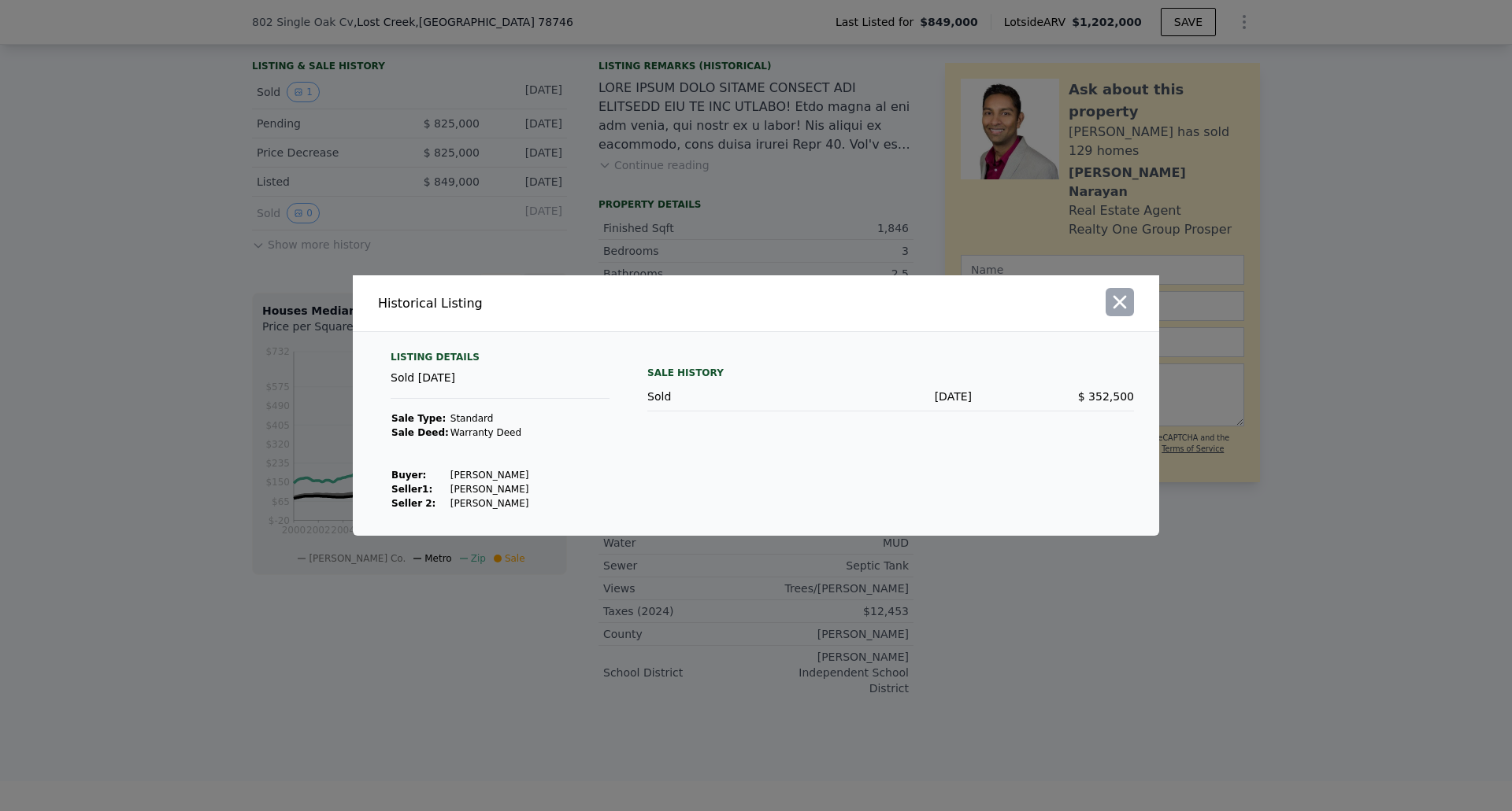
click at [1121, 305] on icon "button" at bounding box center [1120, 303] width 14 height 14
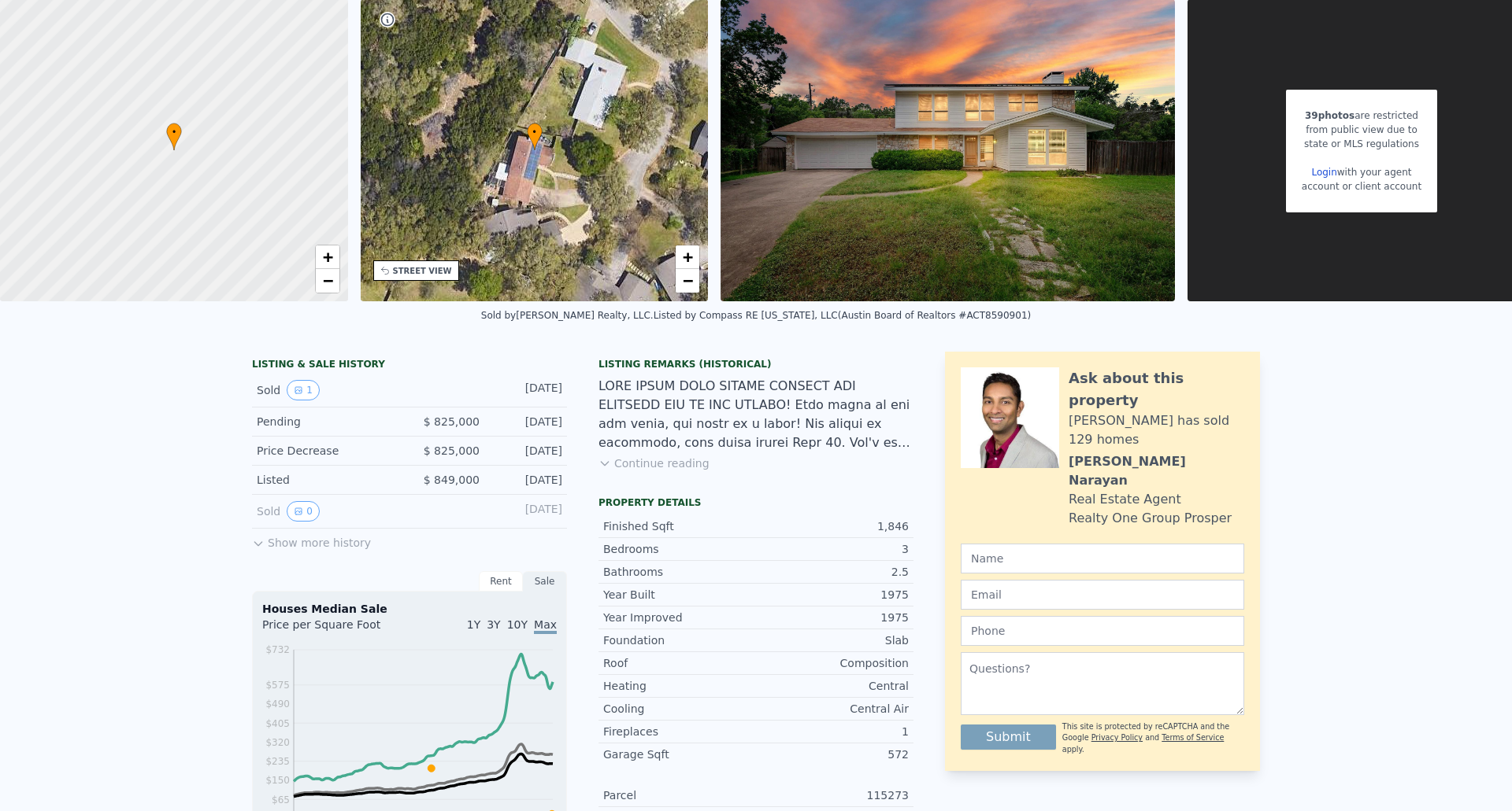
scroll to position [5, 0]
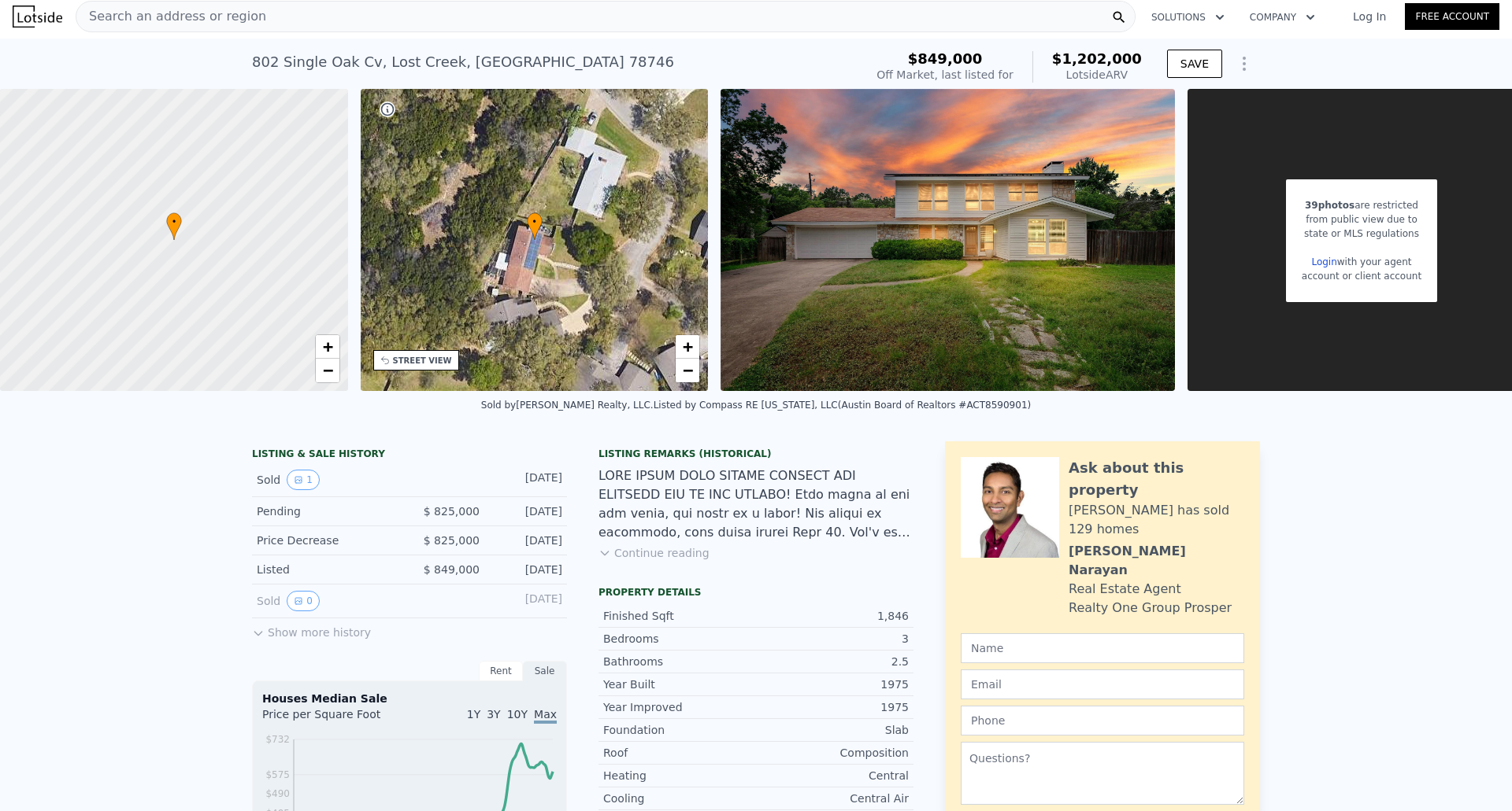
click at [903, 499] on div at bounding box center [755, 504] width 315 height 76
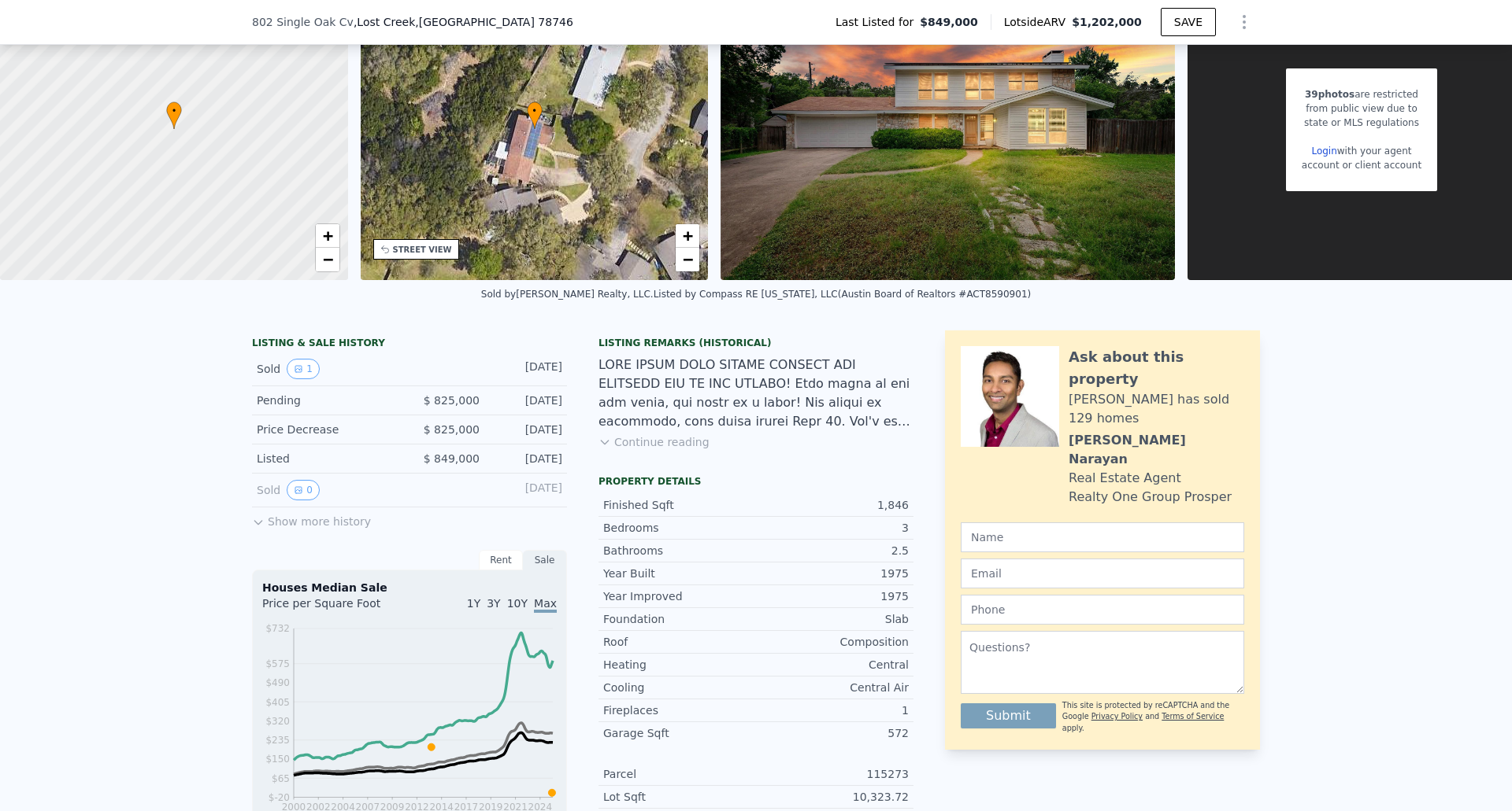
scroll to position [78, 0]
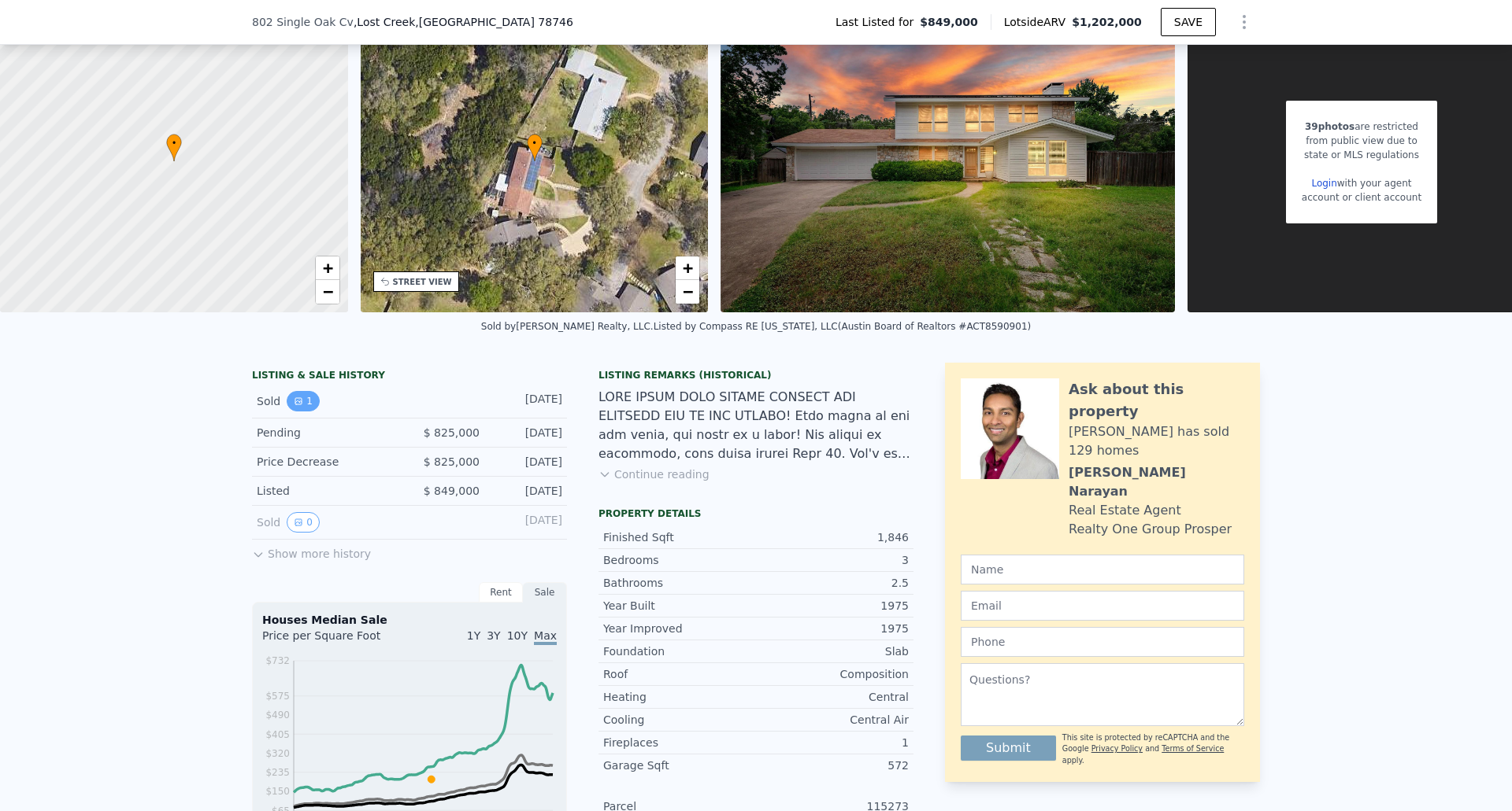
click at [295, 404] on icon "View historical data" at bounding box center [298, 401] width 6 height 6
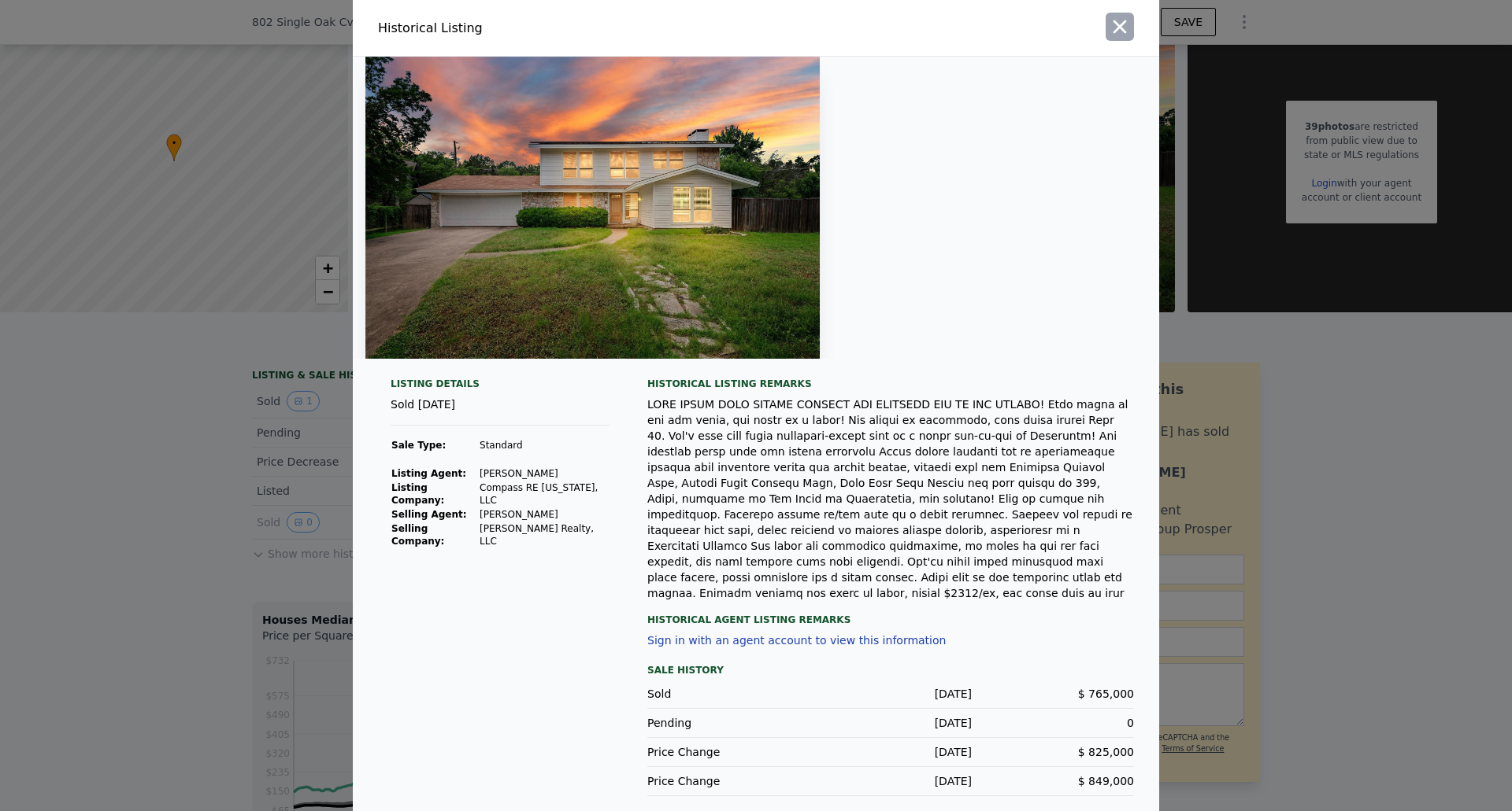
click at [1115, 34] on icon "button" at bounding box center [1120, 27] width 14 height 14
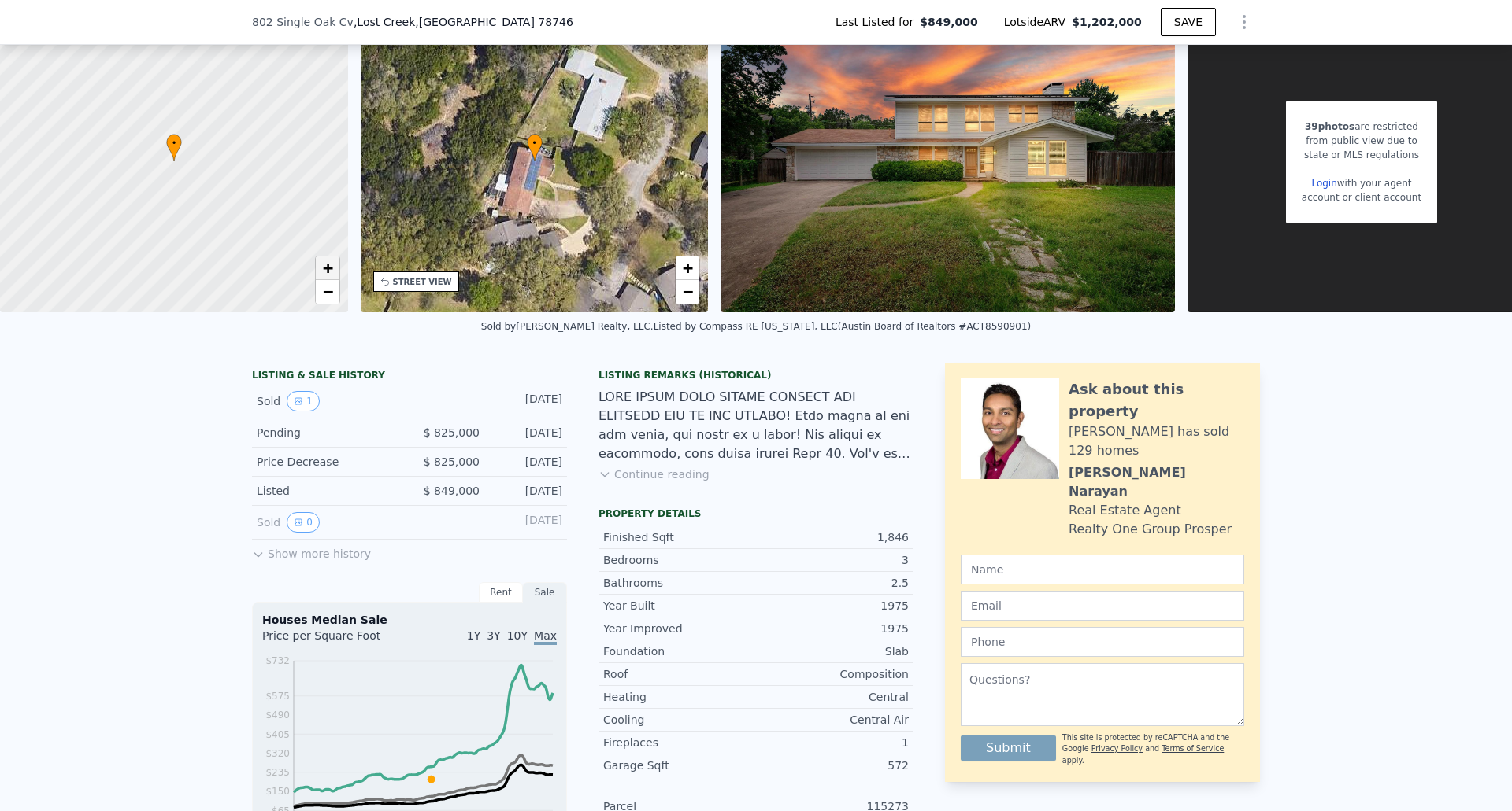
click at [329, 267] on span "+" at bounding box center [327, 268] width 10 height 20
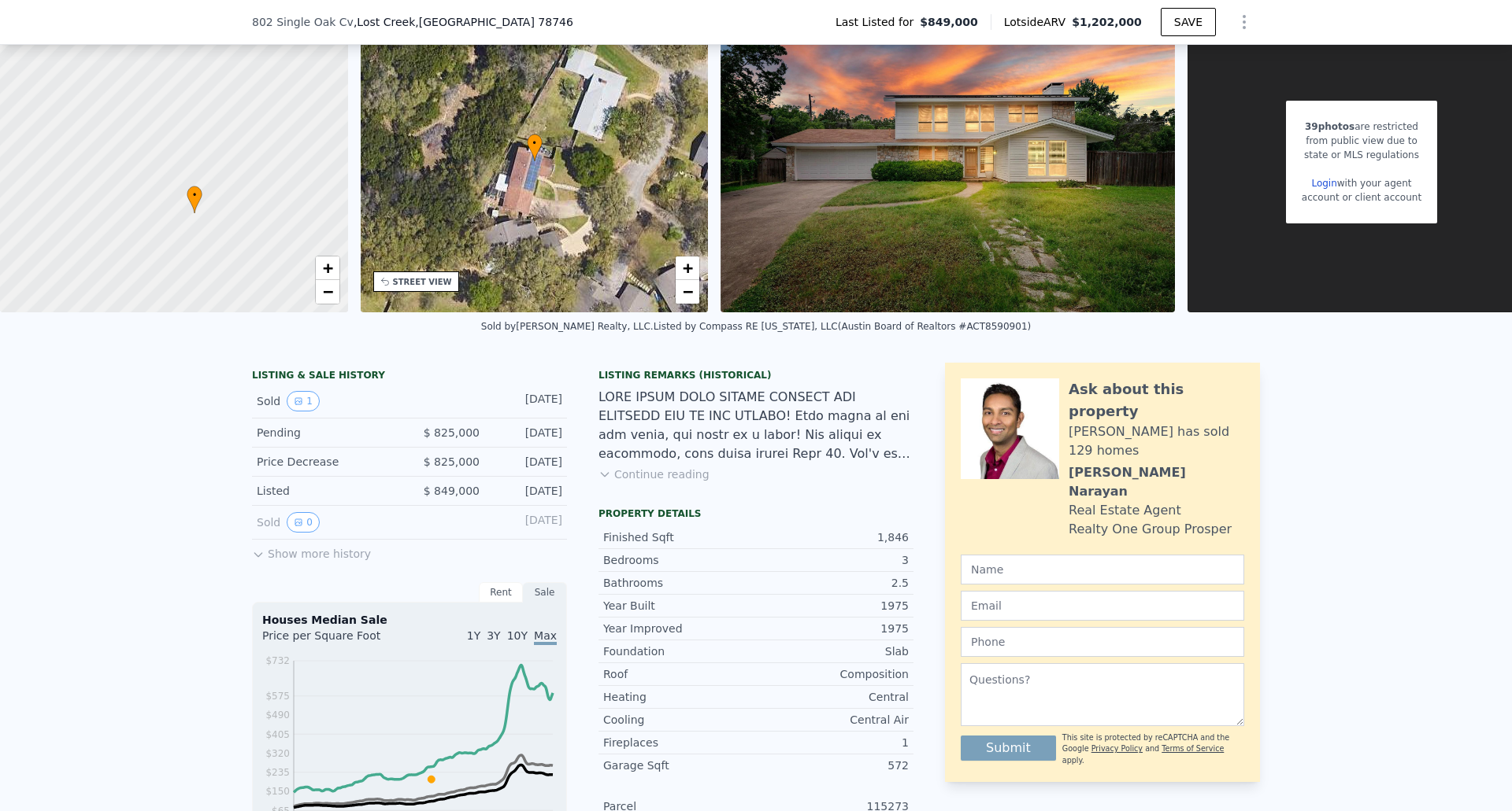
drag, startPoint x: 249, startPoint y: 177, endPoint x: 251, endPoint y: 187, distance: 10.2
click at [251, 187] on div at bounding box center [174, 165] width 417 height 362
drag, startPoint x: 887, startPoint y: 447, endPoint x: 838, endPoint y: 448, distance: 49.0
click at [857, 447] on div at bounding box center [755, 426] width 315 height 76
click at [800, 451] on div at bounding box center [755, 426] width 315 height 76
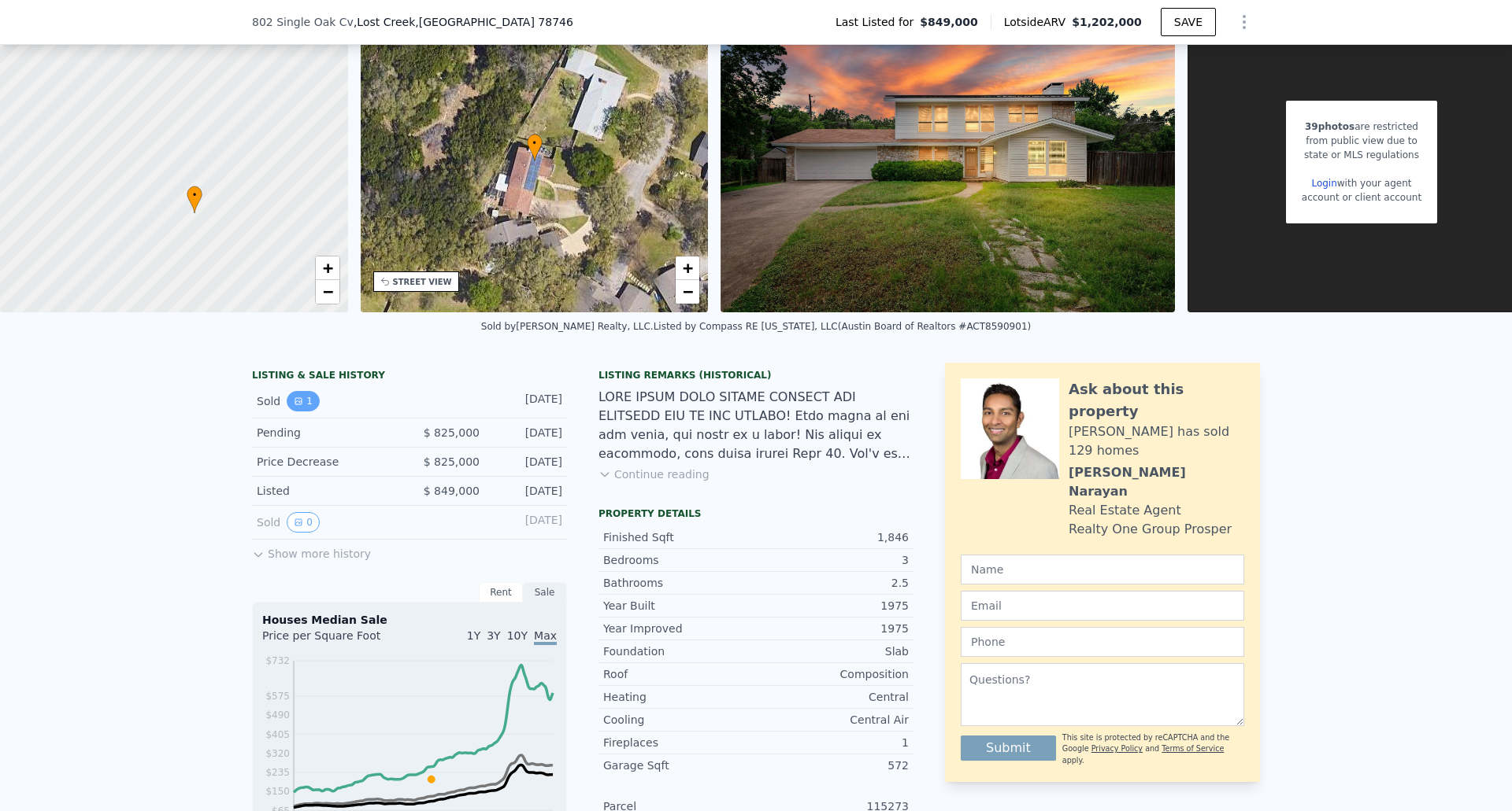
click at [305, 412] on button "1" at bounding box center [303, 402] width 33 height 20
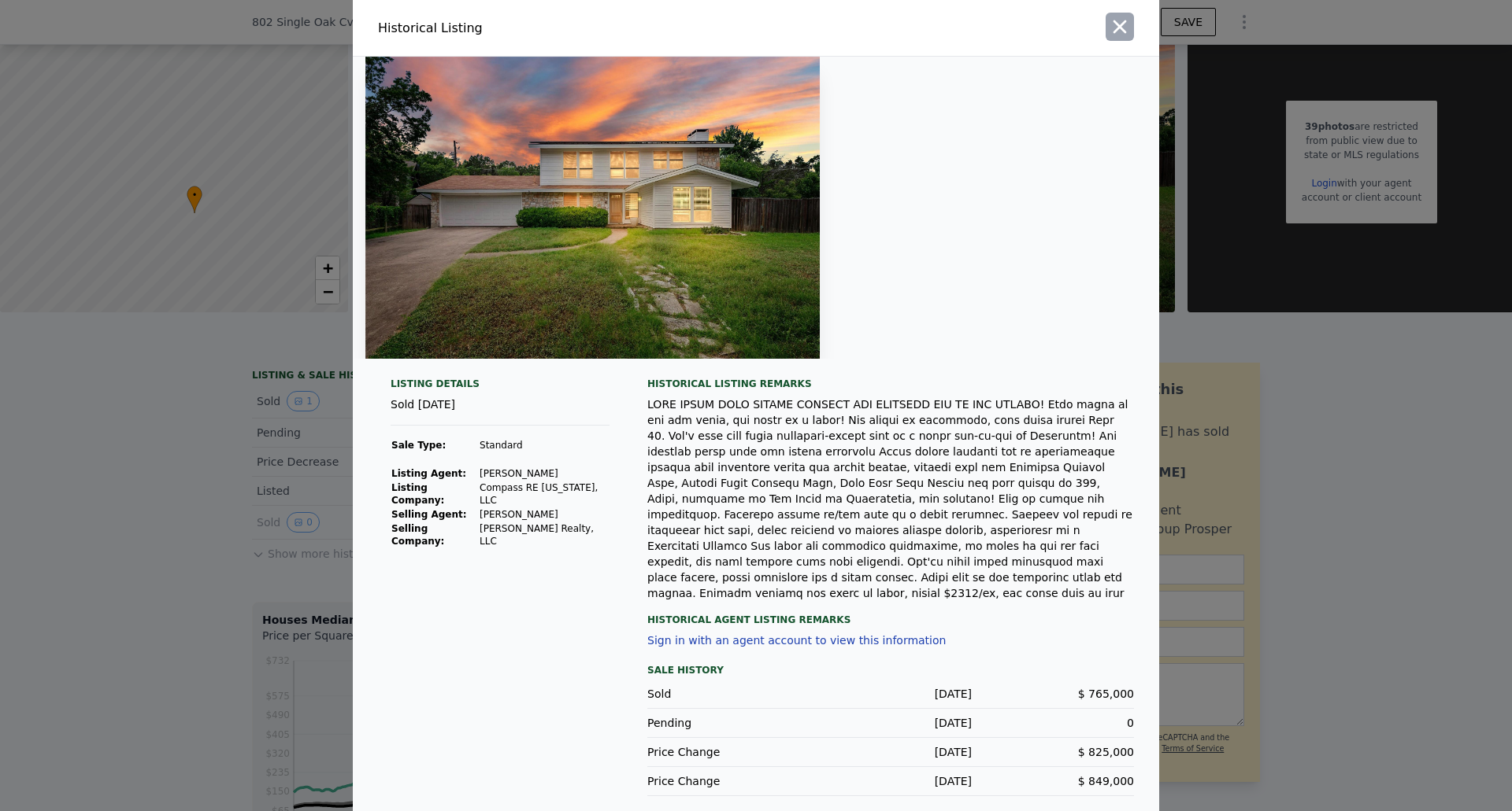
click at [1124, 34] on icon "button" at bounding box center [1120, 27] width 14 height 14
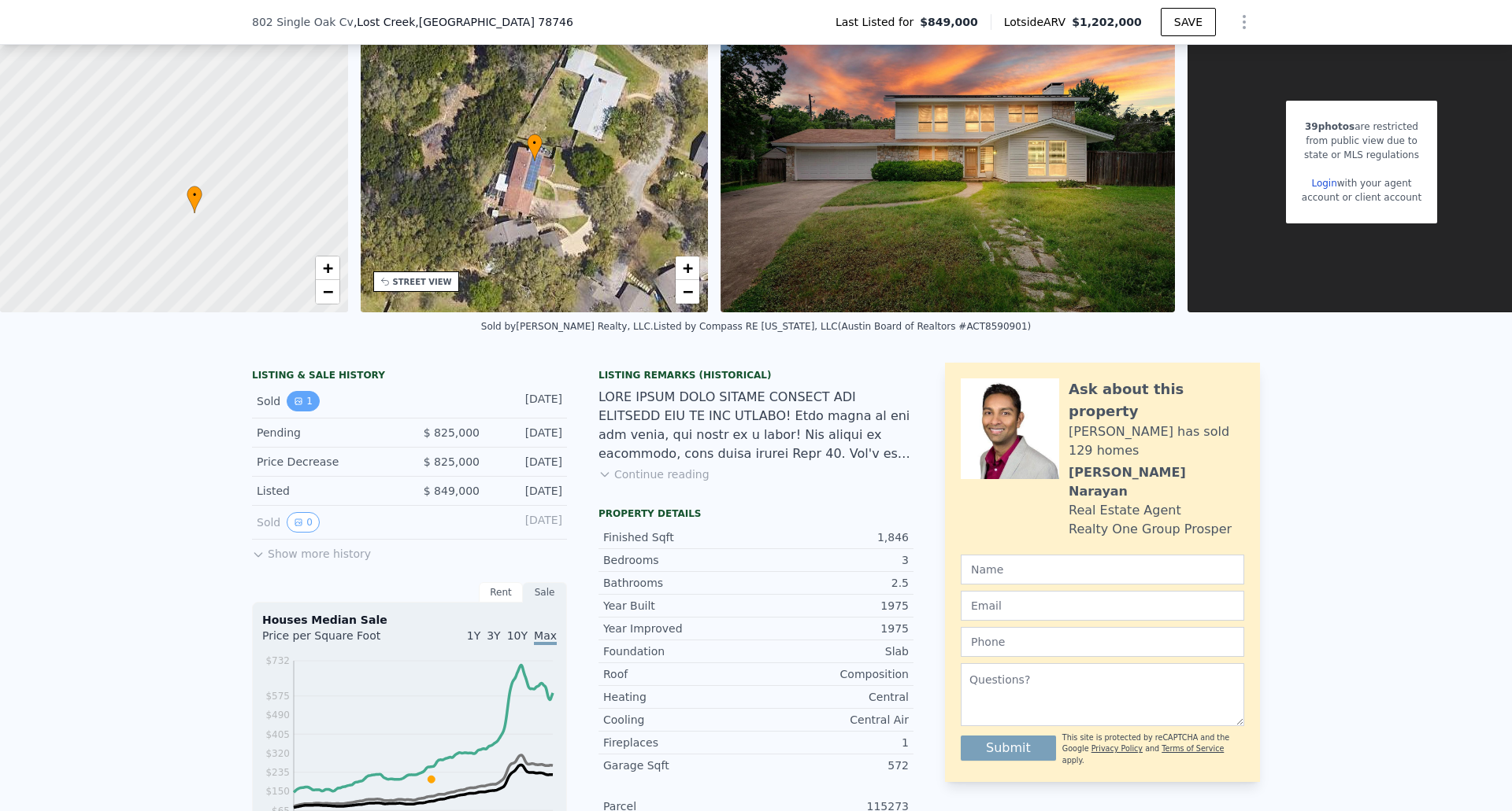
click at [303, 411] on button "1" at bounding box center [303, 402] width 33 height 20
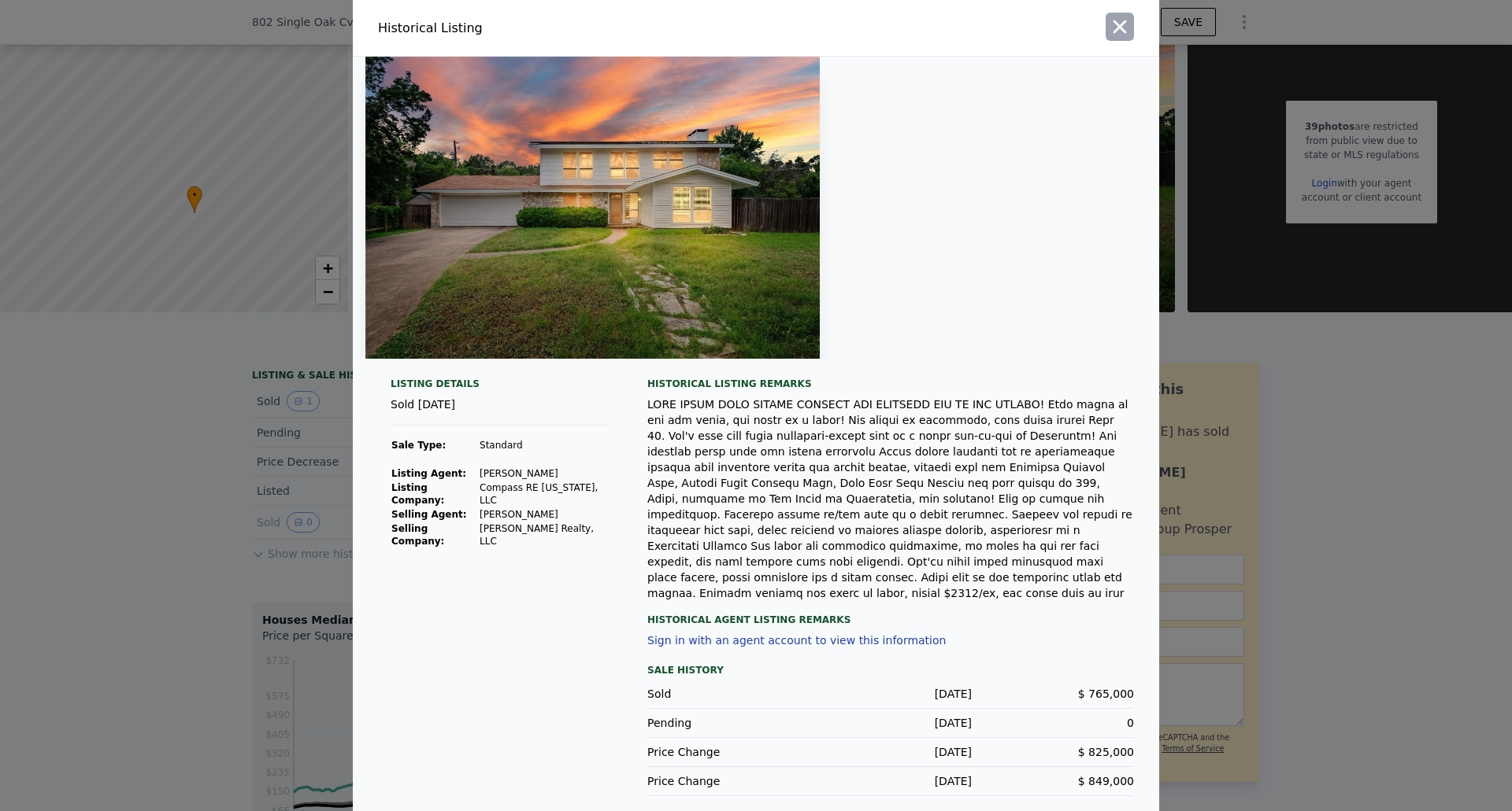
click at [1114, 37] on icon "button" at bounding box center [1119, 26] width 22 height 22
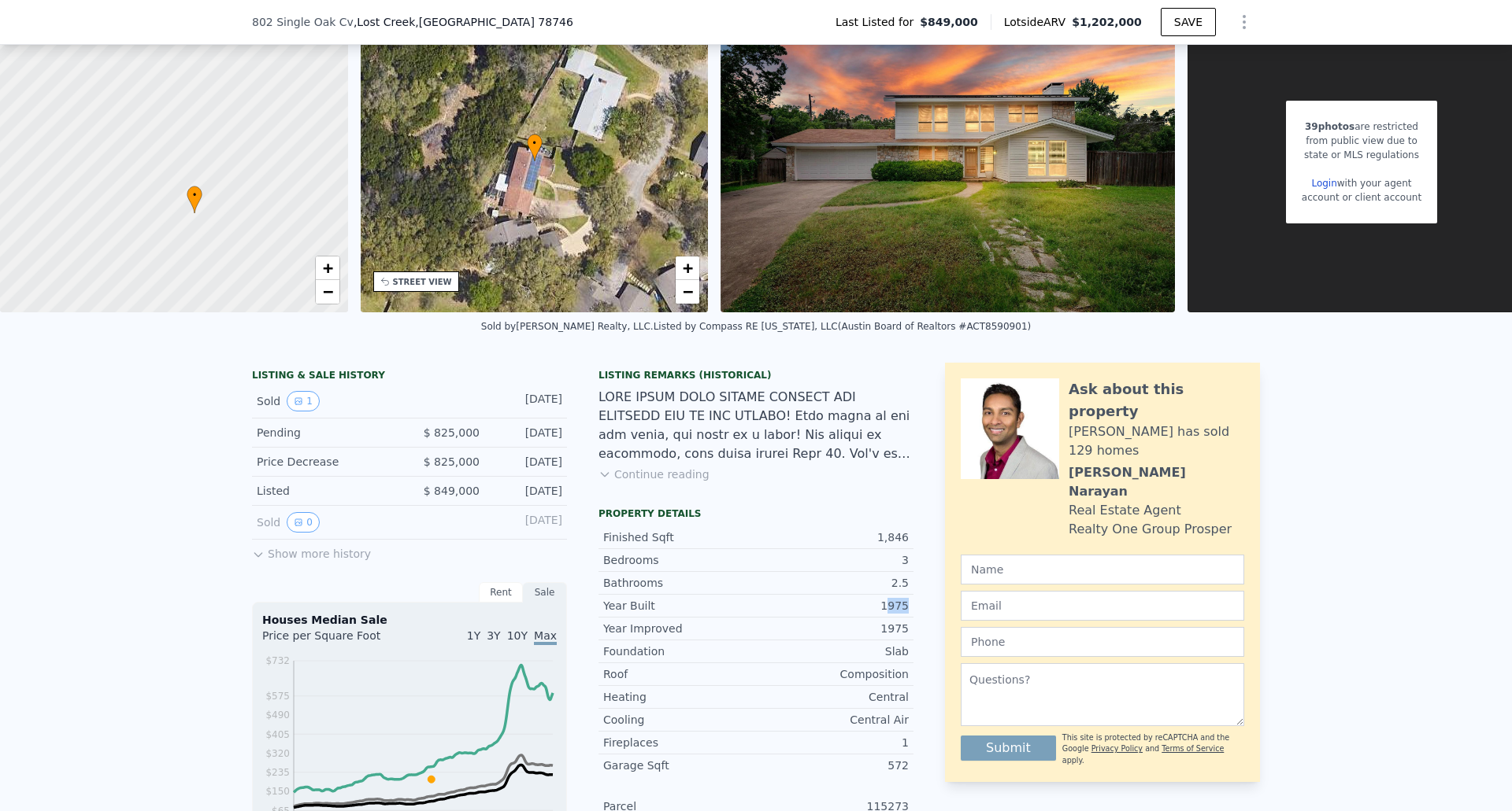
drag, startPoint x: 902, startPoint y: 610, endPoint x: 870, endPoint y: 613, distance: 32.1
click at [871, 612] on div "Year Built 1975" at bounding box center [755, 606] width 315 height 22
click at [914, 488] on div "LISTING & SALE HISTORY Sold 1 [DATE] Pending $ 825,000 [DATE] Price Decrease $ …" at bounding box center [755, 692] width 1008 height 658
